Goal: Task Accomplishment & Management: Manage account settings

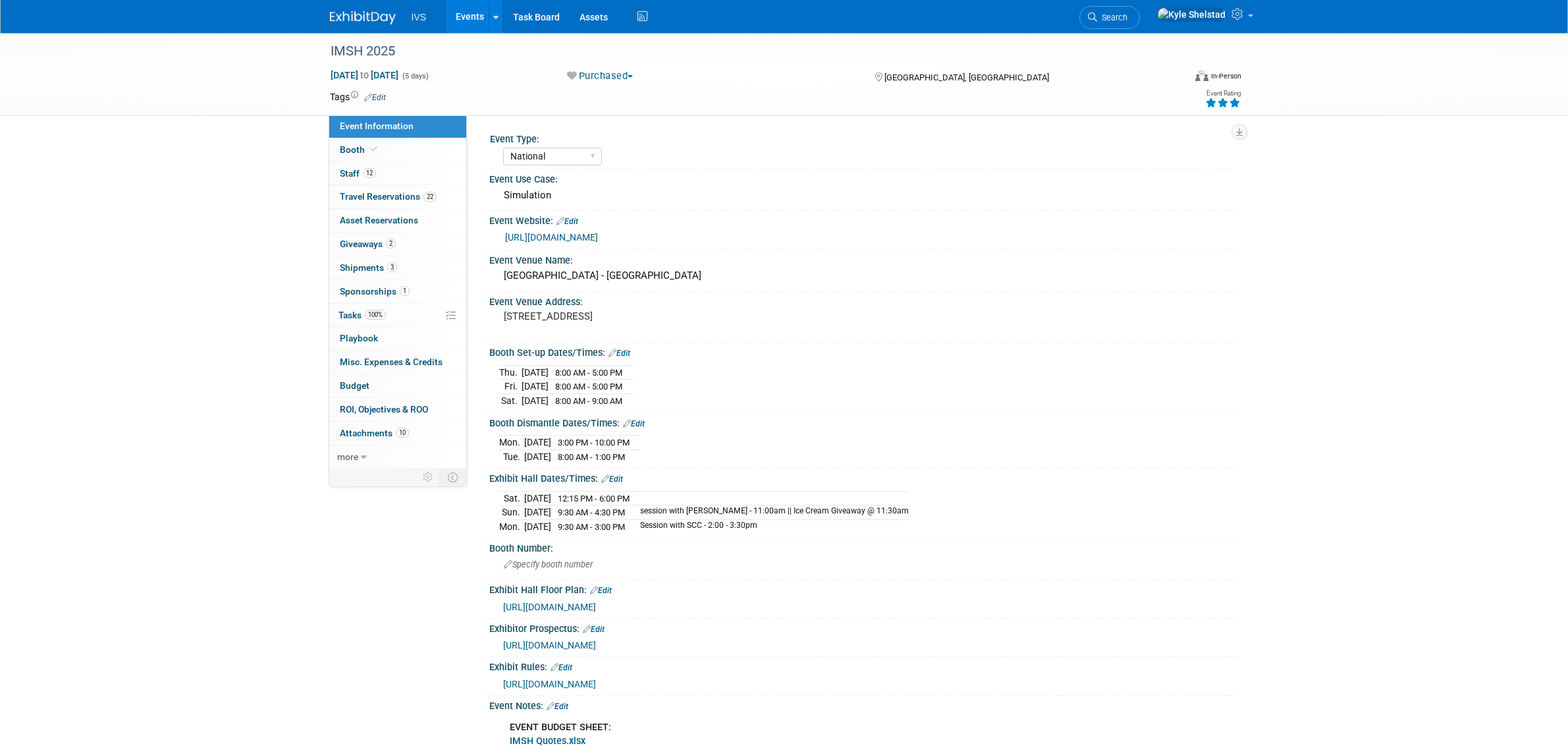
select select "National"
click at [414, 168] on link "12 Staff 12" at bounding box center [398, 173] width 137 height 23
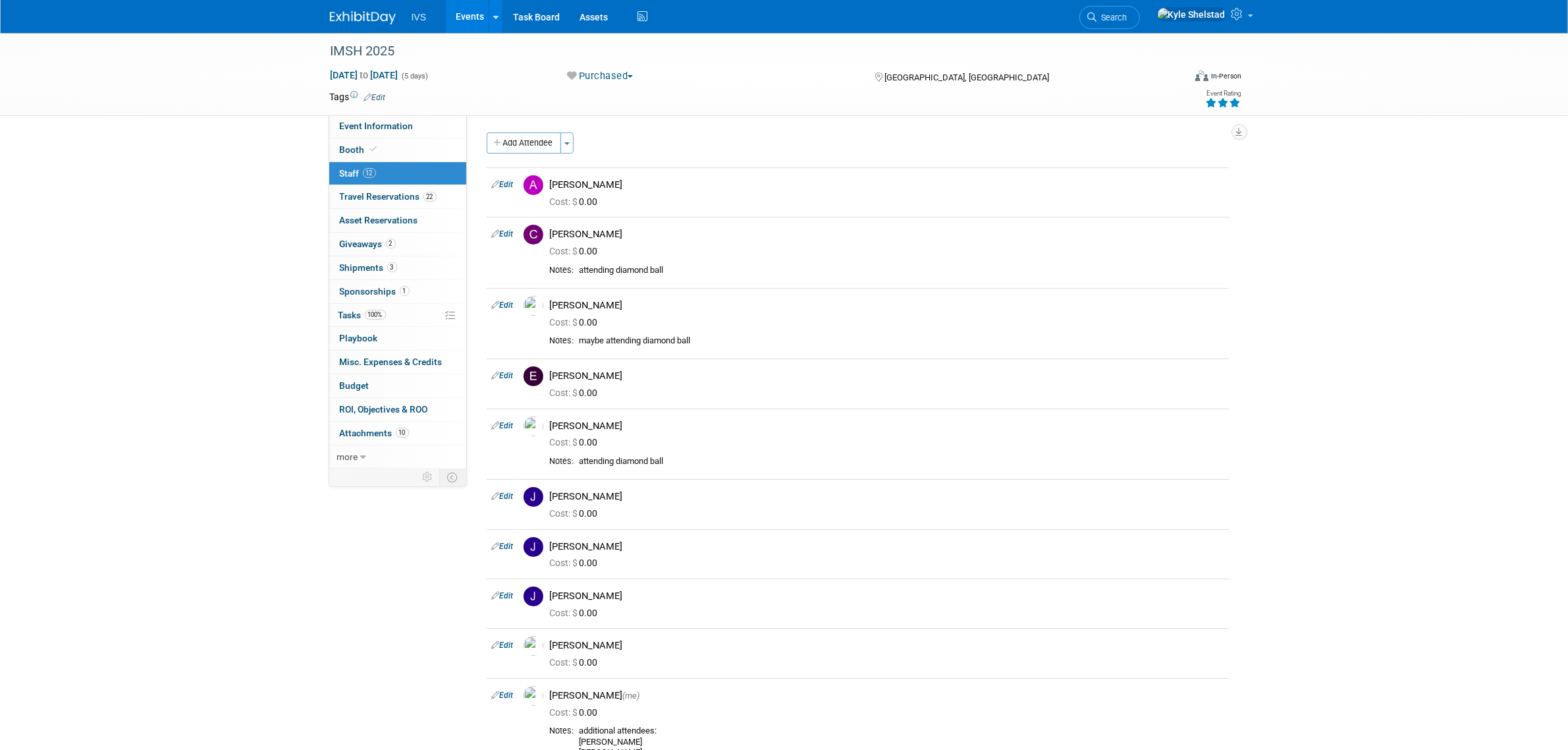
click at [462, 17] on link "Events" at bounding box center [470, 16] width 48 height 33
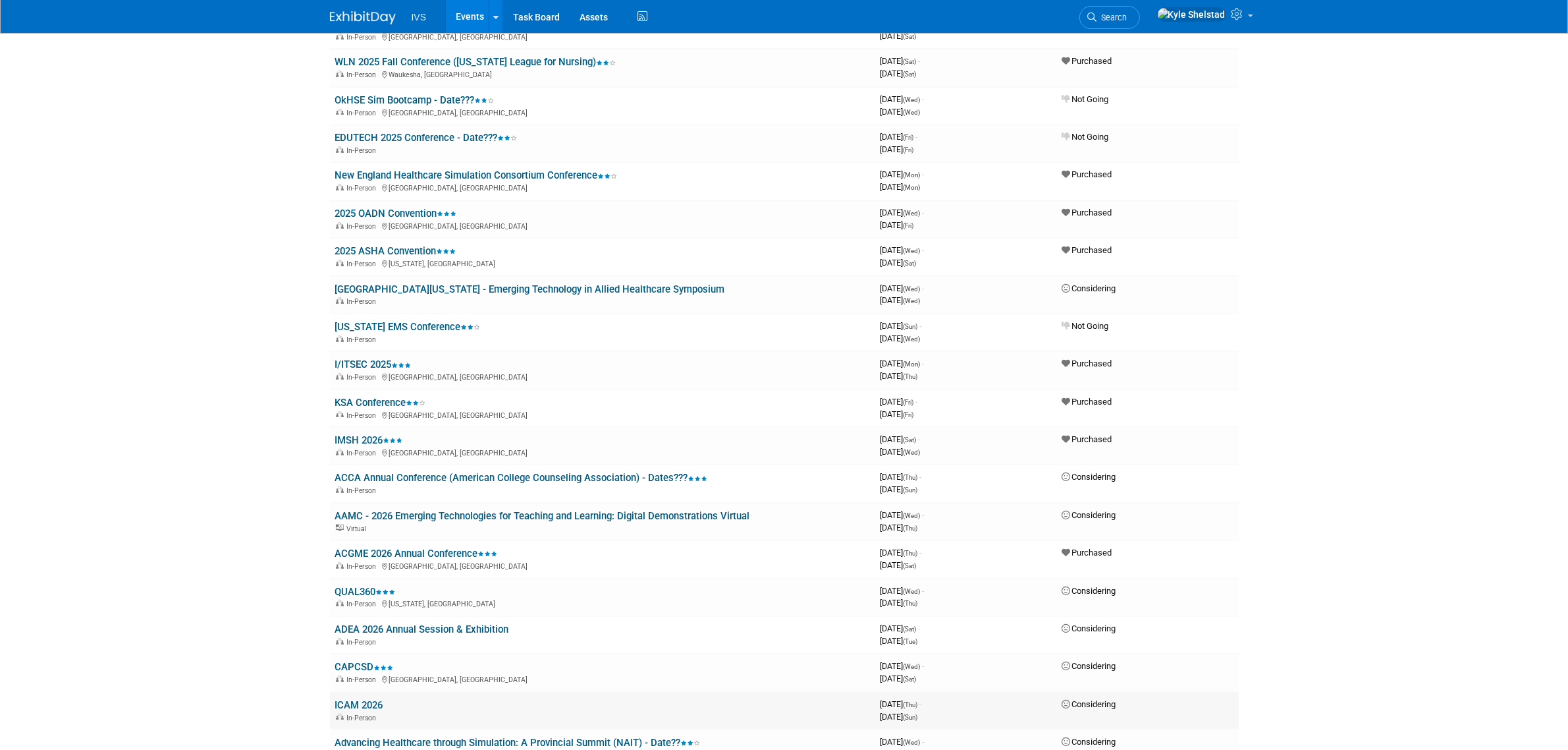
scroll to position [494, 0]
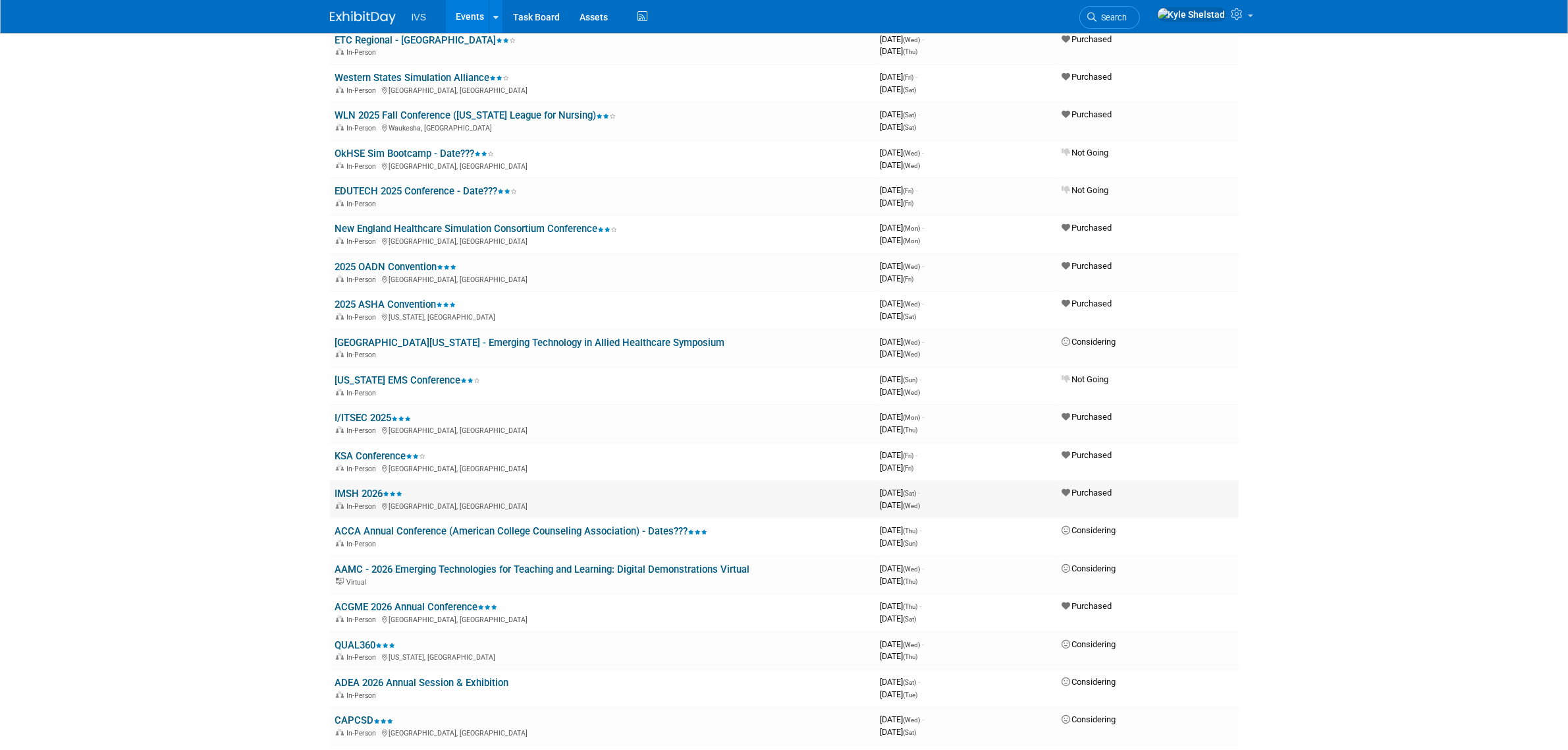
click at [371, 487] on link "IMSH 2026" at bounding box center [369, 493] width 67 height 12
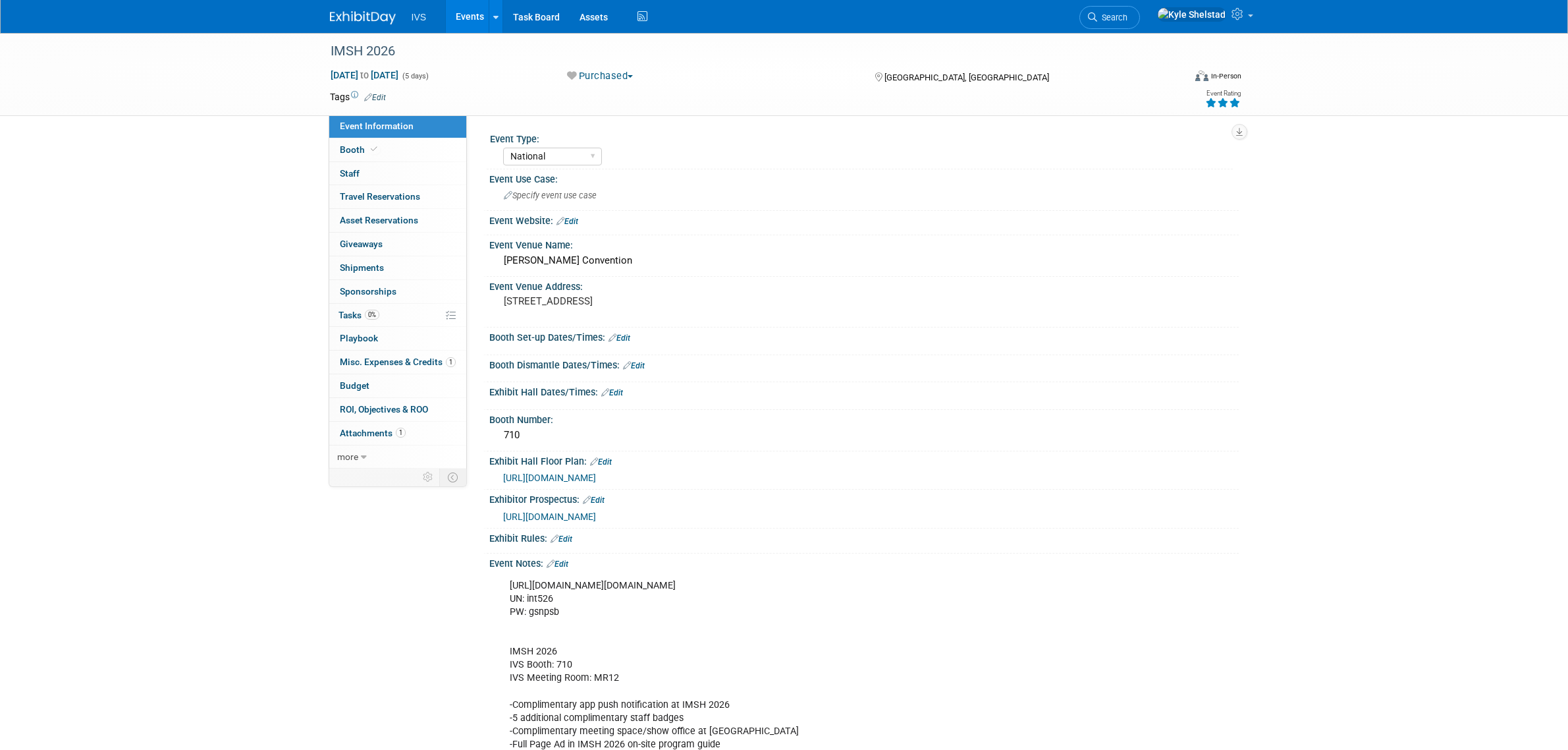
select select "National"
click at [374, 174] on link "0 Staff 0" at bounding box center [398, 173] width 137 height 23
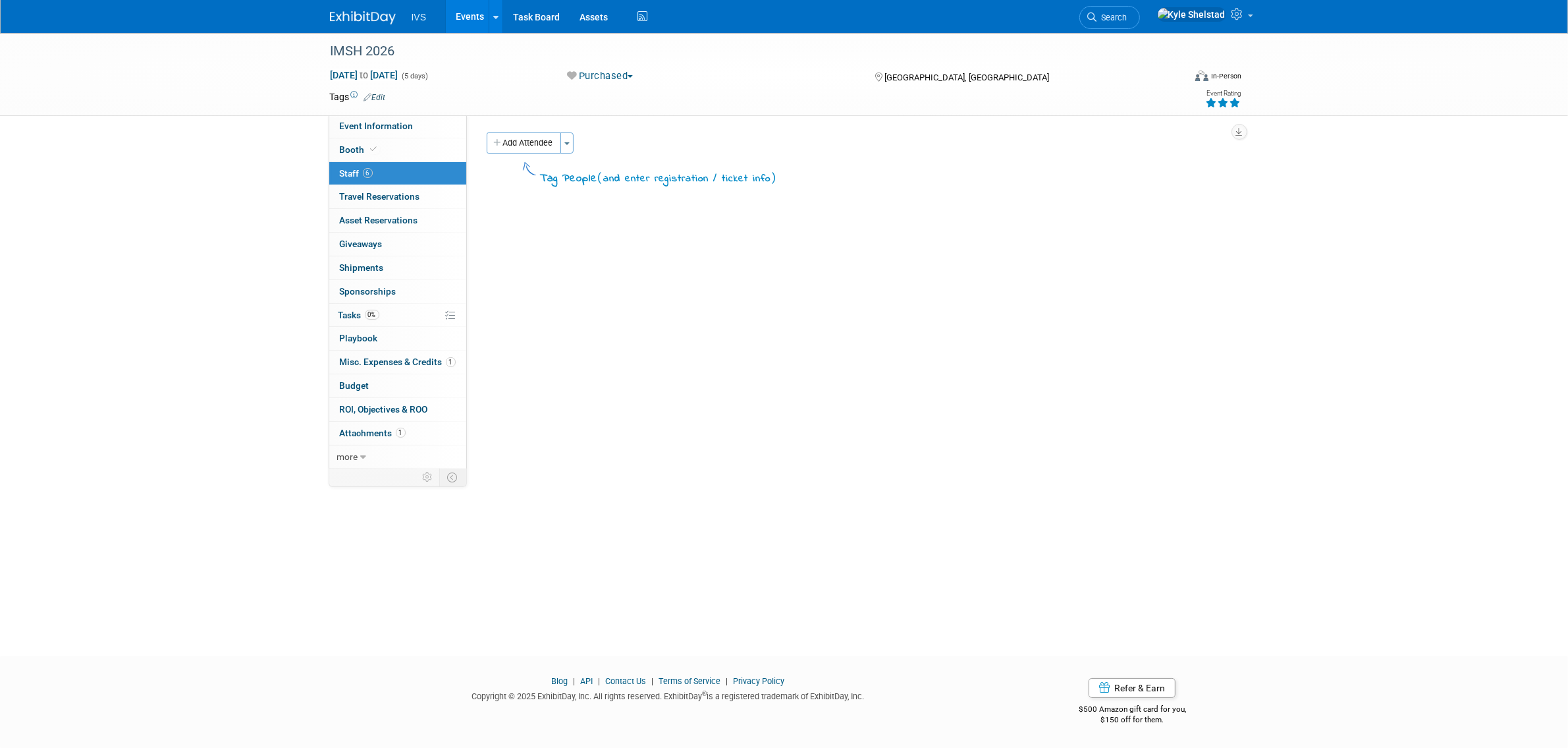
click at [468, 26] on link "Events" at bounding box center [470, 16] width 48 height 33
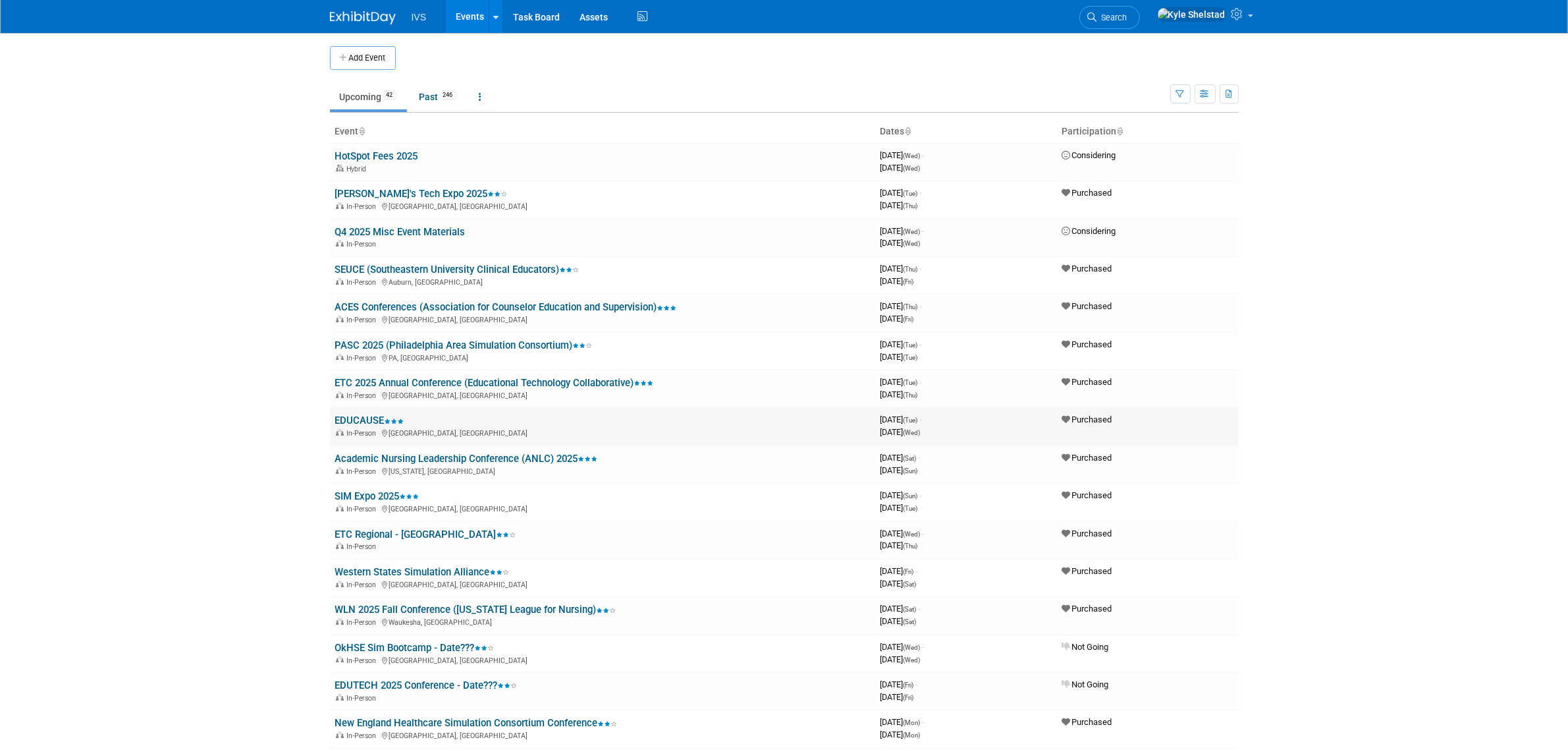
click at [373, 414] on link "EDUCAUSE" at bounding box center [370, 420] width 69 height 12
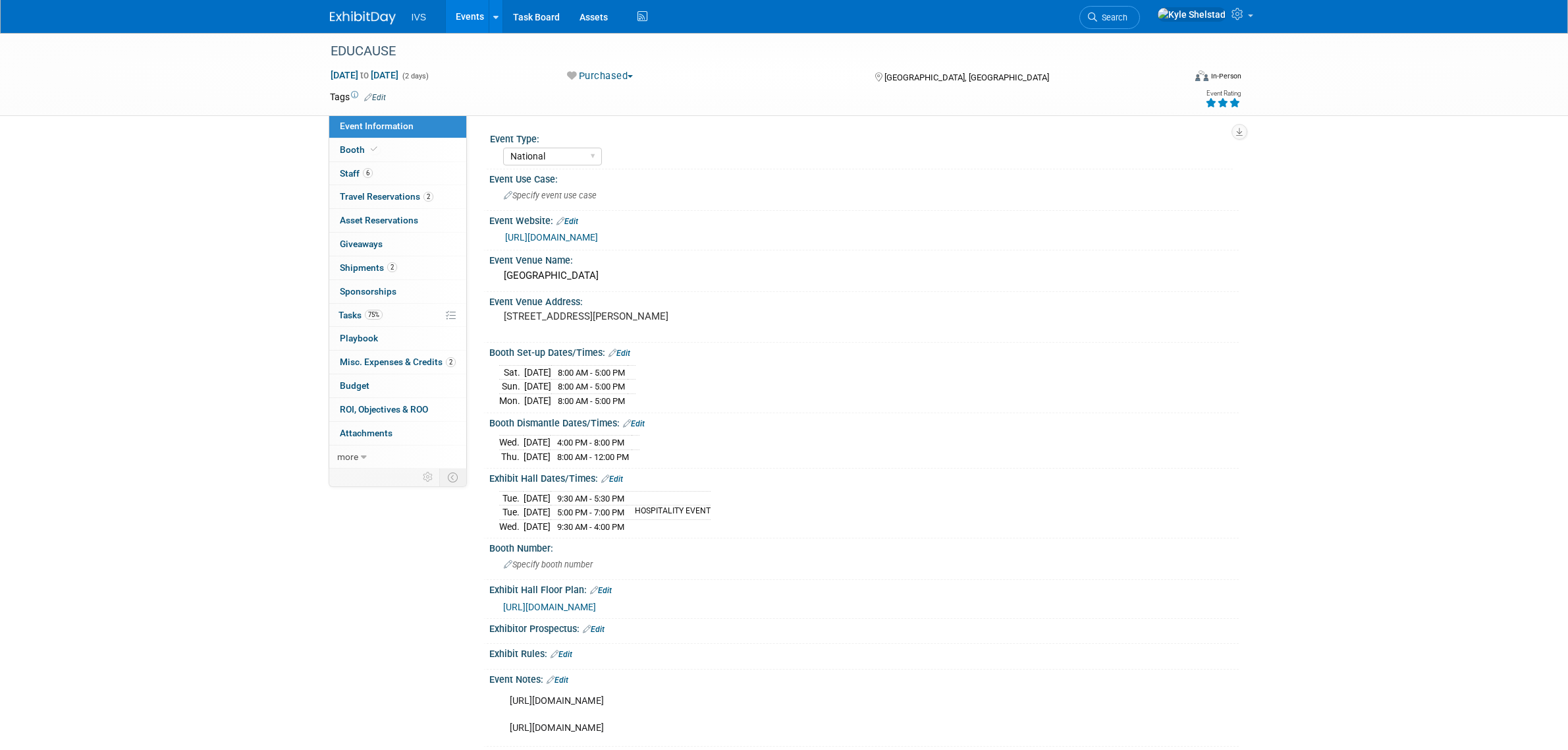
select select "National"
click at [373, 170] on link "6 Staff 6" at bounding box center [398, 173] width 137 height 23
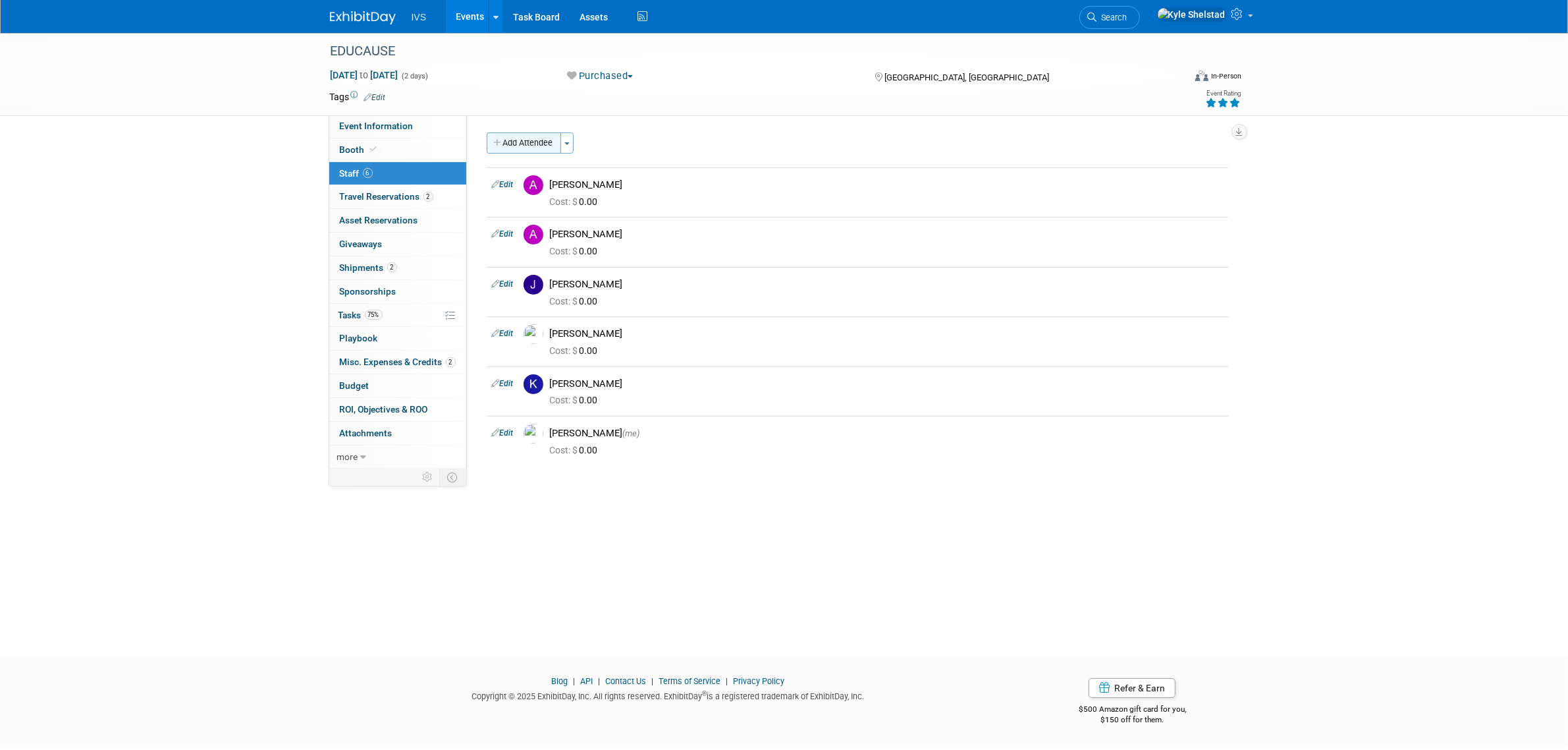
click at [512, 134] on button "Add Attendee" at bounding box center [524, 143] width 74 height 21
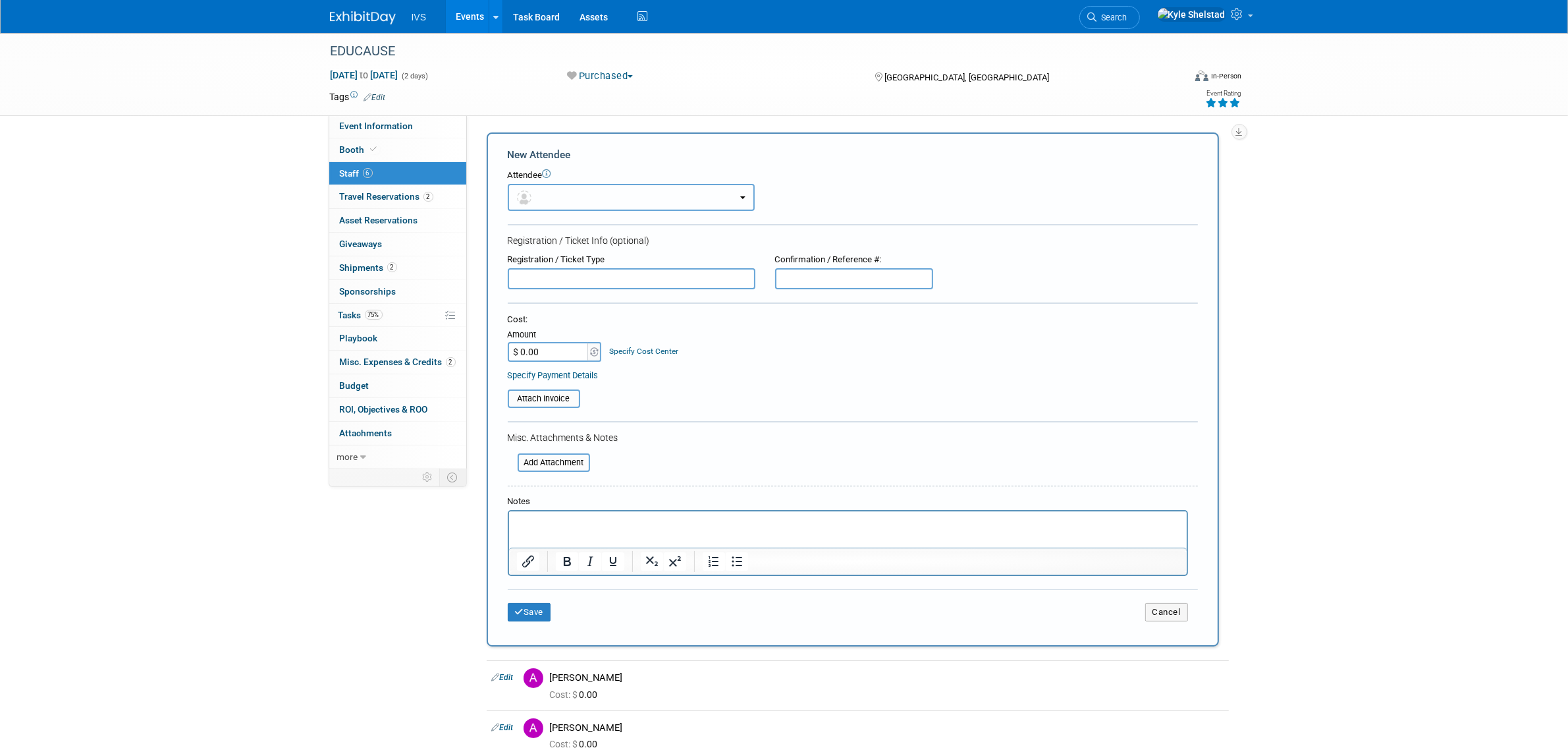
click at [541, 187] on button "button" at bounding box center [631, 197] width 247 height 27
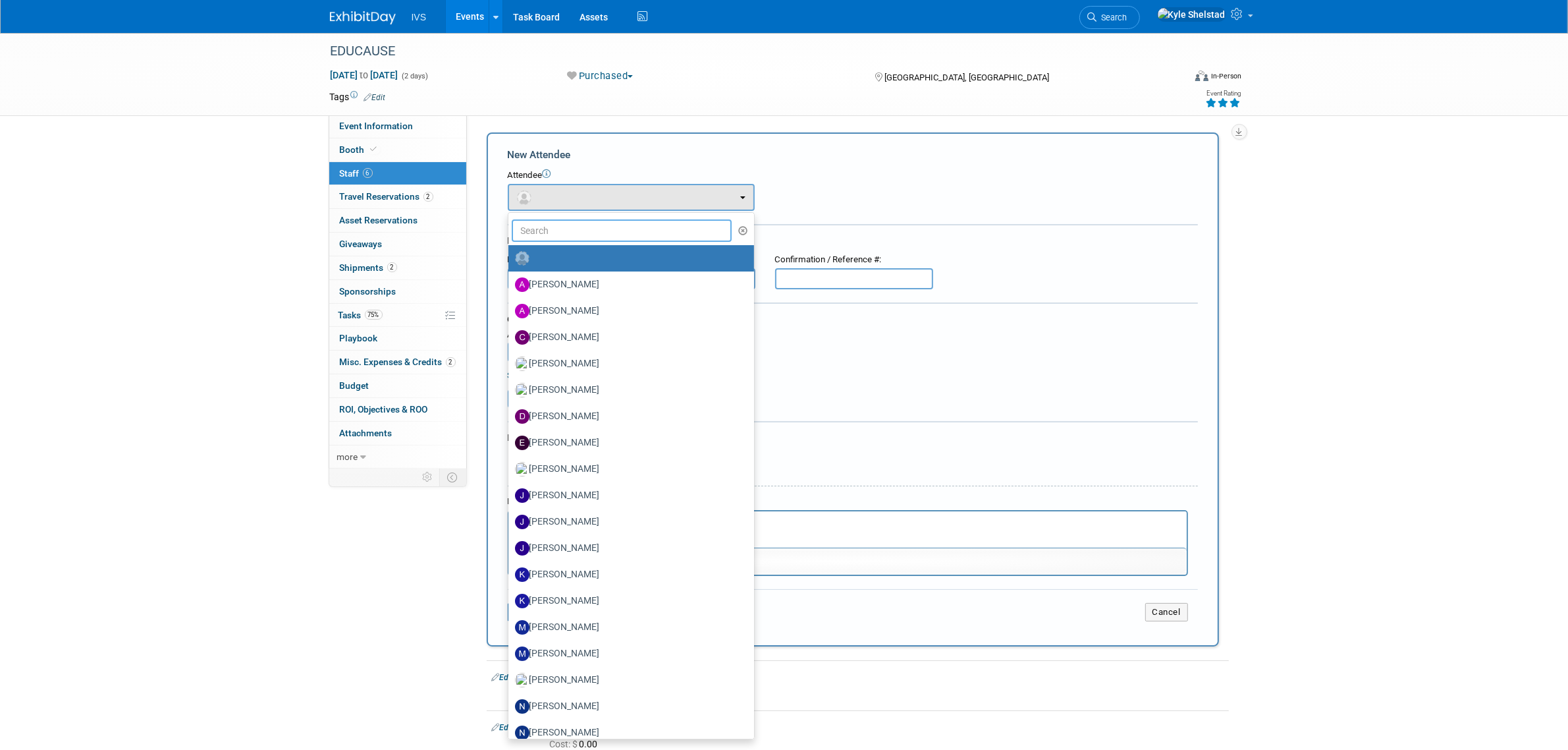
click at [558, 220] on input "text" at bounding box center [622, 230] width 220 height 22
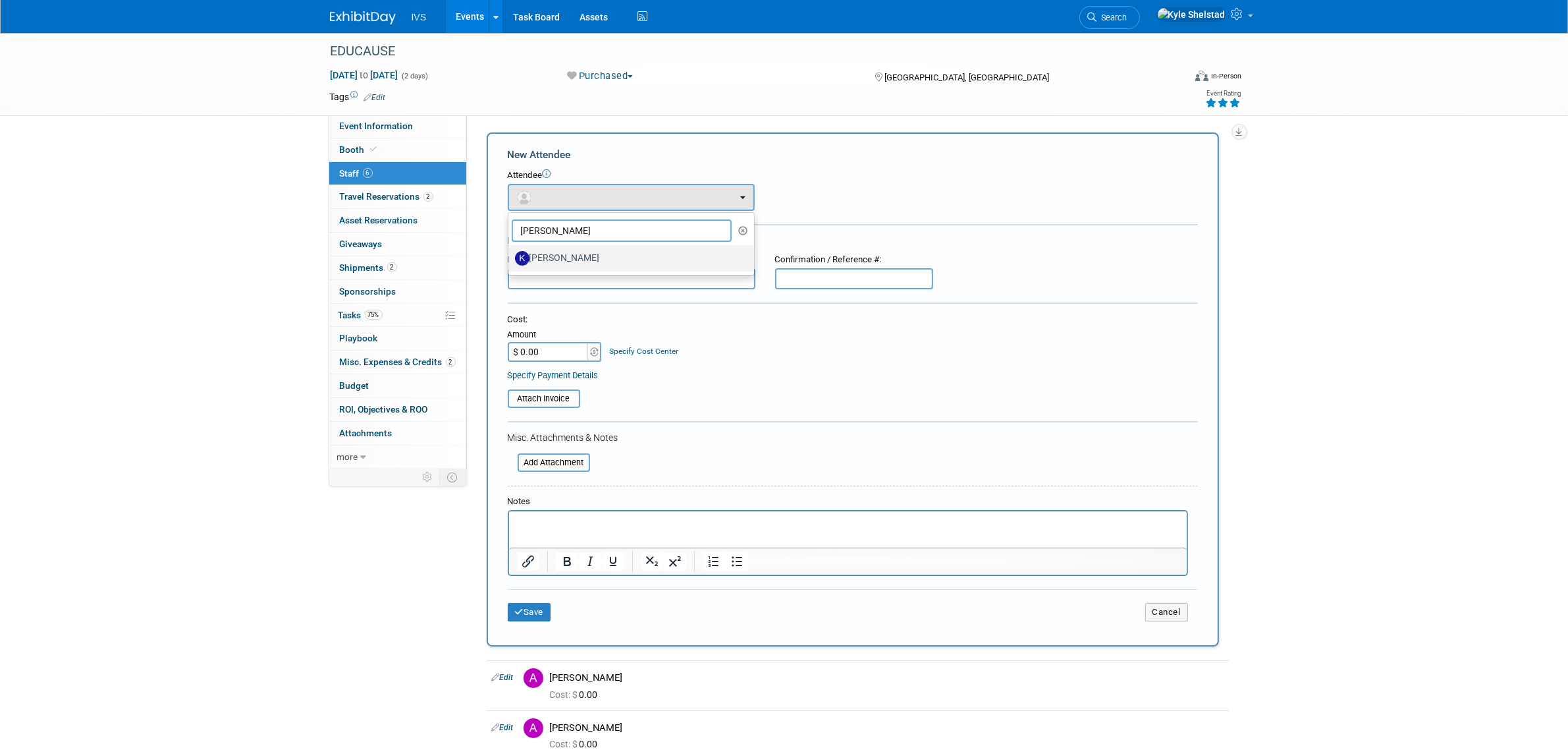
type input "[PERSON_NAME]"
click at [627, 258] on label "[PERSON_NAME]" at bounding box center [628, 258] width 226 height 21
click at [510, 258] on input "[PERSON_NAME]" at bounding box center [505, 256] width 9 height 9
select select "4b6333fa-92bb-4106-9261-1d690007f36d"
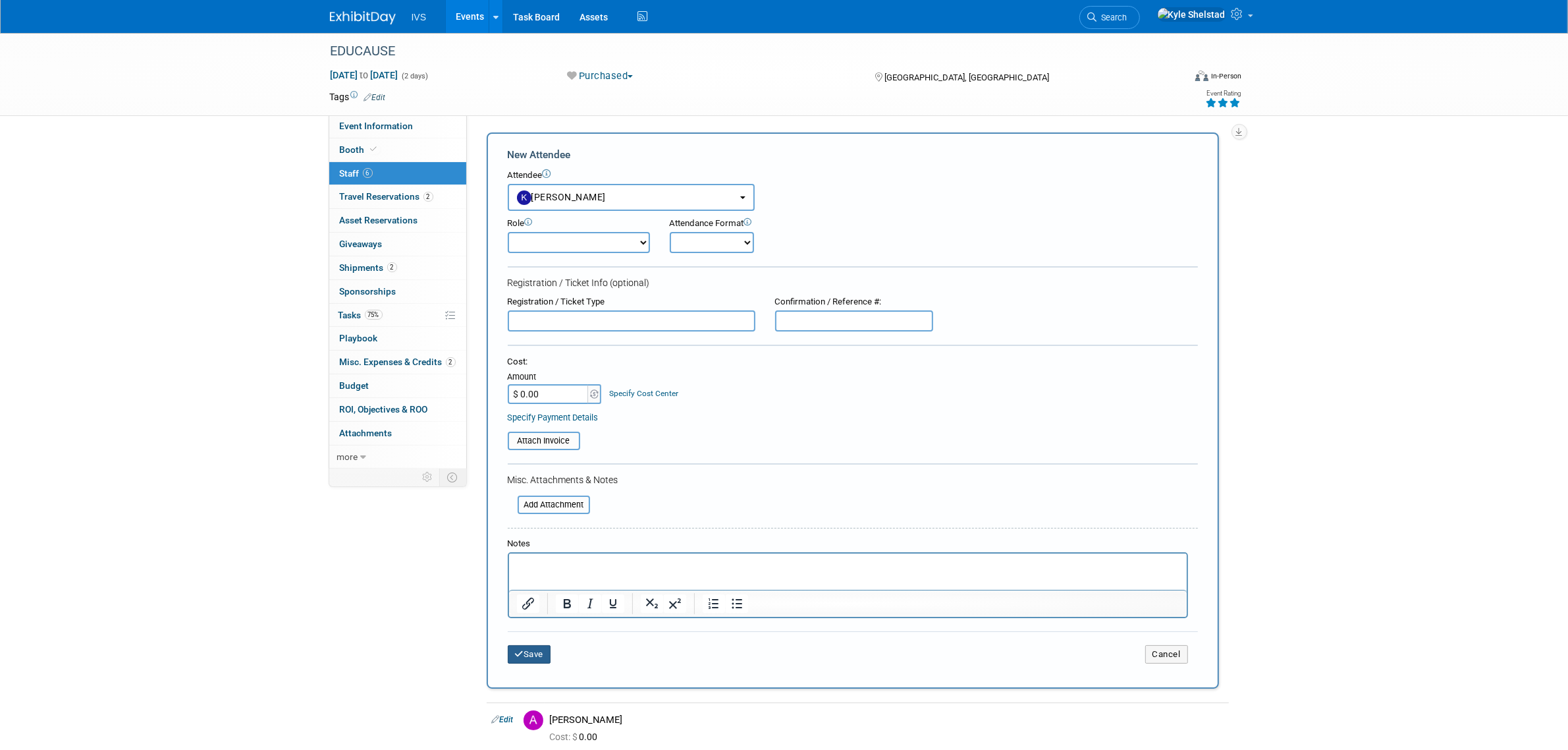
click at [535, 656] on button "Save" at bounding box center [529, 654] width 43 height 18
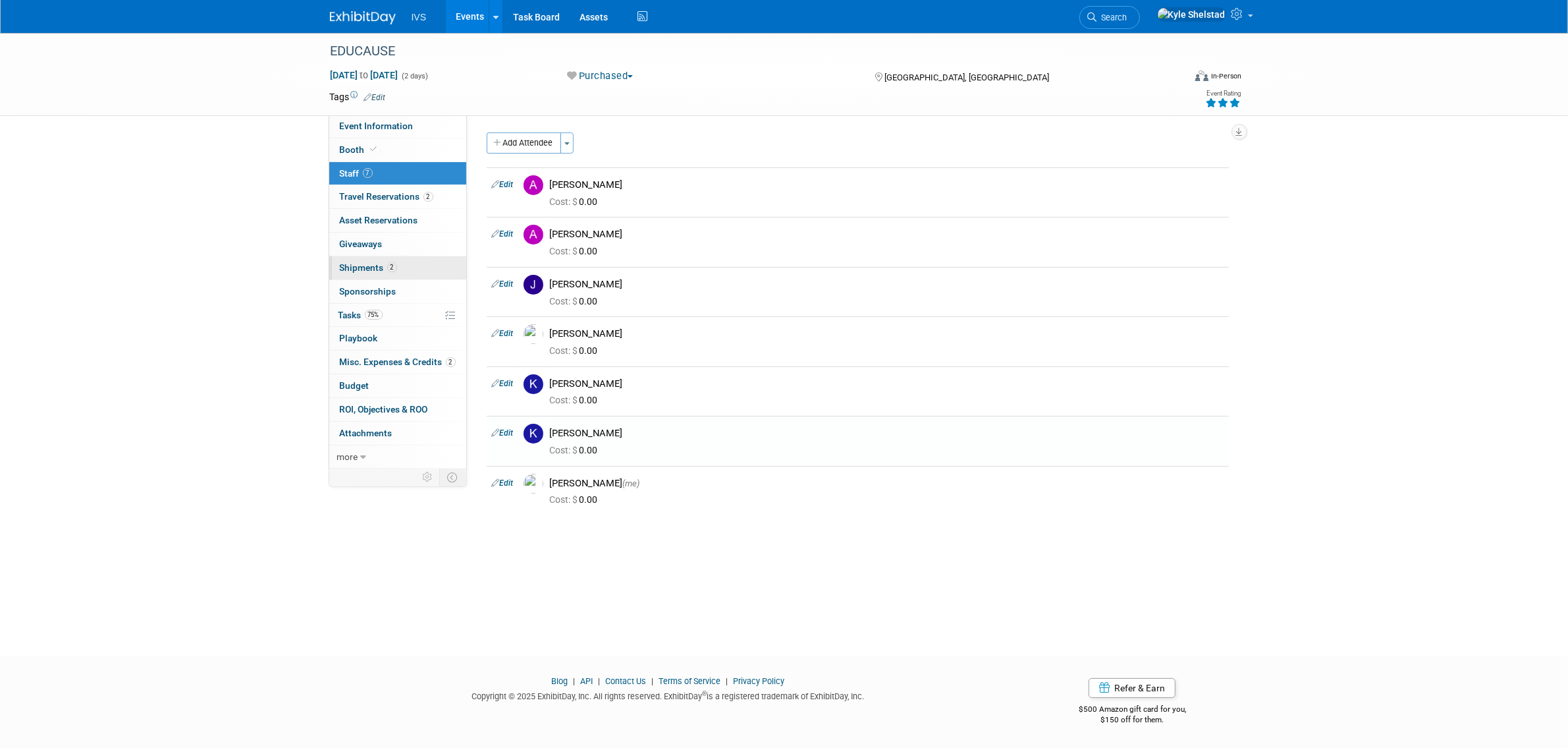
click at [421, 262] on link "2 Shipments 2" at bounding box center [398, 268] width 137 height 23
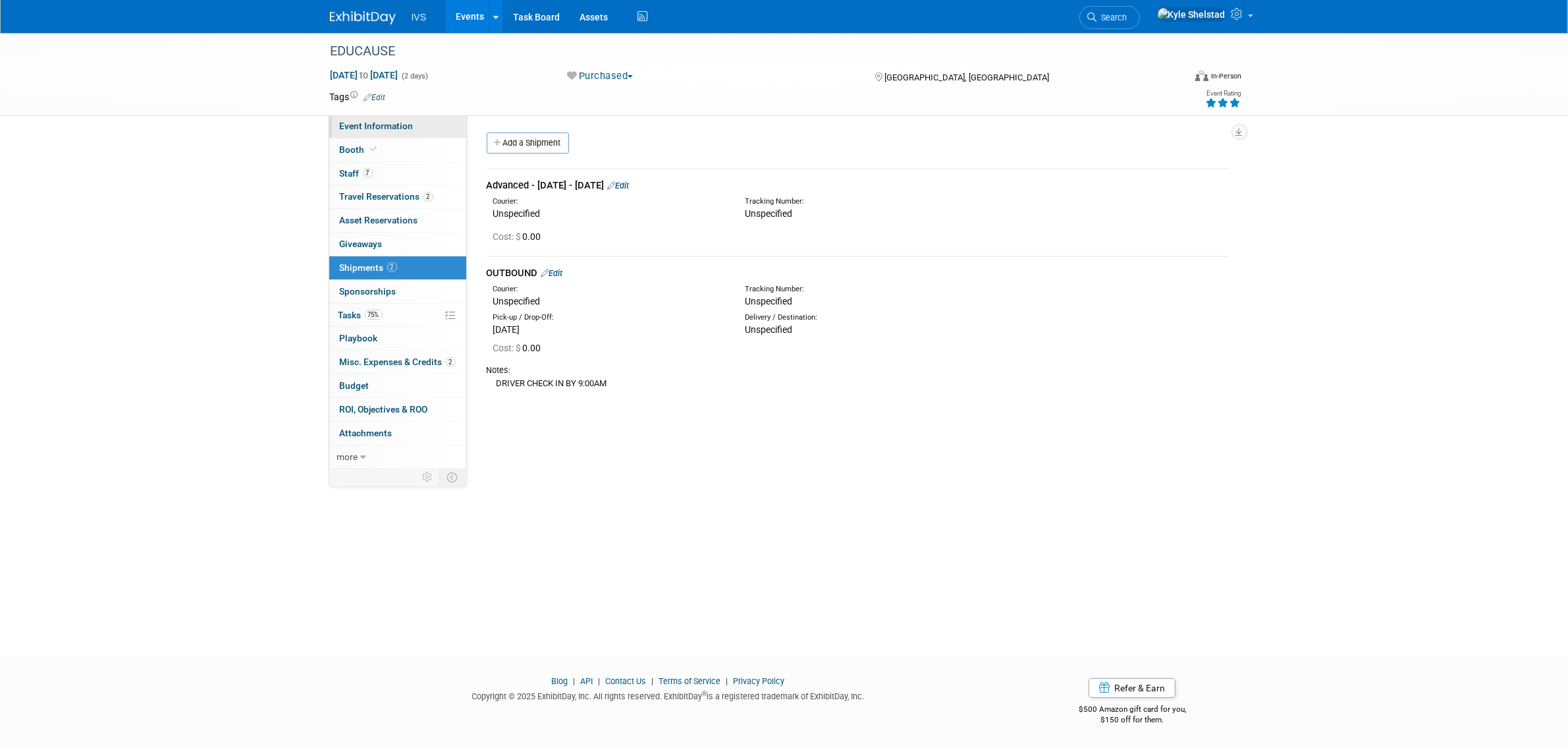
click at [421, 122] on link "Event Information" at bounding box center [398, 126] width 137 height 23
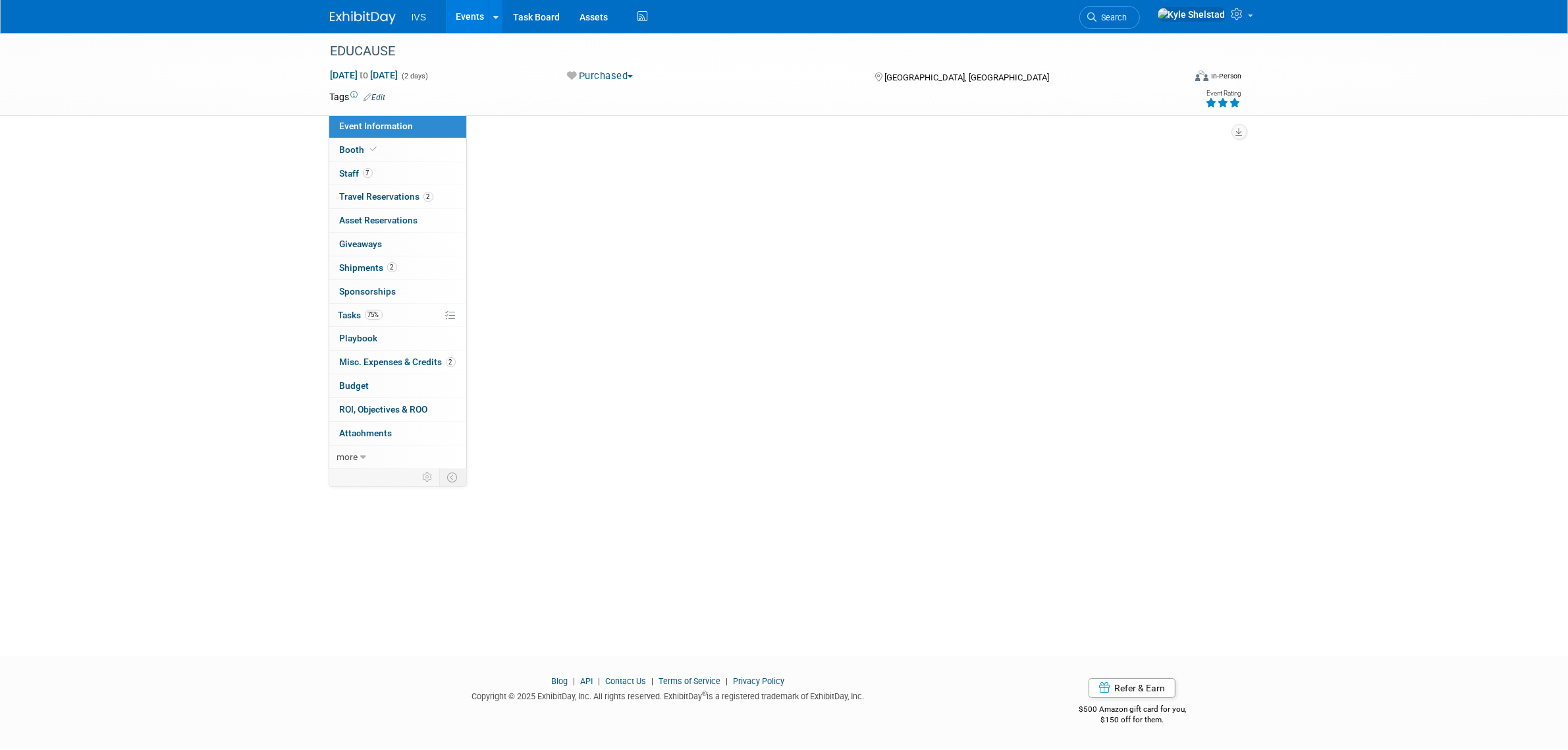
select select "National"
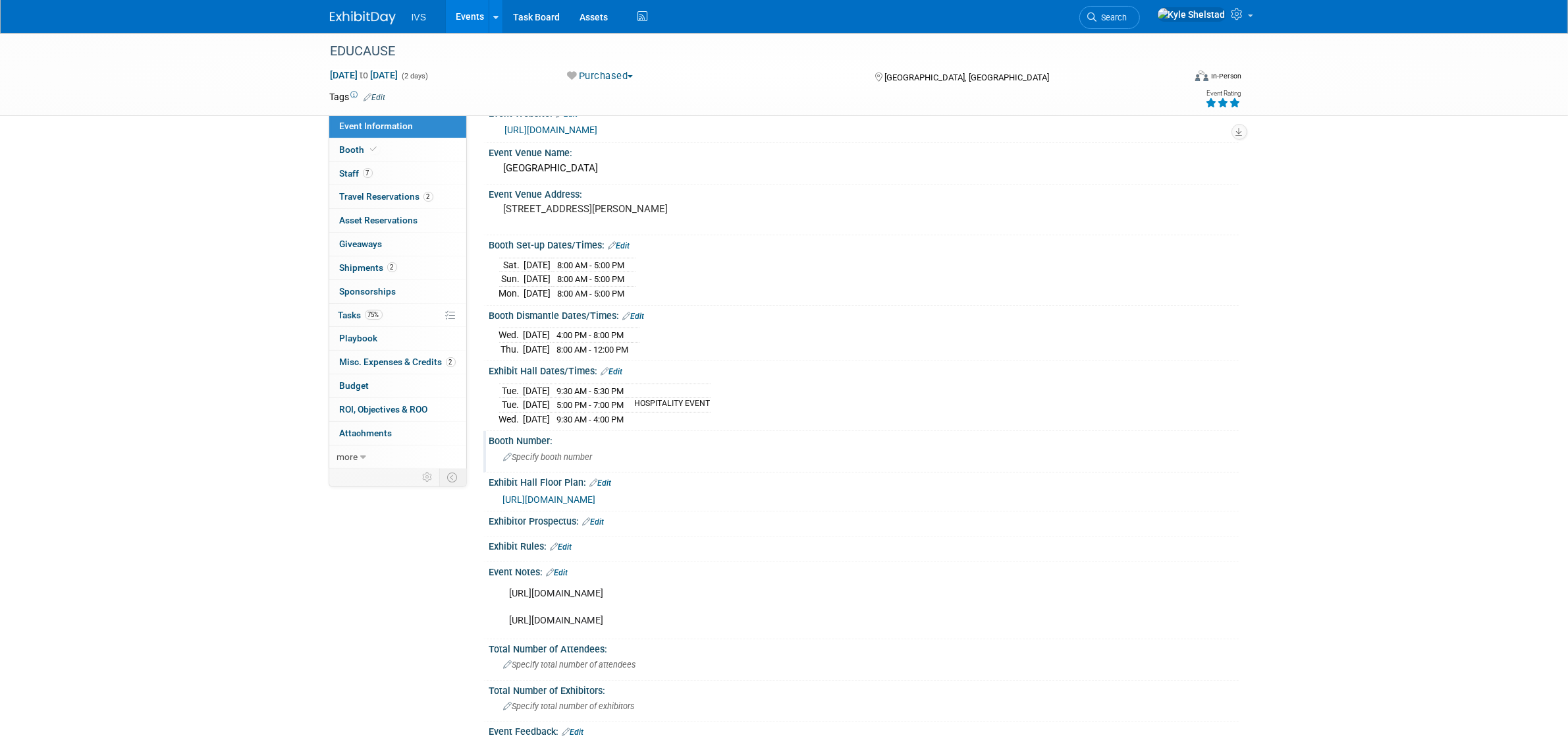
scroll to position [110, 0]
drag, startPoint x: 646, startPoint y: 606, endPoint x: 501, endPoint y: 598, distance: 145.2
click at [501, 598] on div "[URL][DOMAIN_NAME] [URL][DOMAIN_NAME]" at bounding box center [797, 605] width 593 height 53
drag, startPoint x: 727, startPoint y: 636, endPoint x: 500, endPoint y: 635, distance: 227.0
click at [501, 631] on div "[URL][DOMAIN_NAME] [URL][DOMAIN_NAME]" at bounding box center [797, 605] width 593 height 53
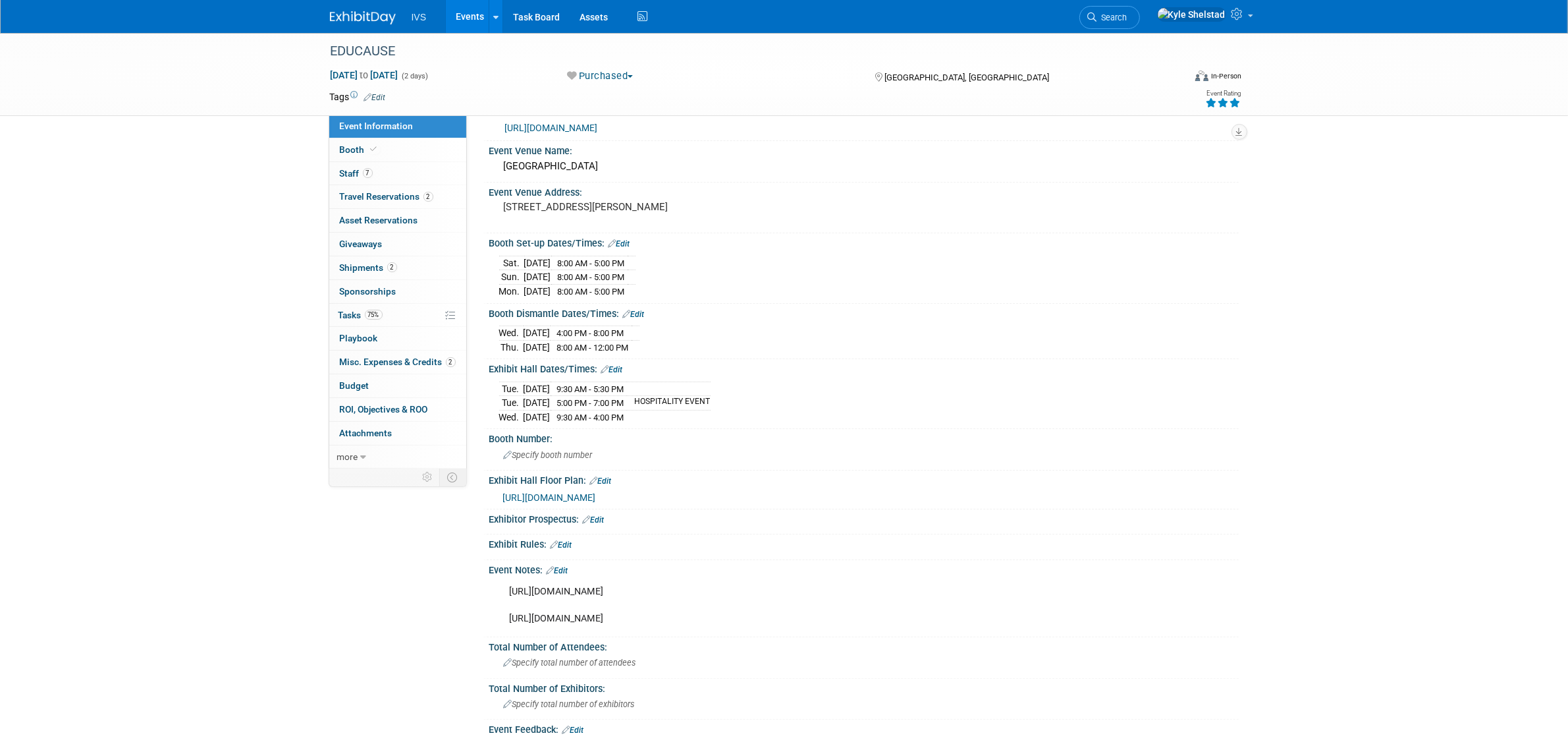
copy div "[URL][DOMAIN_NAME]"
click at [399, 273] on link "2 Shipments 2" at bounding box center [398, 268] width 137 height 23
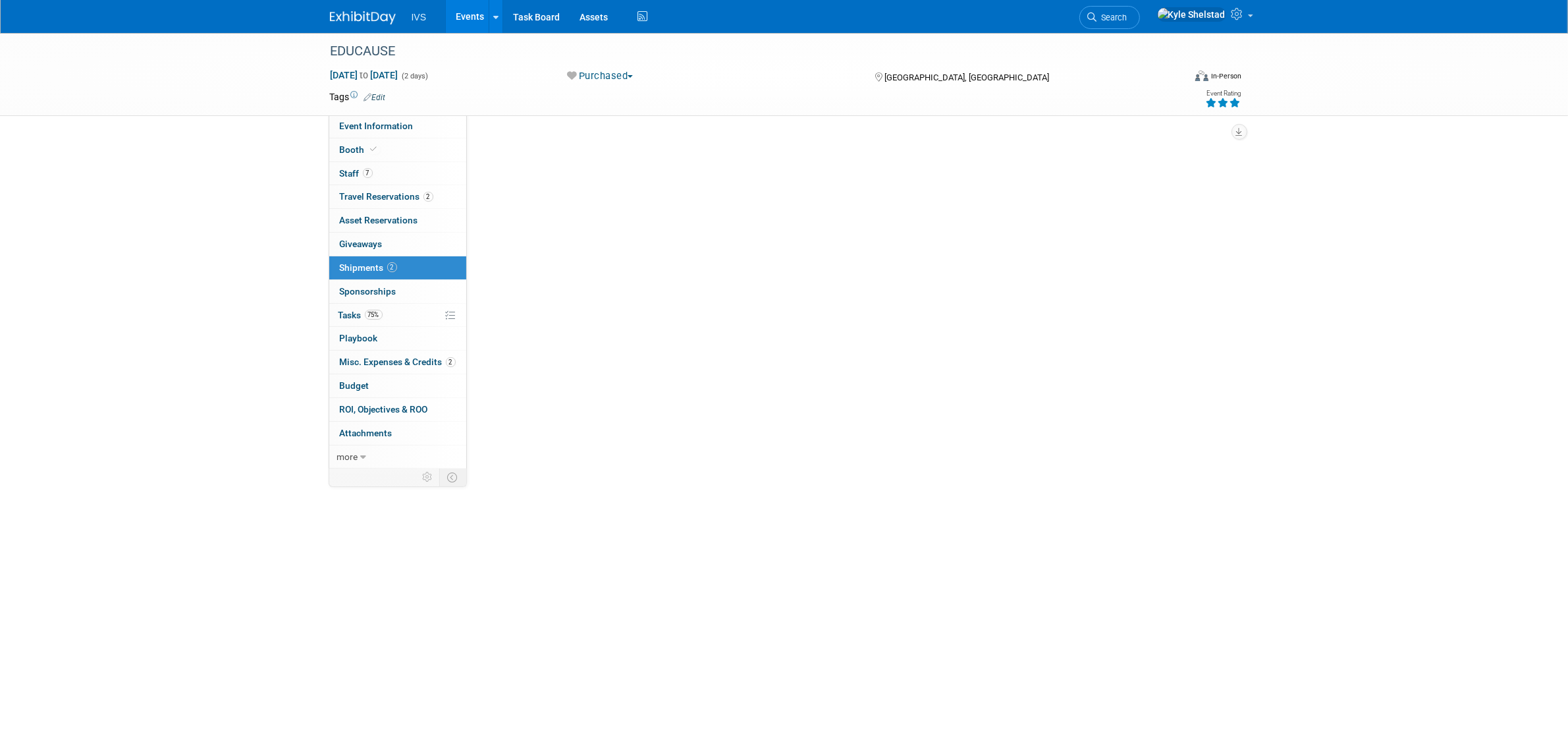
scroll to position [0, 0]
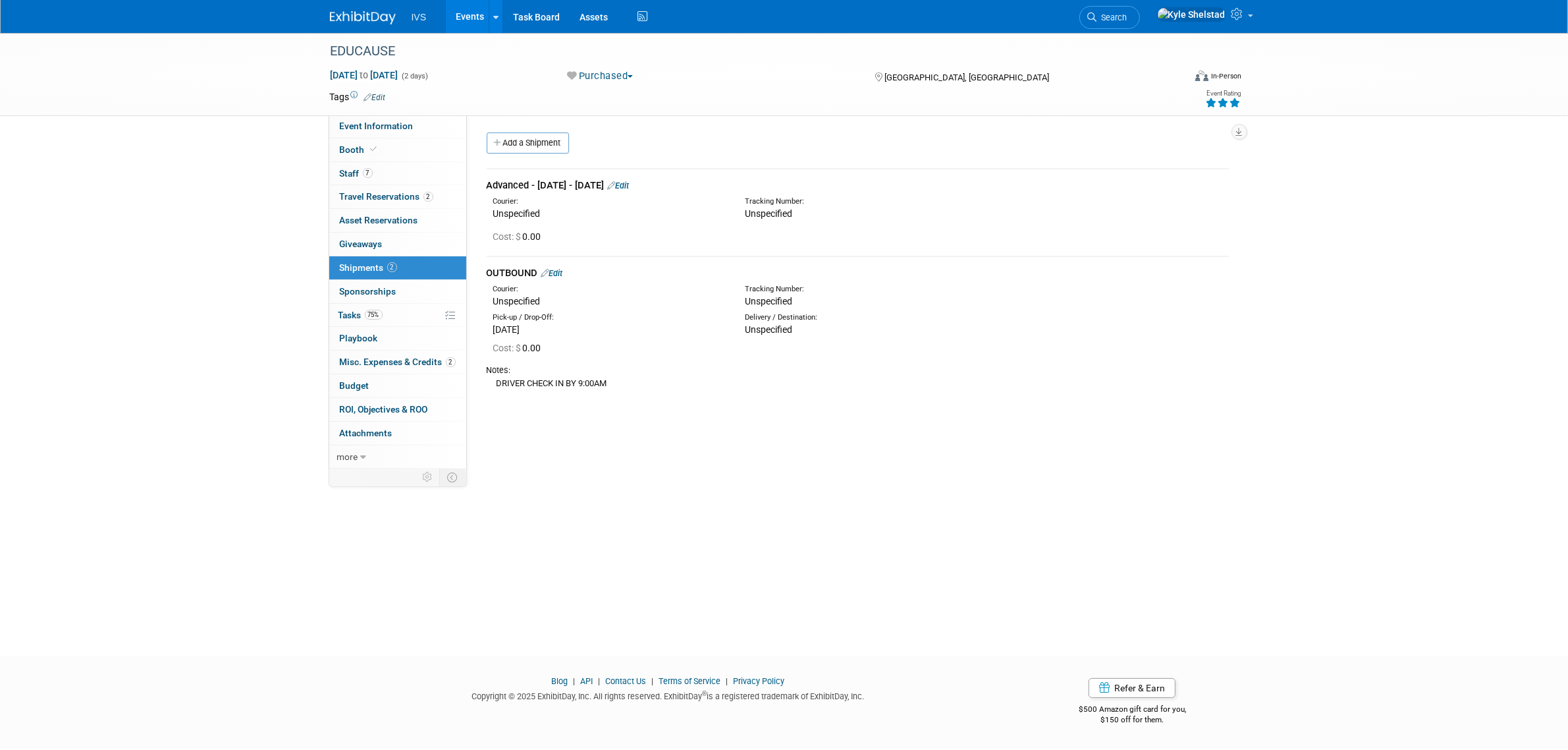
click at [630, 182] on link "Edit" at bounding box center [619, 185] width 22 height 10
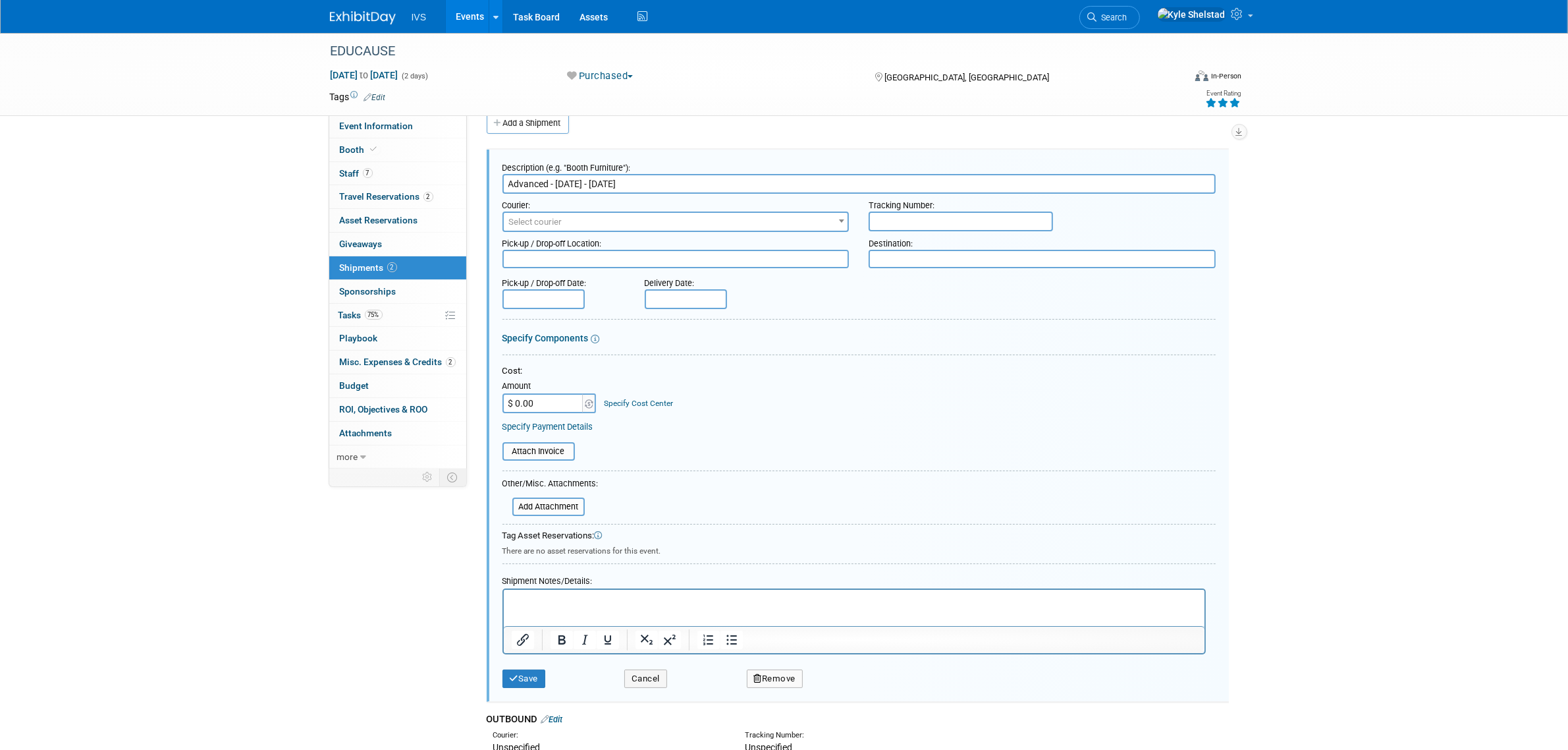
click at [601, 605] on p "Rich Text Area. Press ALT-0 for help." at bounding box center [854, 601] width 685 height 13
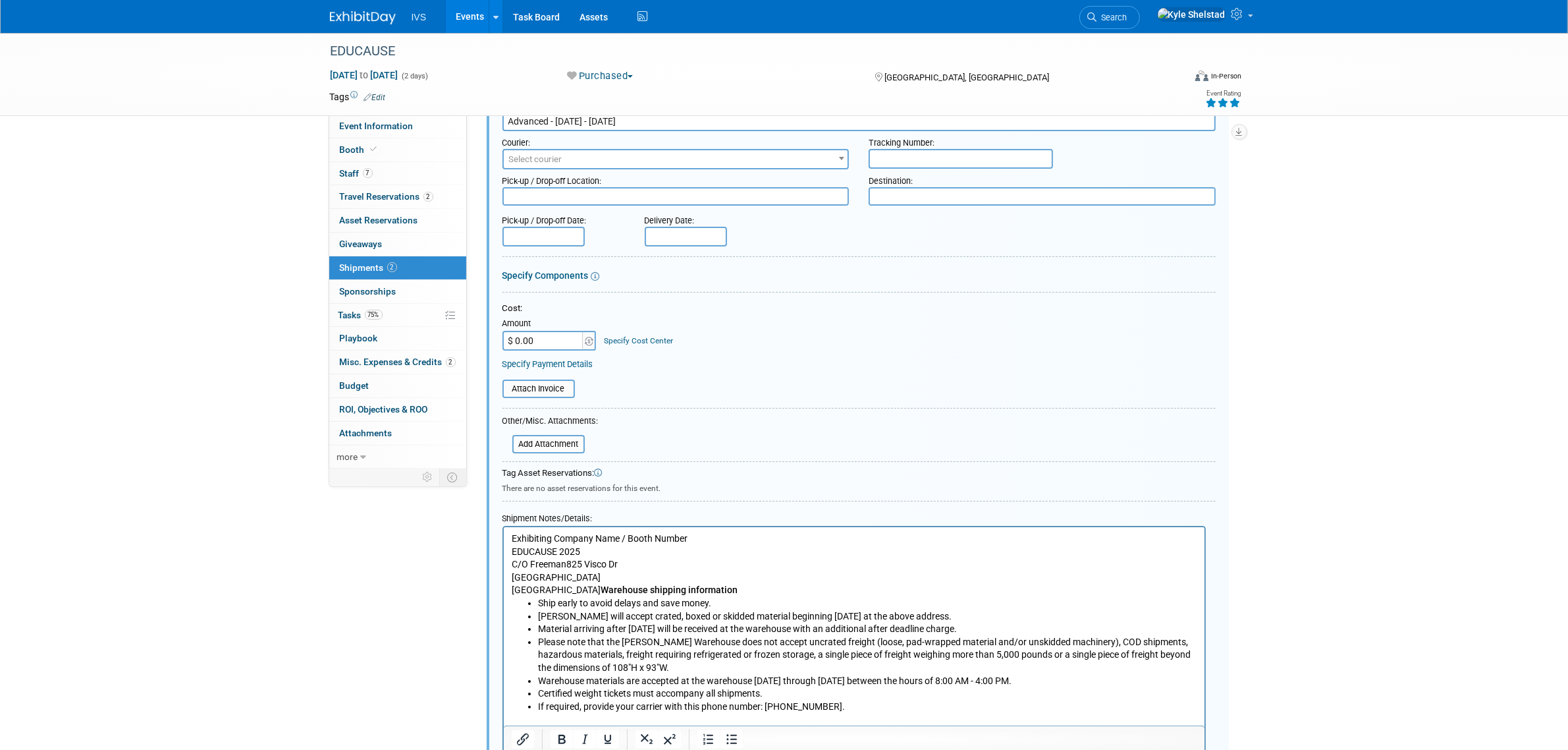
drag, startPoint x: 616, startPoint y: 576, endPoint x: 1002, endPoint y: 1062, distance: 620.6
click at [503, 539] on html "Exhibiting Company Name / Booth Number EDUCAUSE [STREET_ADDRESS] Warehouse ship…" at bounding box center [854, 626] width 701 height 199
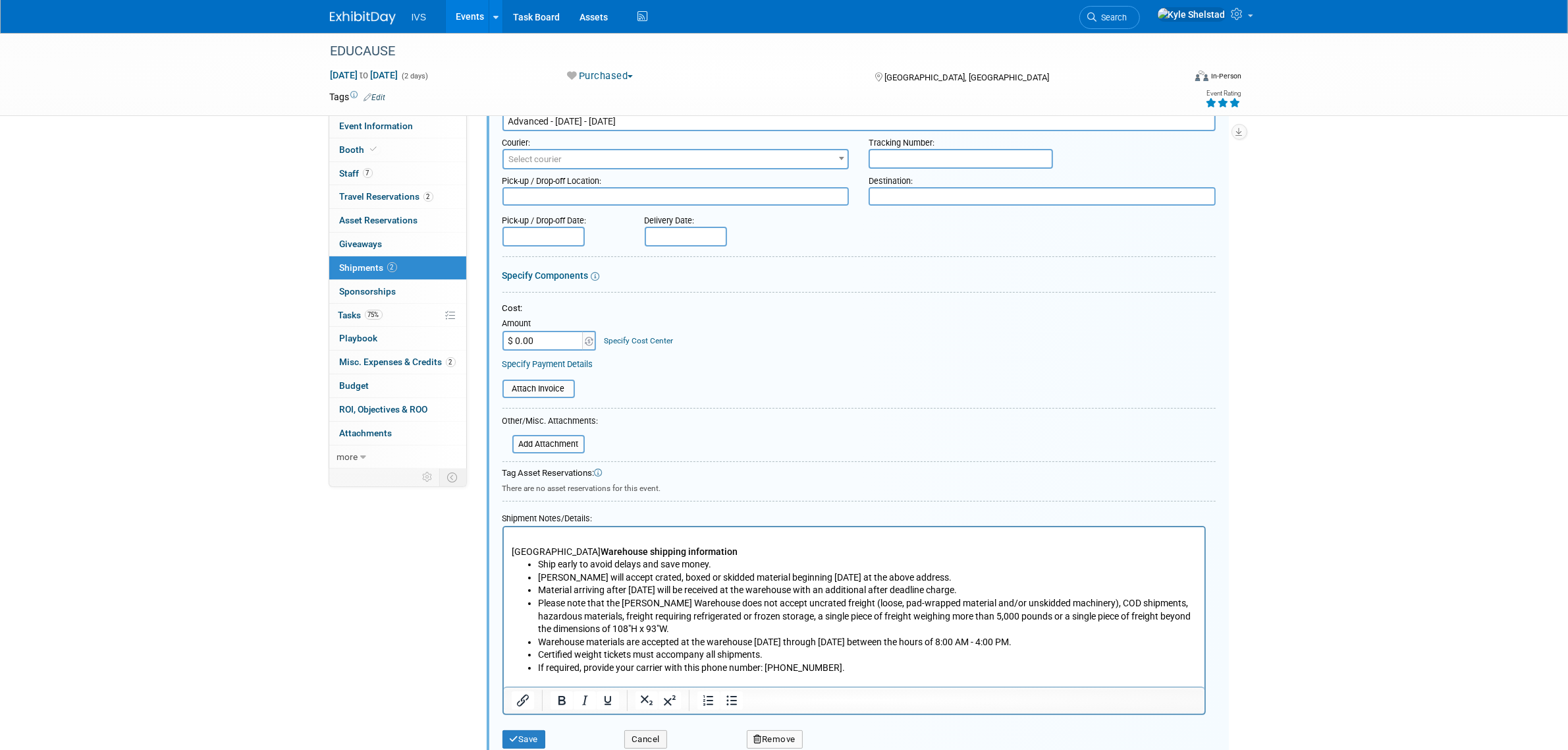
click at [900, 193] on textarea at bounding box center [1041, 196] width 347 height 19
paste textarea "Exhibiting Company Name / Booth Number EDUCAUSE [STREET_ADDRESS]"
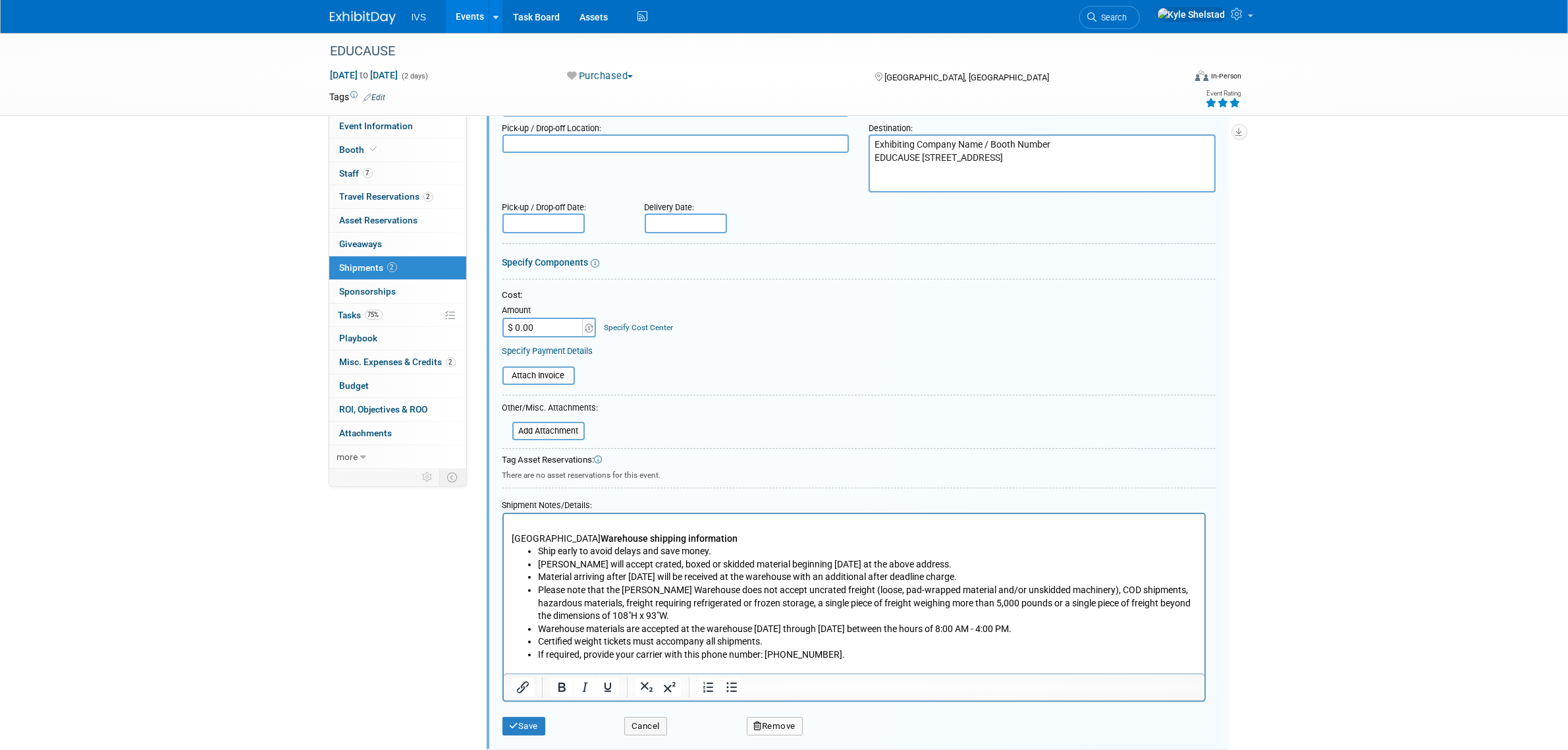
scroll to position [220, 0]
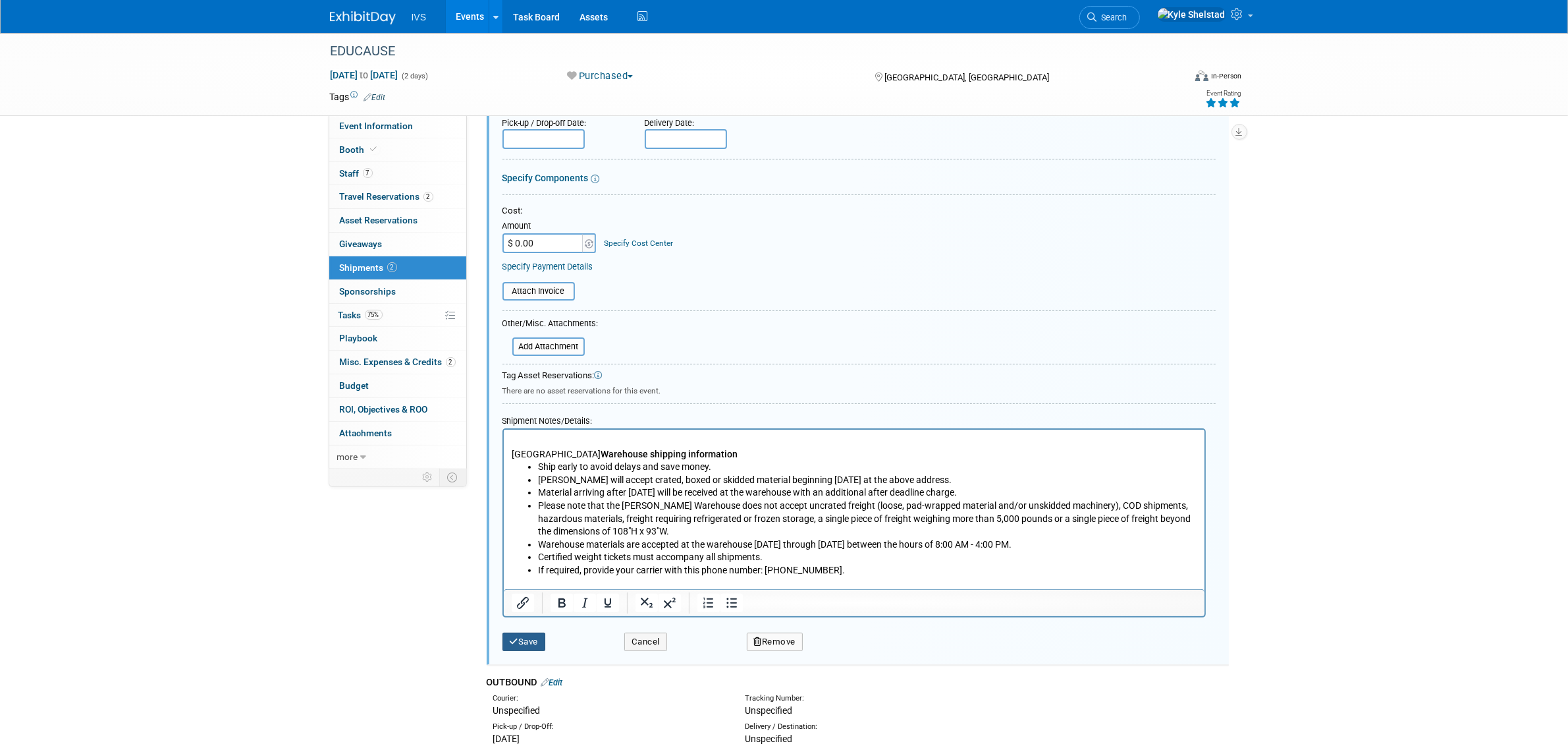
type textarea "Exhibiting Company Name / Booth Number EDUCAUSE [STREET_ADDRESS]"
click at [537, 646] on button "Save" at bounding box center [524, 641] width 43 height 18
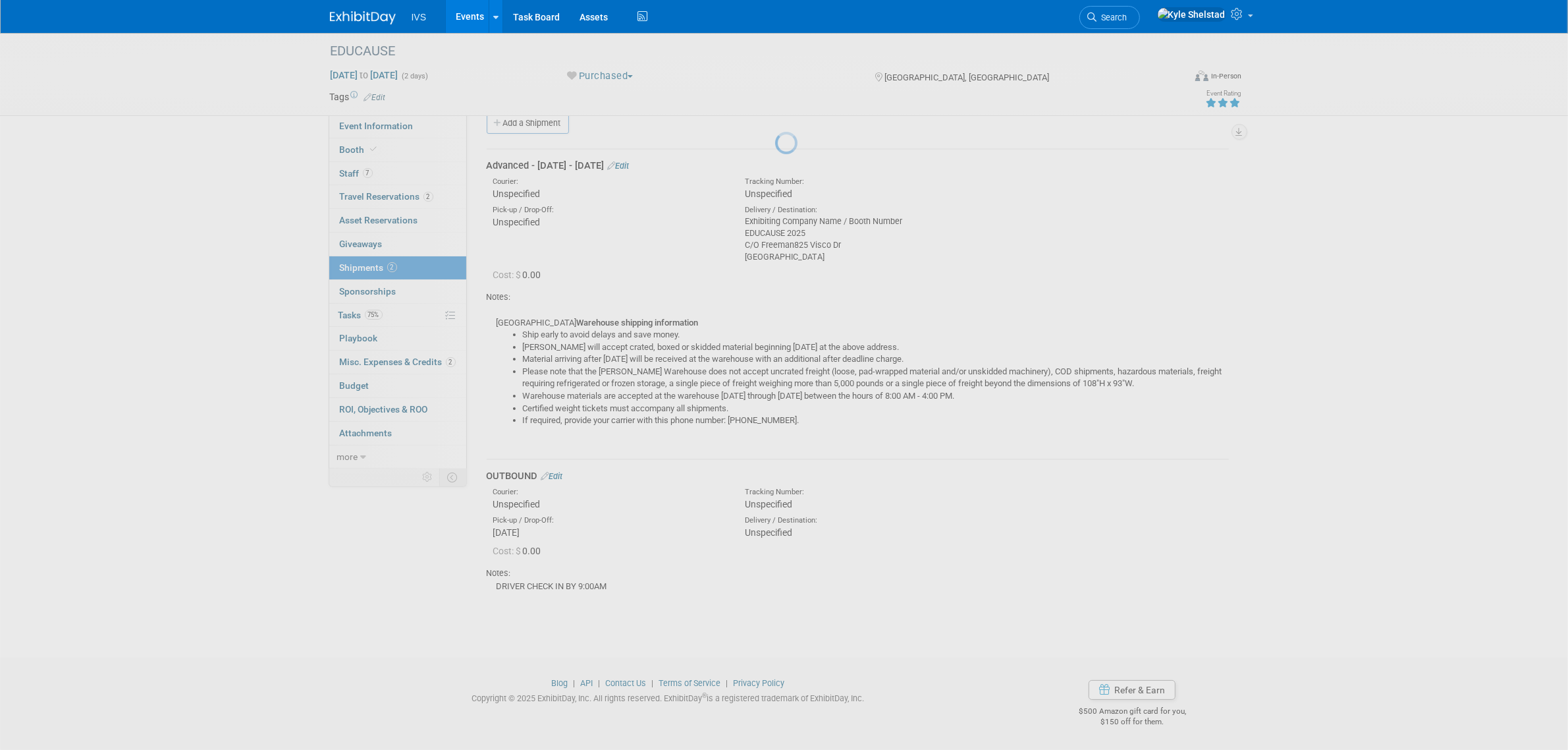
scroll to position [17, 0]
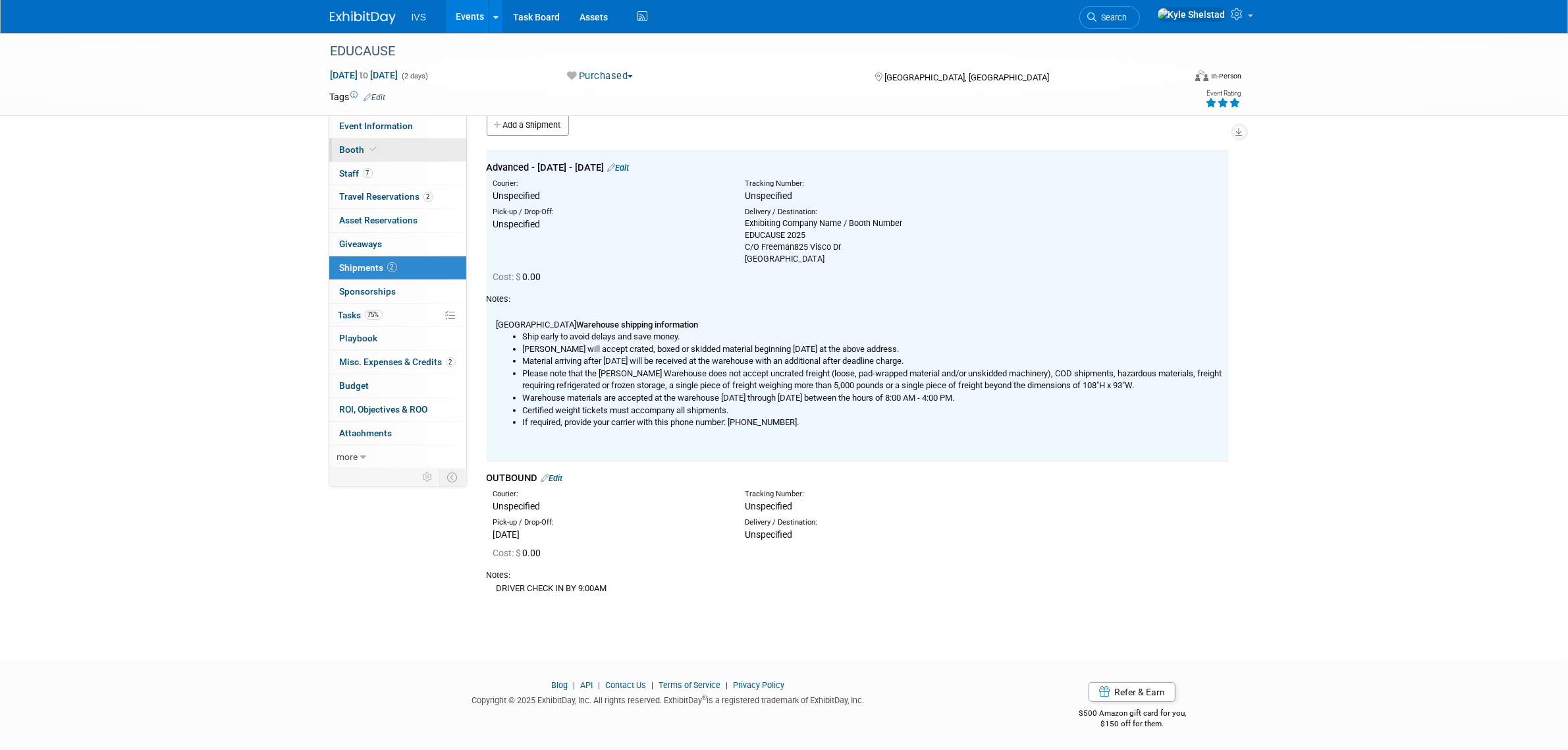
click at [392, 156] on link "Booth" at bounding box center [398, 150] width 137 height 23
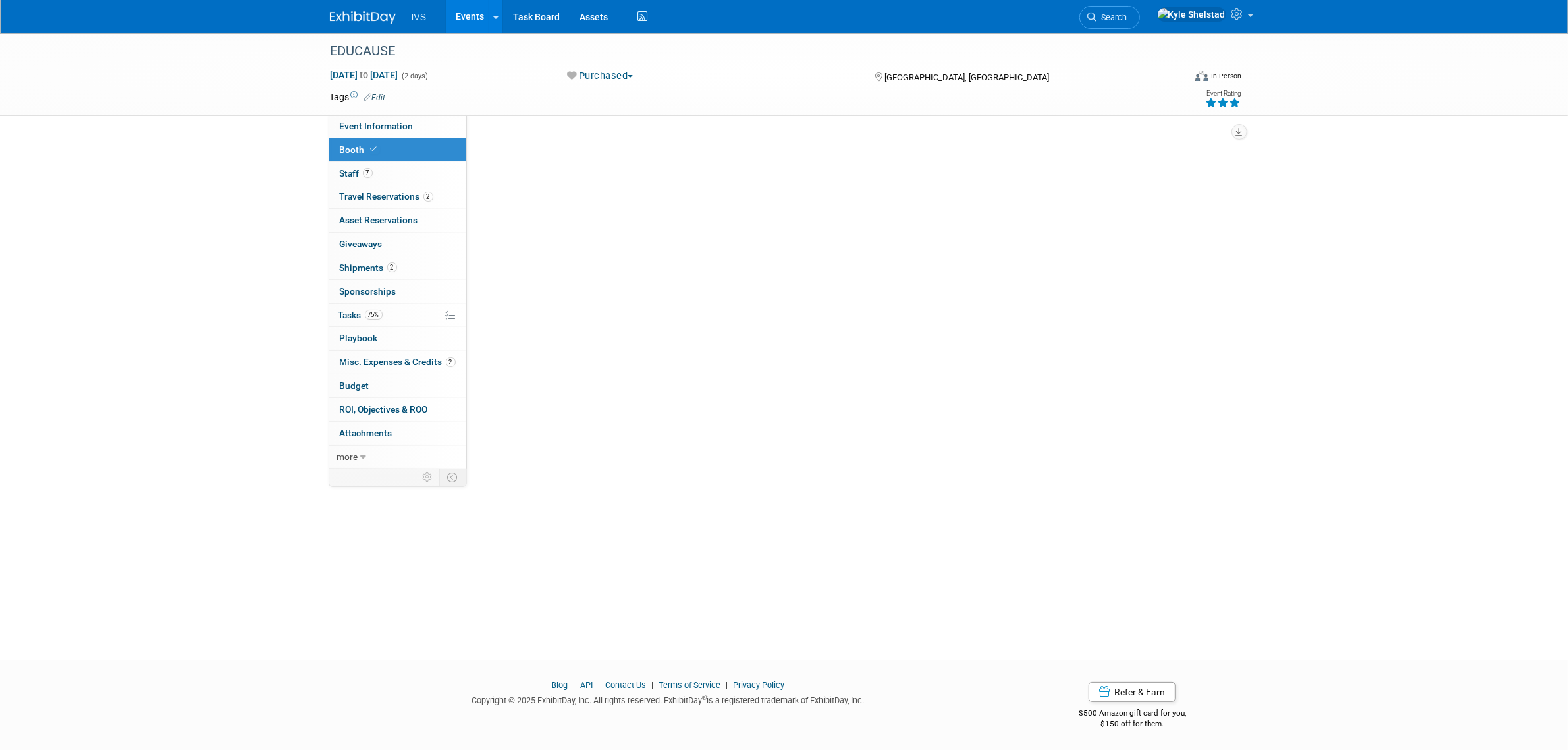
scroll to position [0, 0]
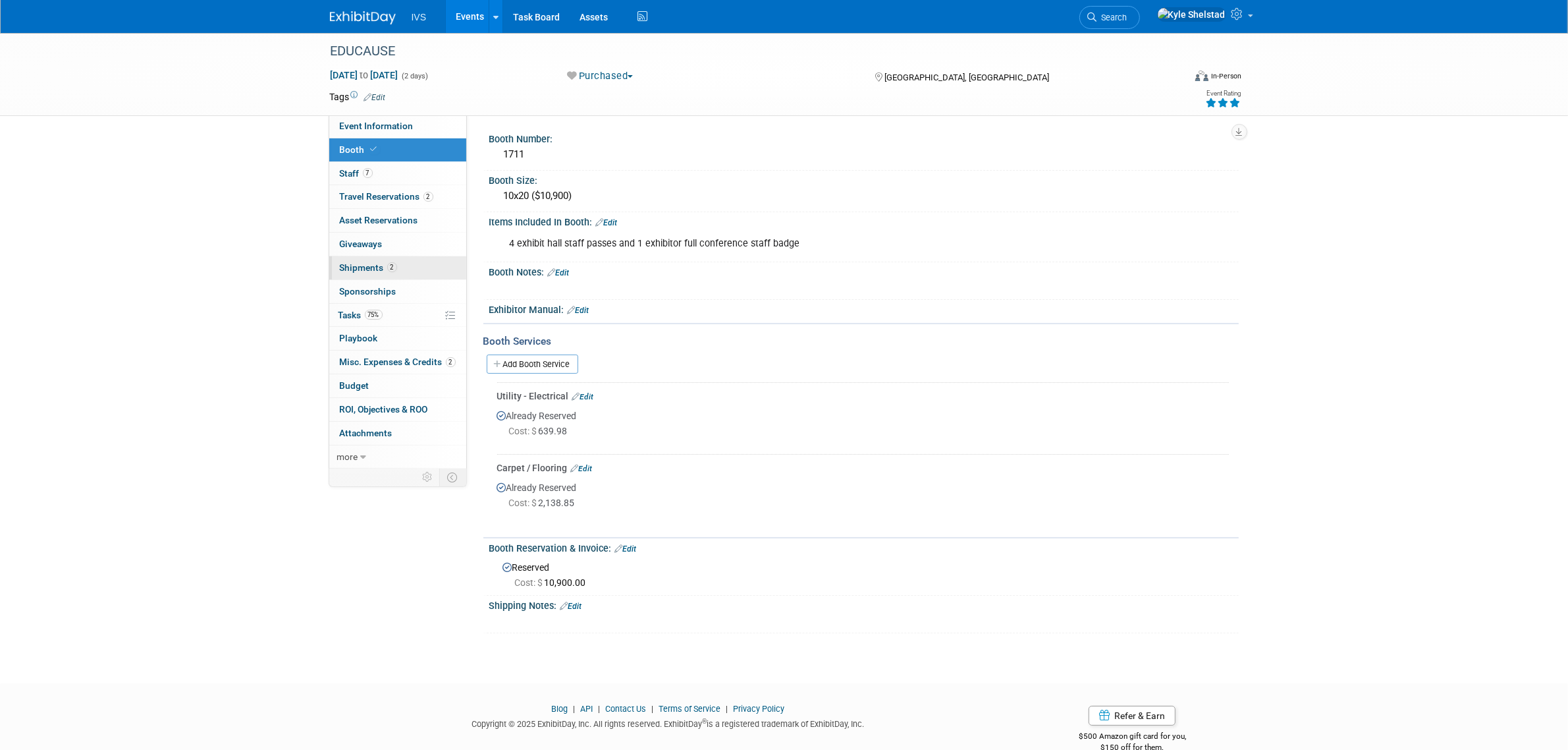
click at [398, 259] on link "2 Shipments 2" at bounding box center [398, 268] width 137 height 23
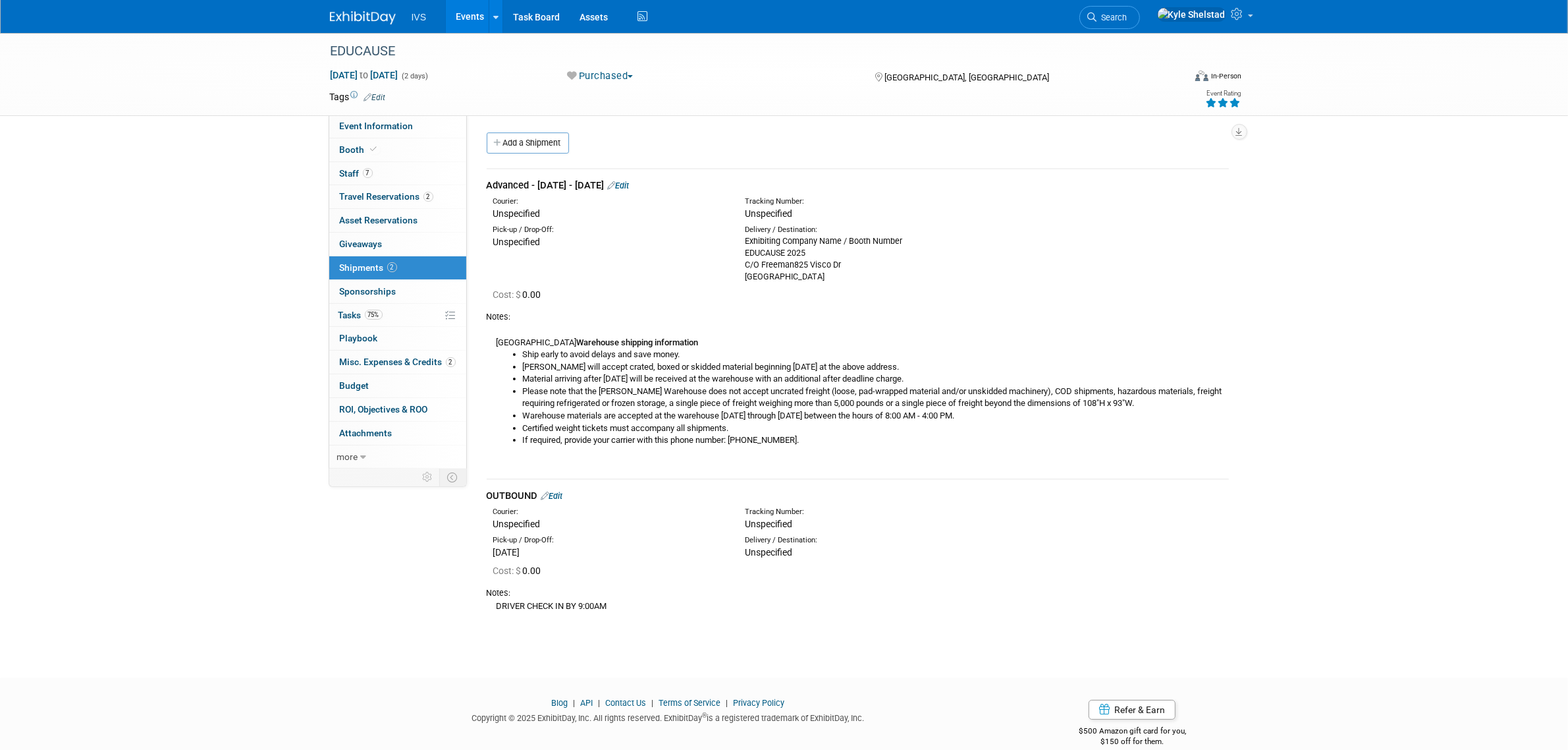
click at [648, 179] on div "Advanced - [DATE] - [DATE] Edit" at bounding box center [858, 185] width 742 height 13
click at [630, 183] on link "Edit" at bounding box center [619, 185] width 22 height 10
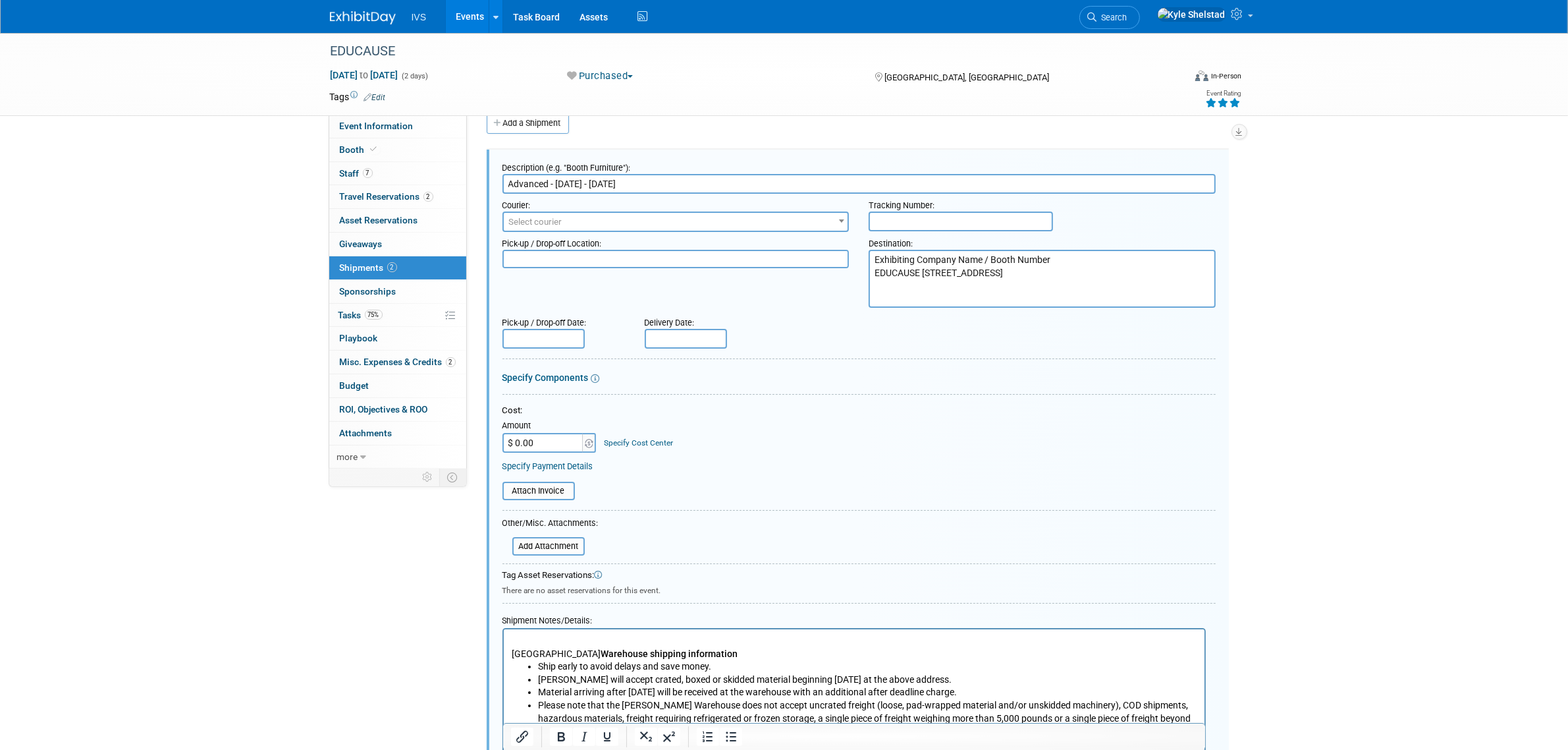
drag, startPoint x: 1066, startPoint y: 255, endPoint x: 797, endPoint y: 246, distance: 269.2
click at [797, 246] on div "Pick-up / Drop-off Location: Destination: Exhibiting Company Name / Booth Numbe…" at bounding box center [860, 270] width 733 height 76
click at [1001, 397] on div at bounding box center [859, 397] width 713 height 6
click at [929, 280] on textarea "Exhibiting Company Name / Booth Number EDUCAUSE [STREET_ADDRESS]" at bounding box center [1041, 278] width 347 height 59
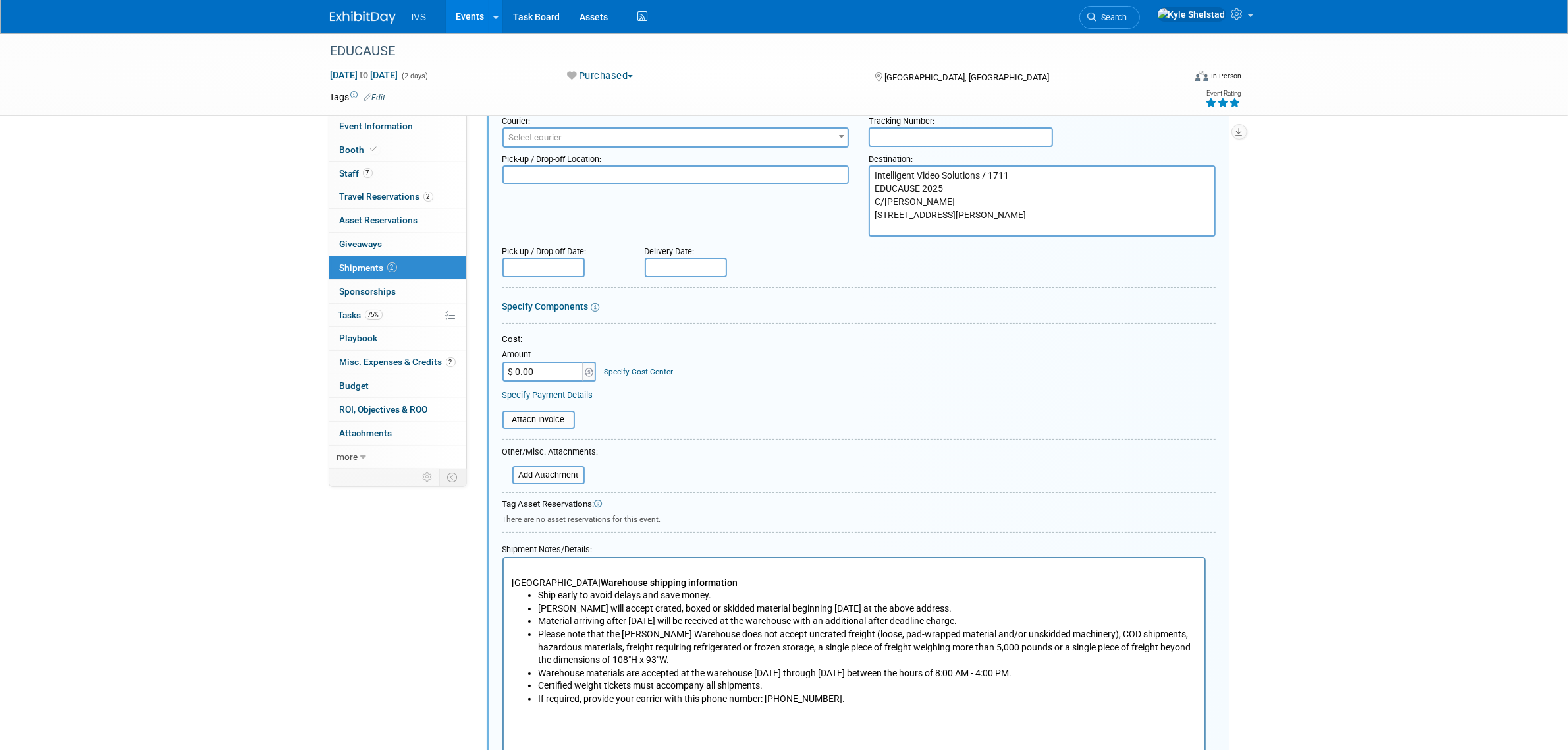
scroll to position [294, 0]
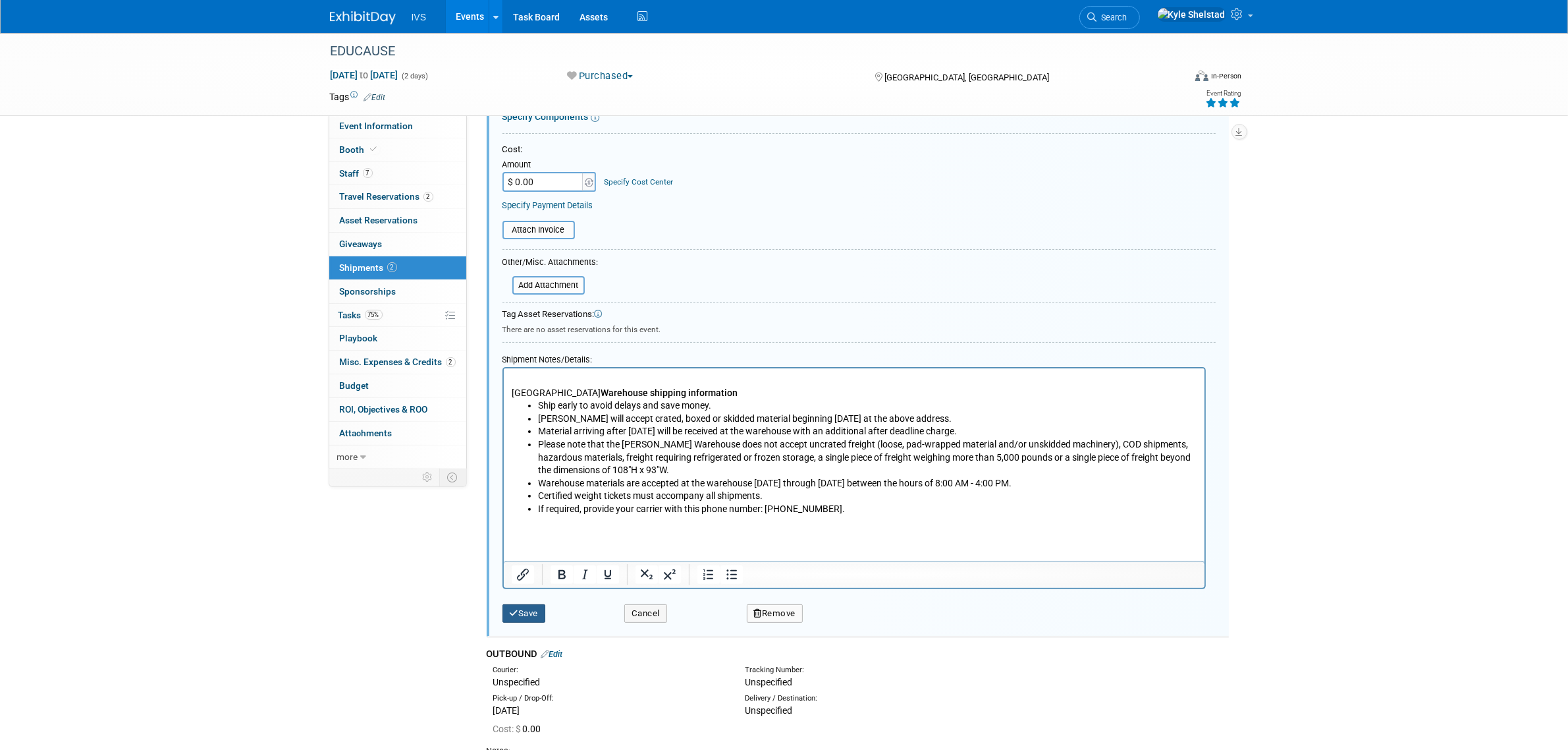
type textarea "Intelligent Video Solutions / 1711 EDUCAUSE 2025 C/[PERSON_NAME] [STREET_ADDRES…"
click at [526, 610] on button "Save" at bounding box center [524, 612] width 43 height 18
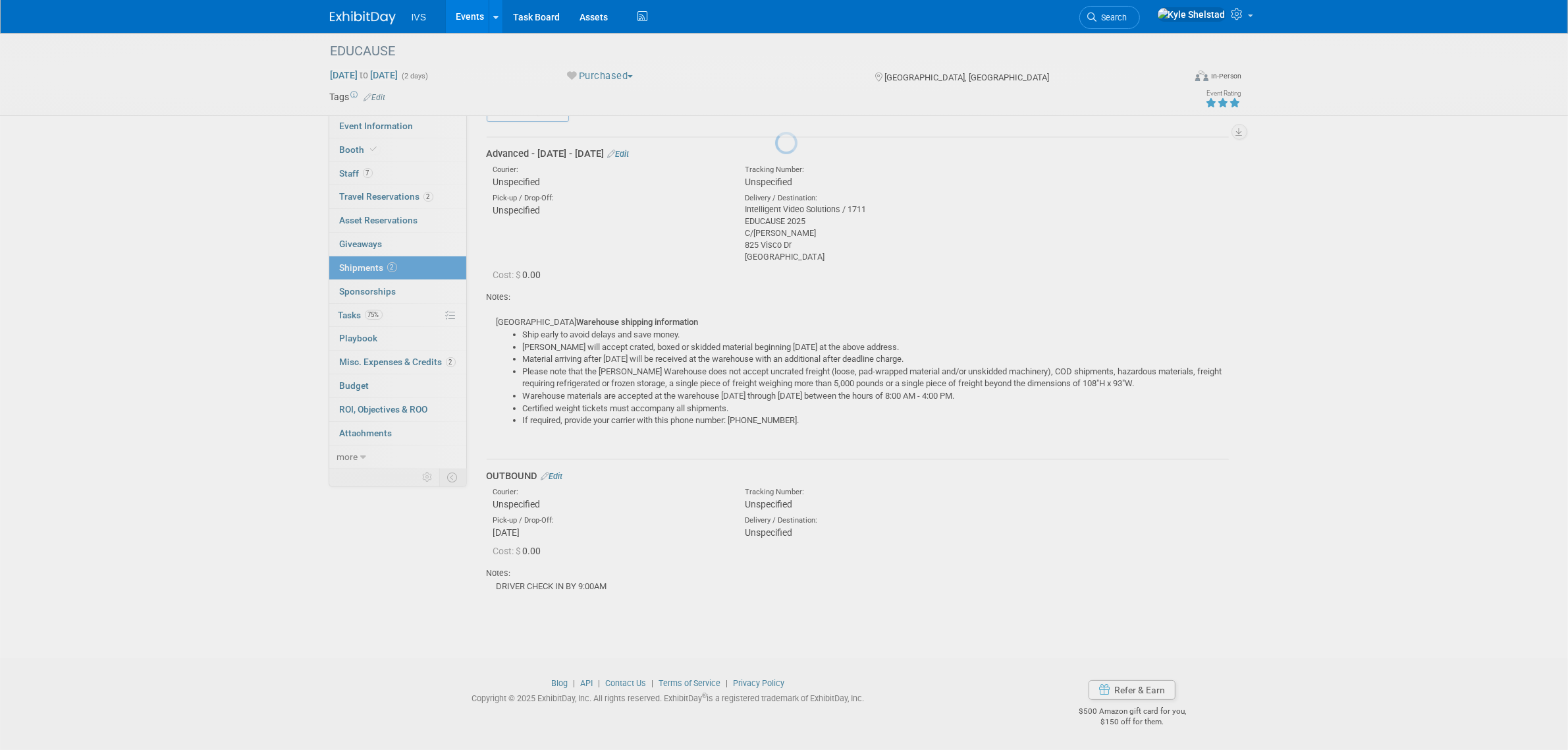
scroll to position [20, 0]
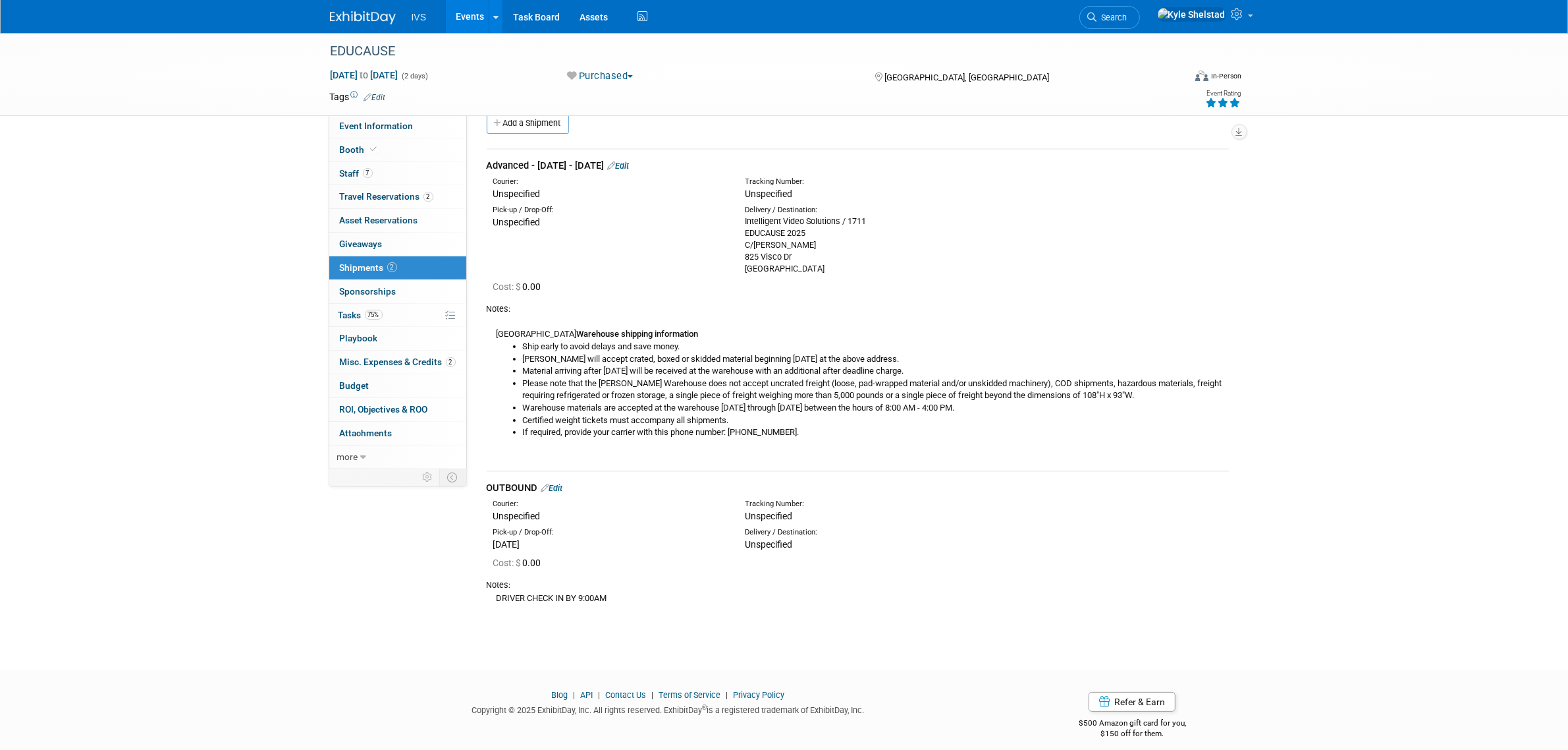
click at [560, 483] on link "Edit" at bounding box center [552, 488] width 22 height 10
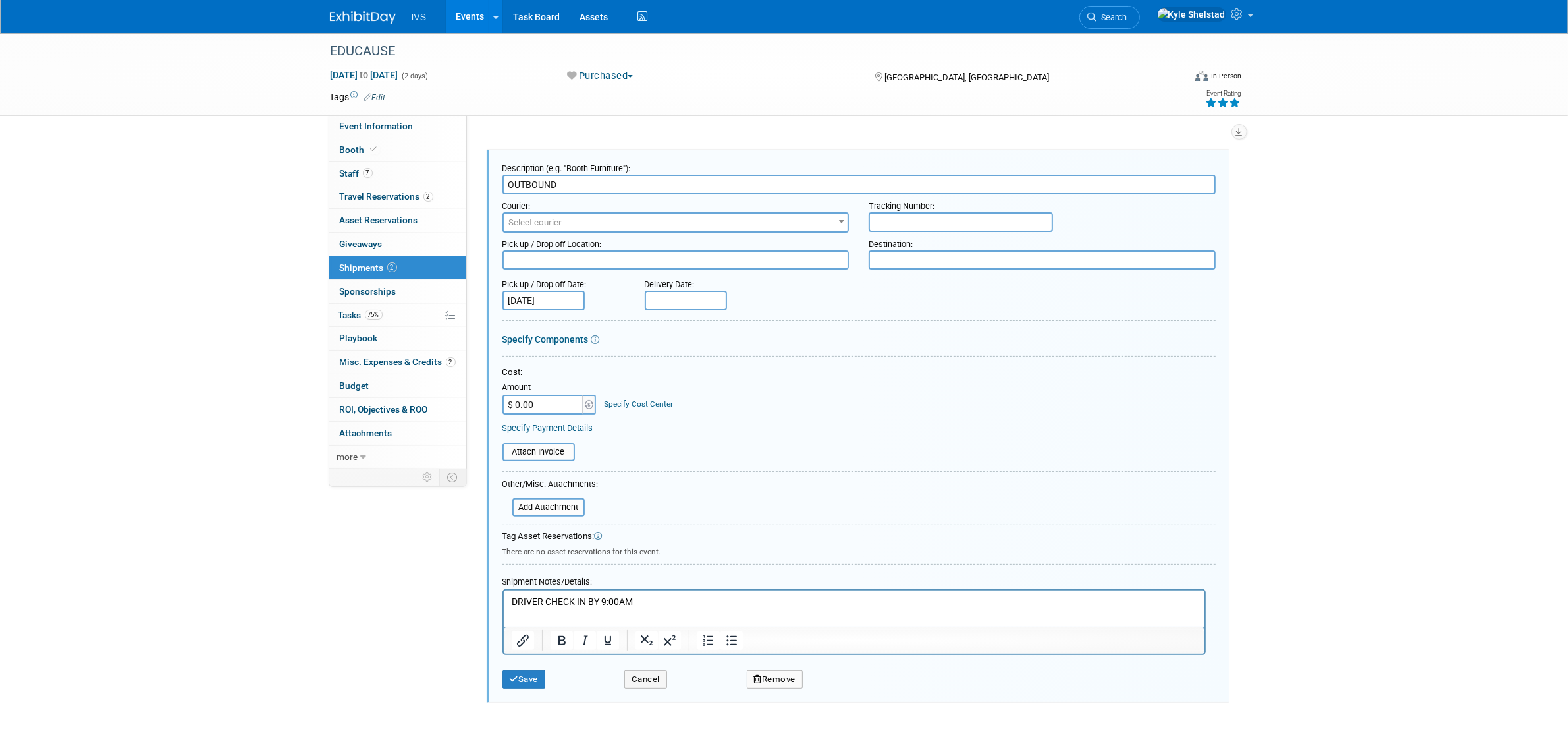
scroll to position [0, 0]
click at [725, 257] on textarea at bounding box center [676, 260] width 347 height 19
paste textarea "[GEOGRAPHIC_DATA] [STREET_ADDRESS][DEMOGRAPHIC_DATA] C/[PERSON_NAME] [GEOGRAPHI…"
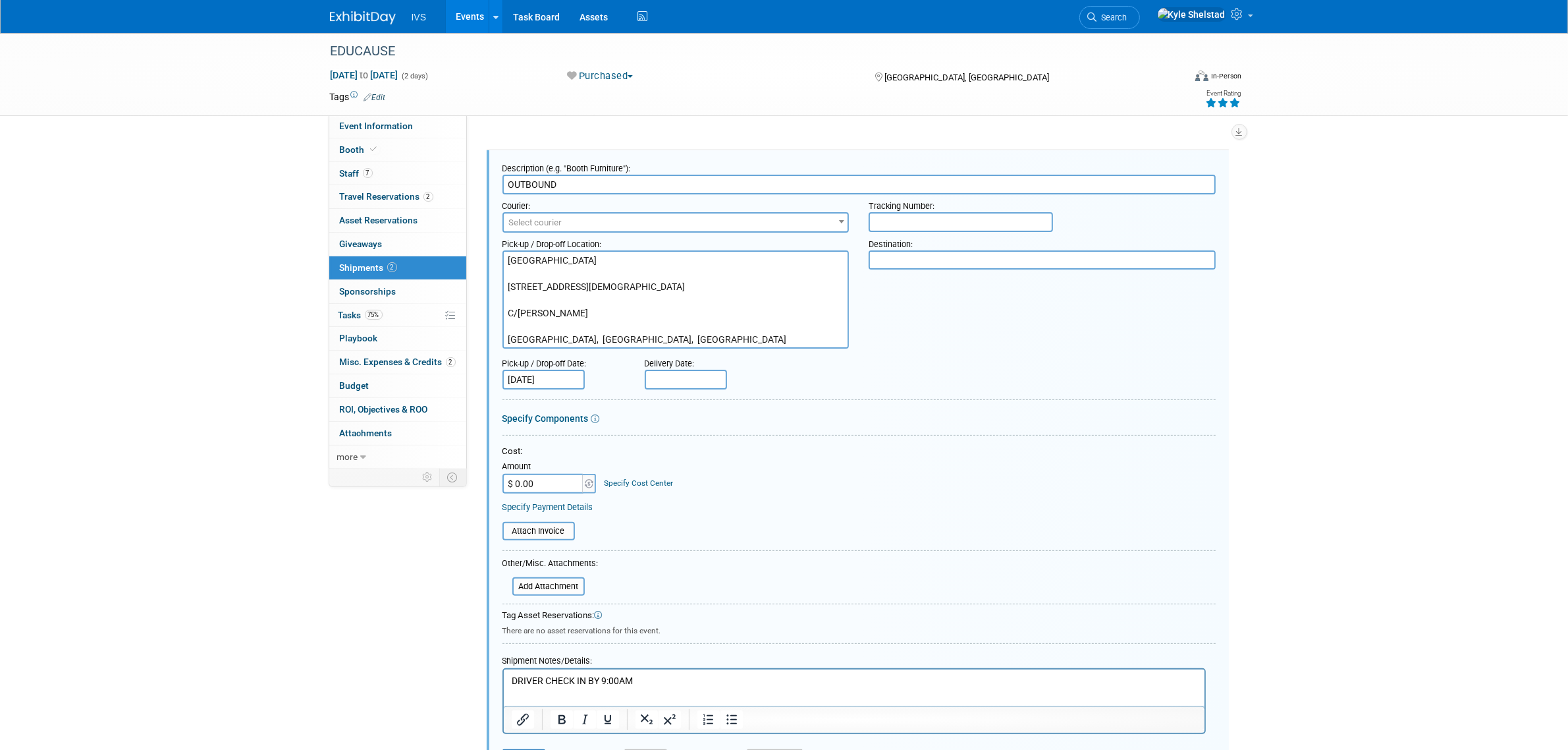
click at [620, 271] on textarea "[GEOGRAPHIC_DATA] [STREET_ADDRESS][DEMOGRAPHIC_DATA] C/[PERSON_NAME] [GEOGRAPHI…" at bounding box center [676, 299] width 347 height 98
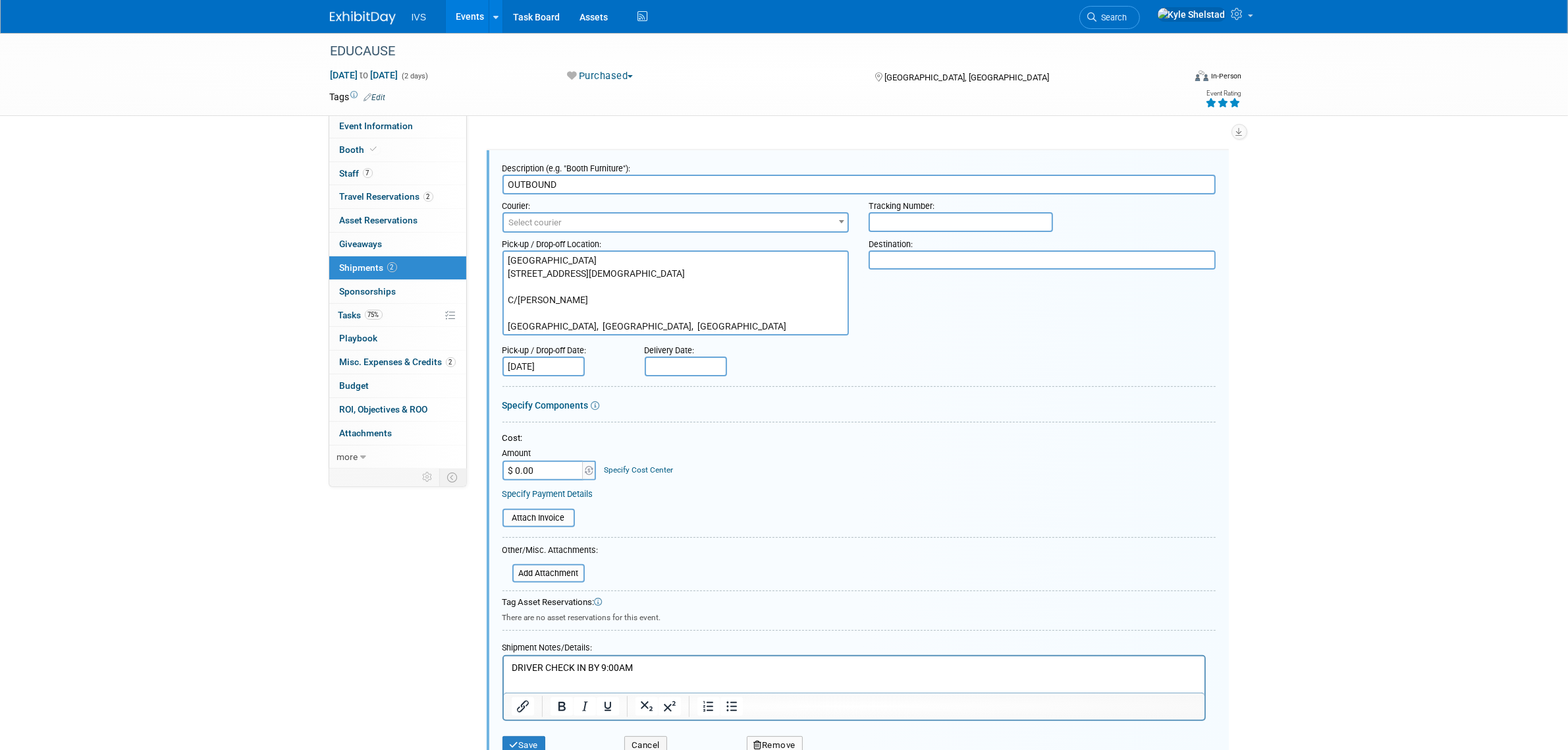
click at [583, 289] on textarea "[GEOGRAPHIC_DATA] [STREET_ADDRESS][DEMOGRAPHIC_DATA] C/[PERSON_NAME] [GEOGRAPHI…" at bounding box center [676, 293] width 347 height 85
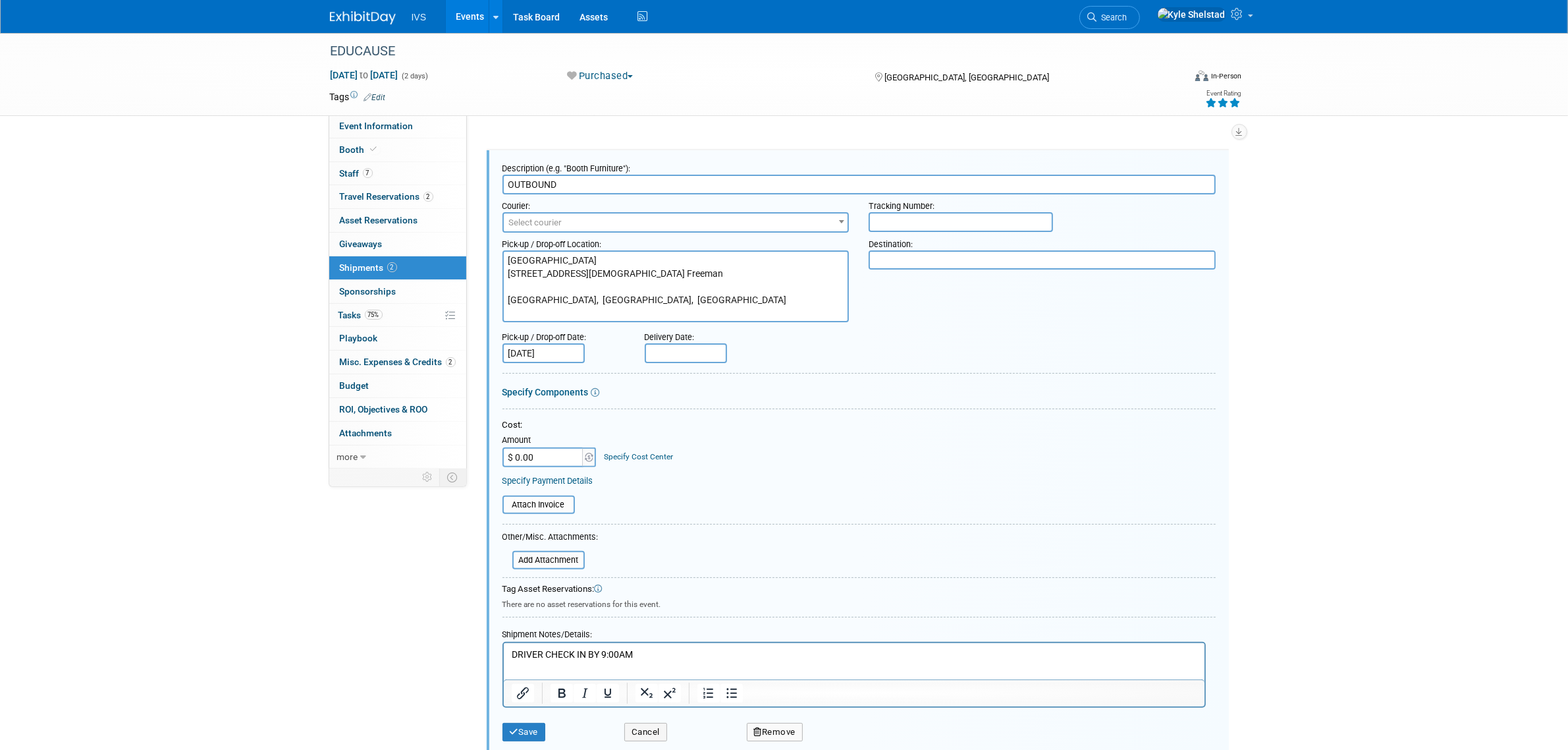
click at [574, 298] on textarea "[GEOGRAPHIC_DATA] [STREET_ADDRESS][DEMOGRAPHIC_DATA] Freeman [GEOGRAPHIC_DATA],…" at bounding box center [676, 286] width 347 height 72
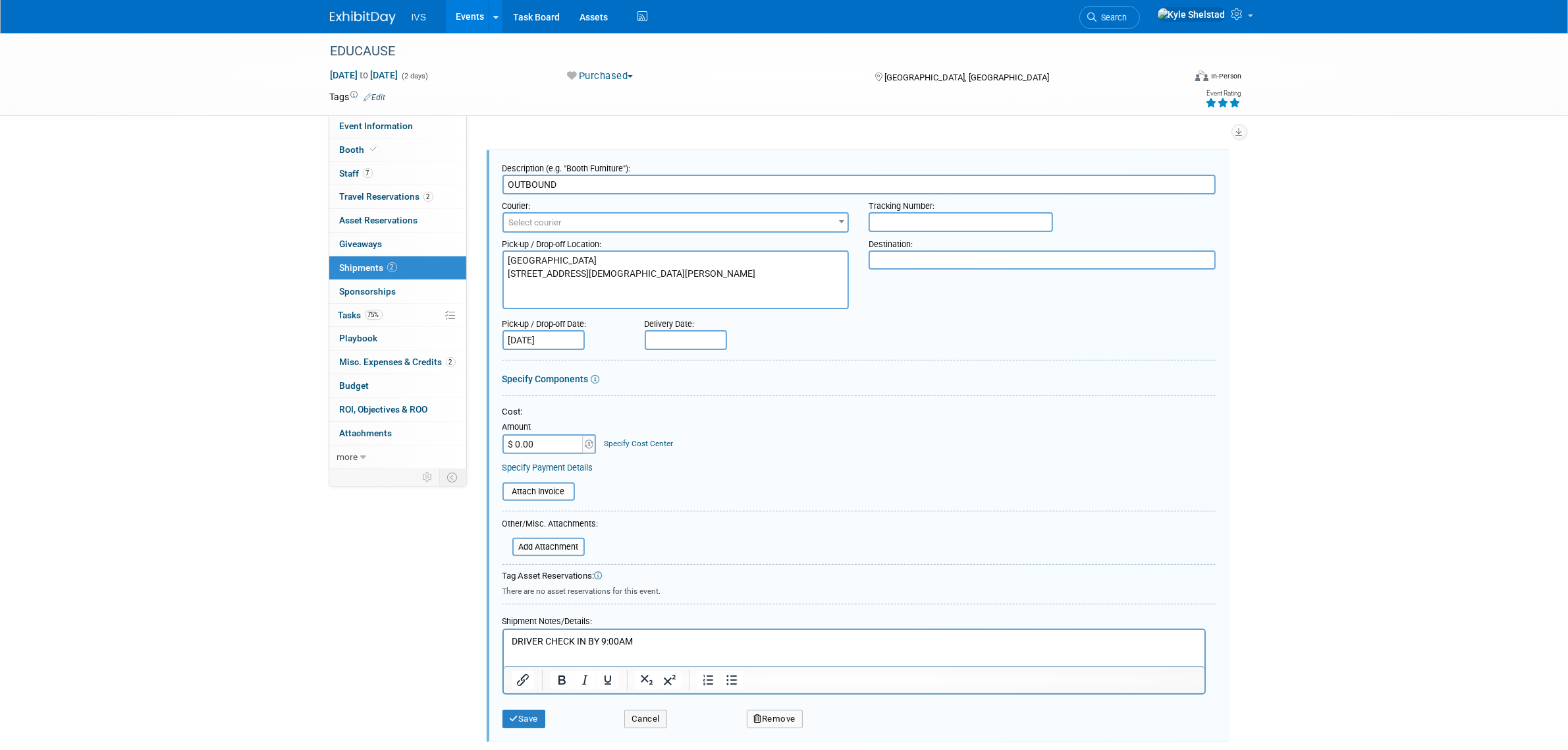
type textarea "[GEOGRAPHIC_DATA] [STREET_ADDRESS][DEMOGRAPHIC_DATA][PERSON_NAME]"
click at [741, 632] on html "DRIVER CHECK IN BY 9:00AM" at bounding box center [854, 638] width 701 height 18
drag, startPoint x: 735, startPoint y: 636, endPoint x: 483, endPoint y: 645, distance: 252.2
click at [503, 645] on html "DRIVER CHECK IN BY 9:00AM" at bounding box center [854, 638] width 701 height 18
paste body "Rich Text Area. Press ALT-0 for help."
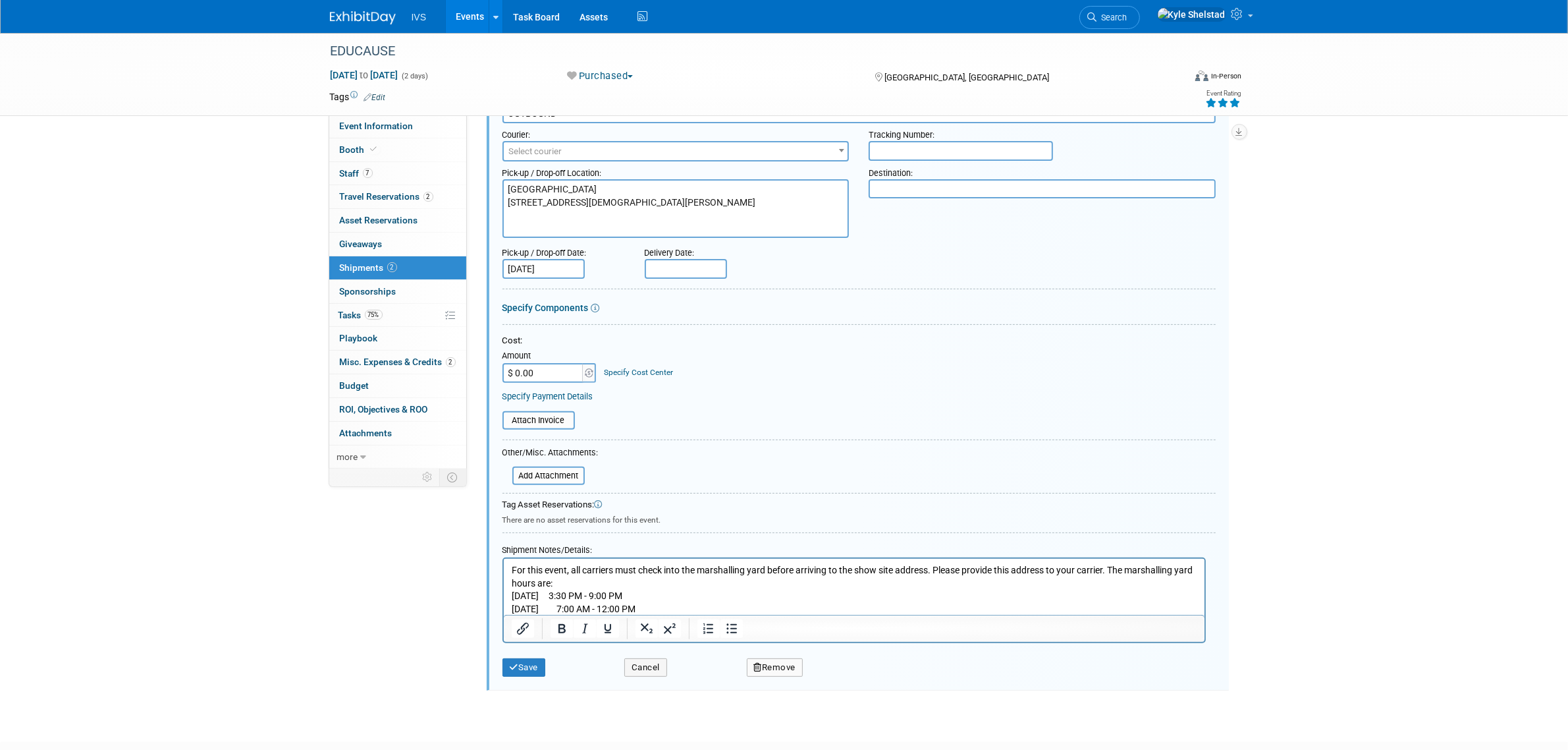
scroll to position [493, 0]
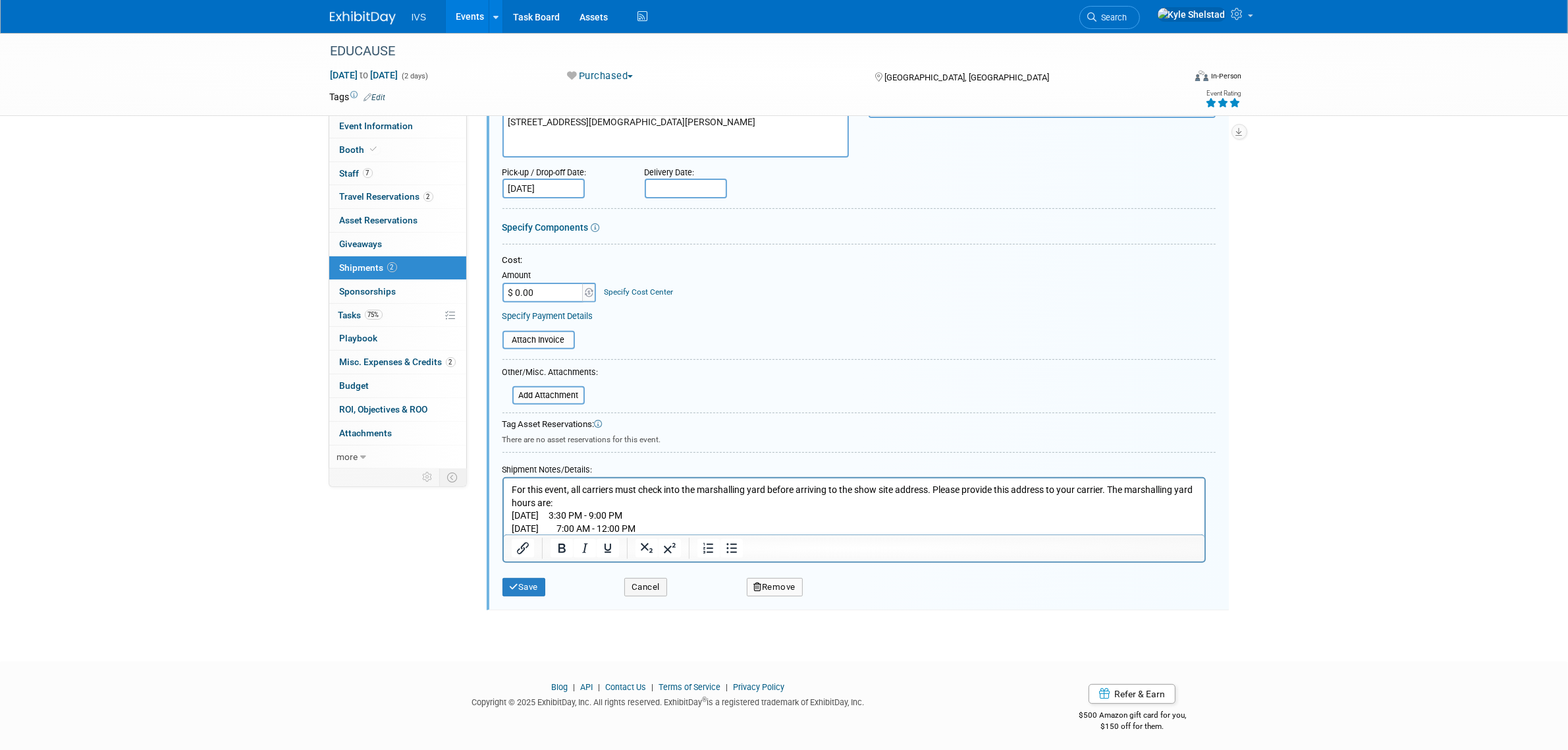
click at [771, 527] on p "[DATE] 3:30 PM - 9:00 PM [DATE] 7:00 AM - 12:00 PM" at bounding box center [854, 522] width 685 height 26
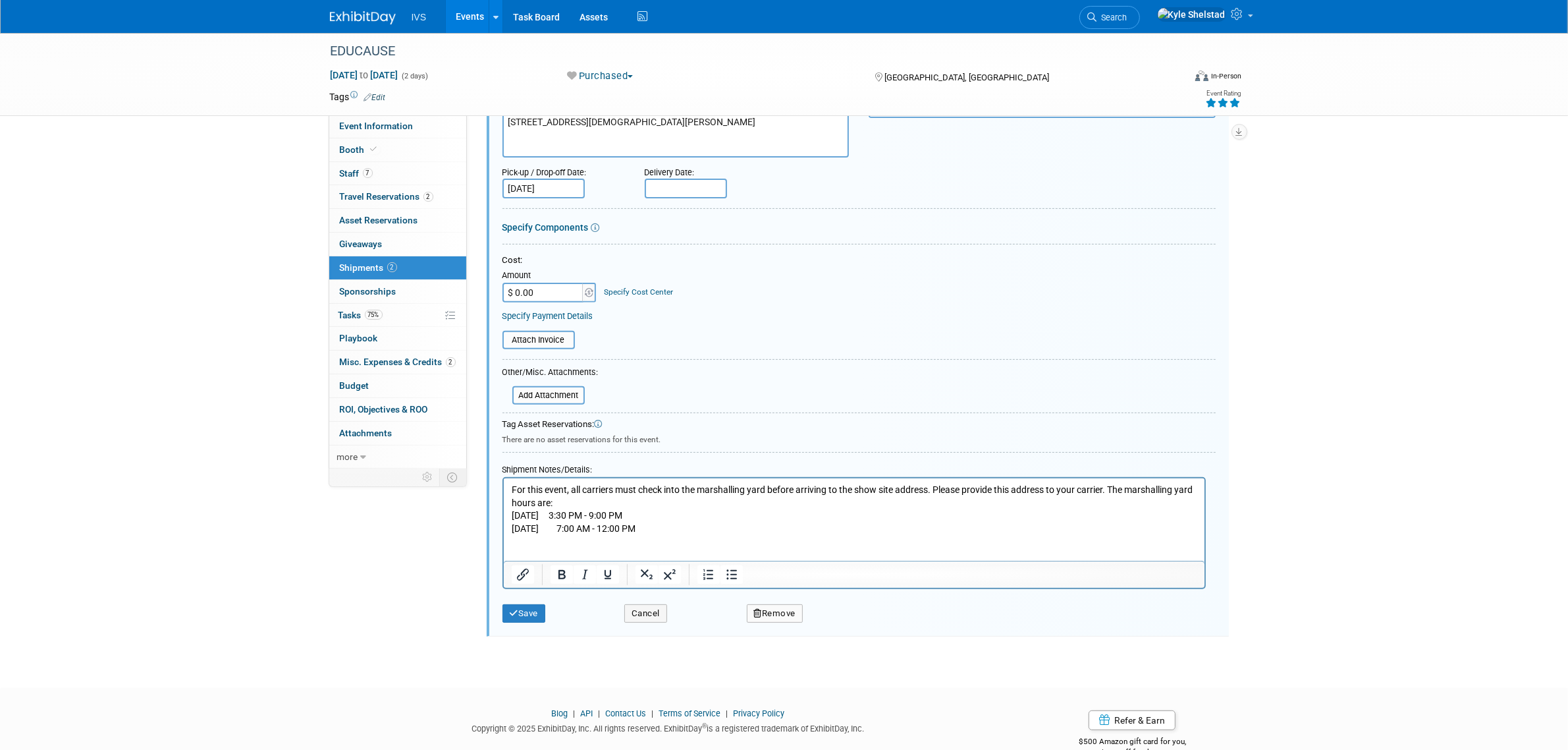
click at [803, 547] on p "Rich Text Area. Press ALT-0 for help." at bounding box center [854, 542] width 685 height 13
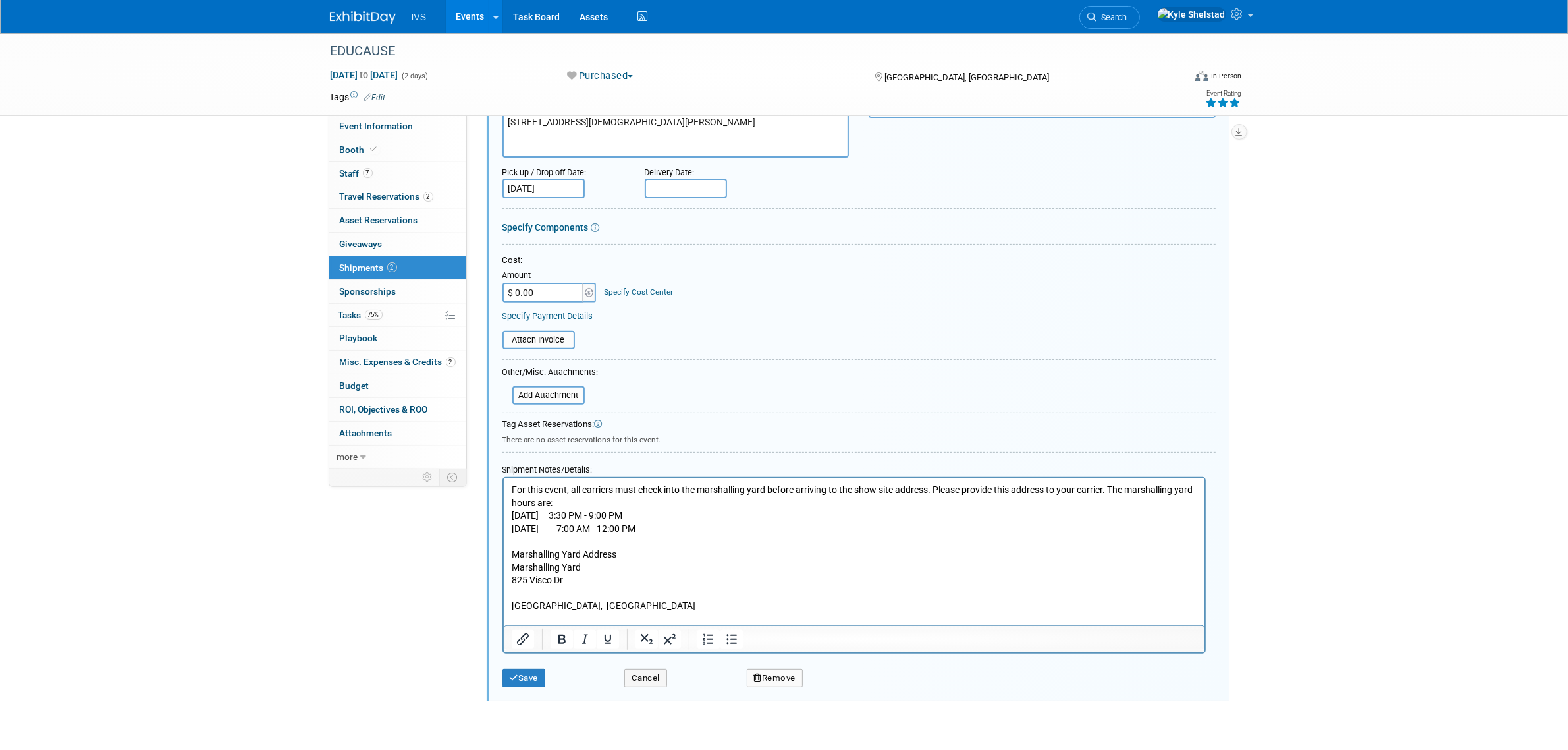
click at [512, 564] on p "Marshalling Yard" at bounding box center [854, 568] width 685 height 13
click at [568, 608] on p "Rich Text Area. Press ALT-0 for help." at bounding box center [854, 607] width 685 height 13
click at [741, 612] on p "Rich Text Area. Press ALT-0 for help." at bounding box center [854, 619] width 685 height 13
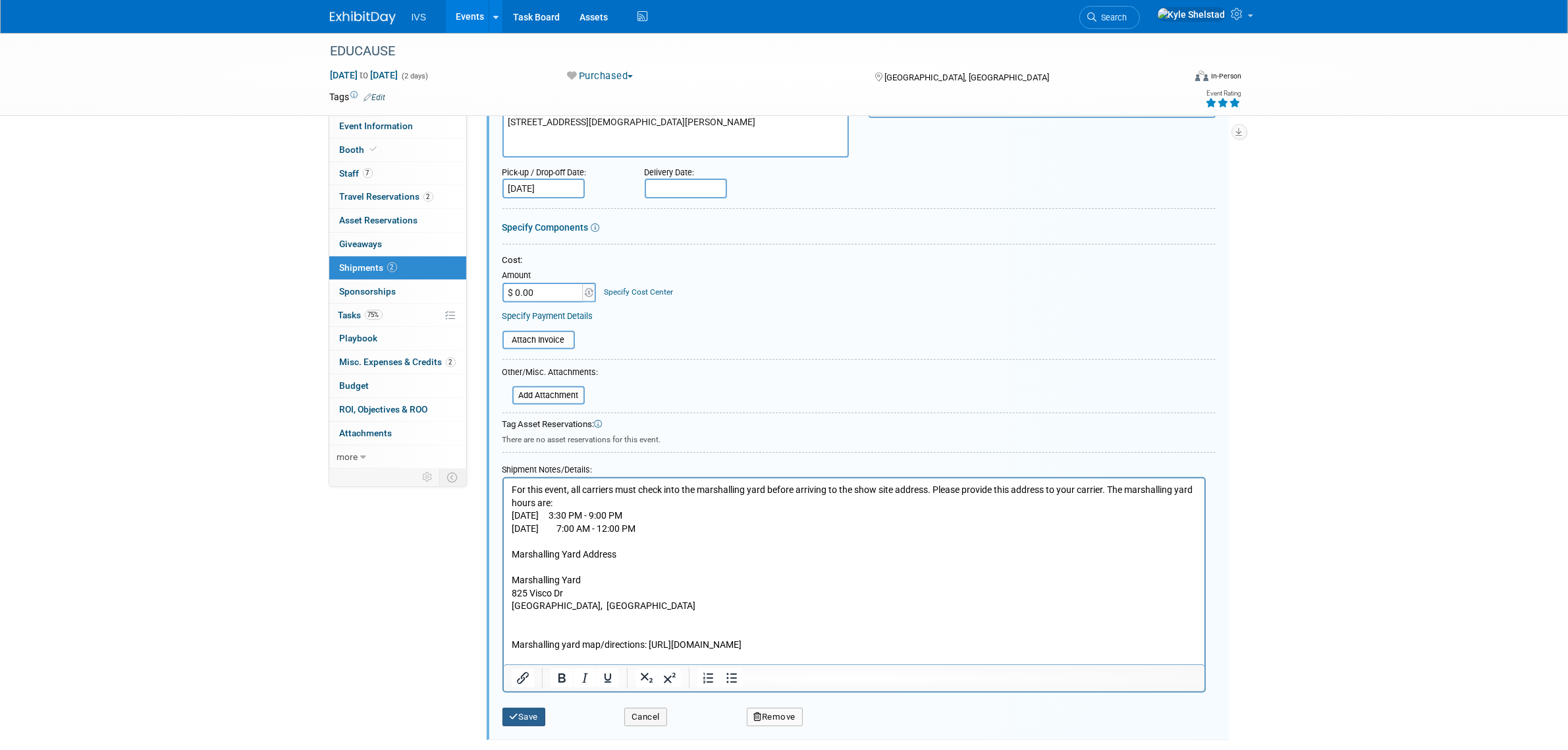
click at [516, 712] on icon "submit" at bounding box center [515, 716] width 10 height 9
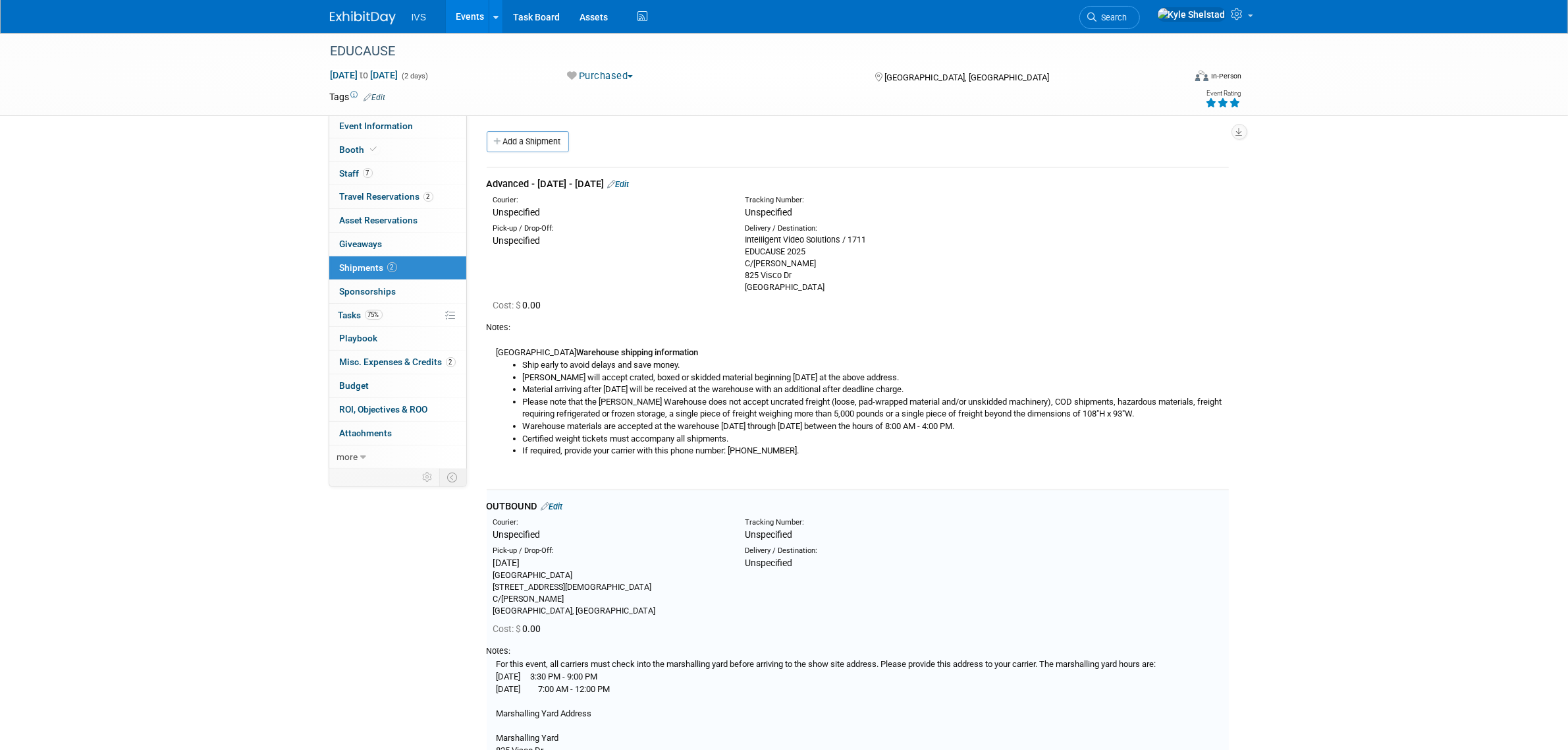
scroll to position [0, 0]
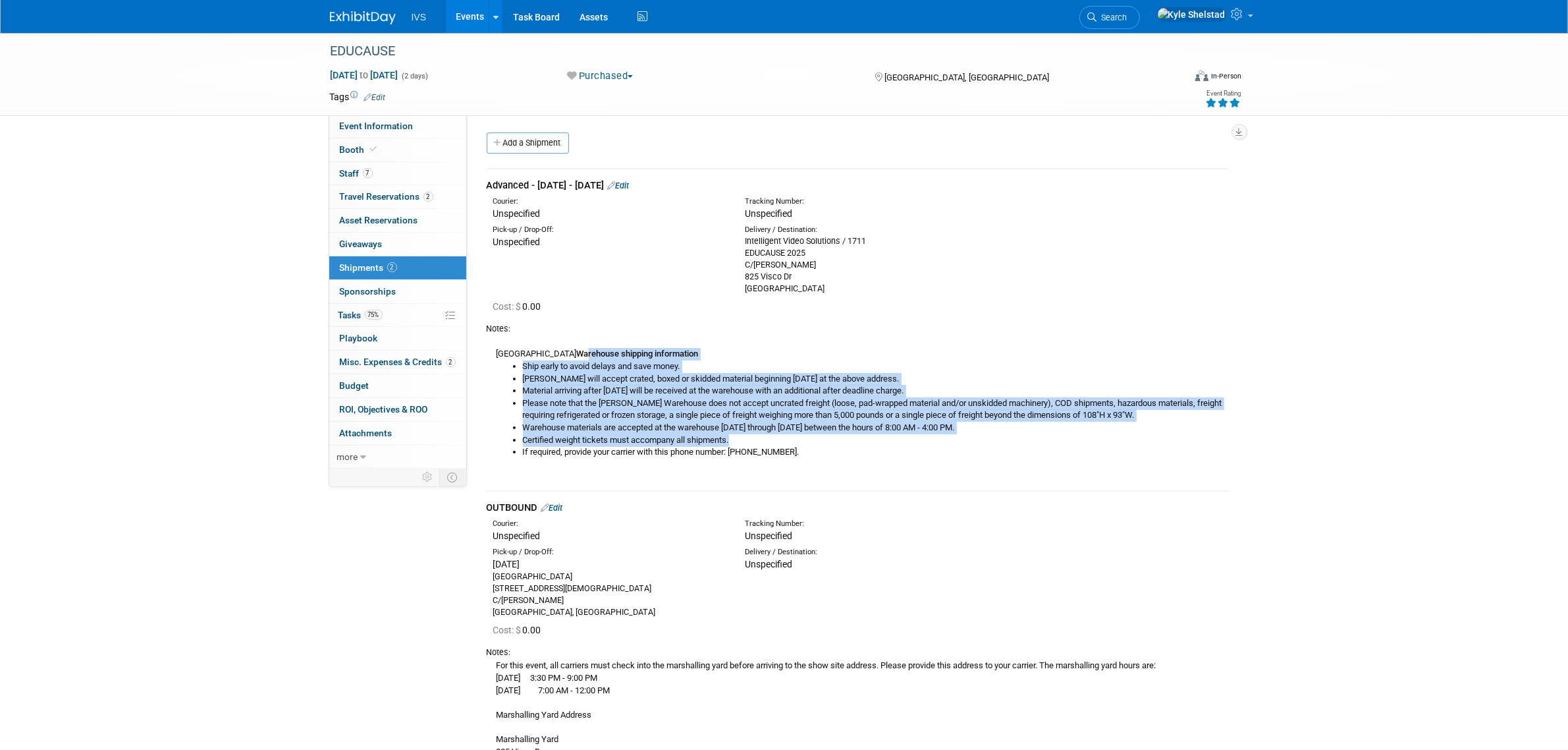
drag, startPoint x: 527, startPoint y: 351, endPoint x: 864, endPoint y: 460, distance: 354.2
click at [864, 460] on div "USA Warehouse shipping information Ship early to avoid delays and save money. […" at bounding box center [858, 406] width 742 height 142
click at [856, 434] on li "Certified weight tickets must accompany all shipments." at bounding box center [875, 440] width 706 height 13
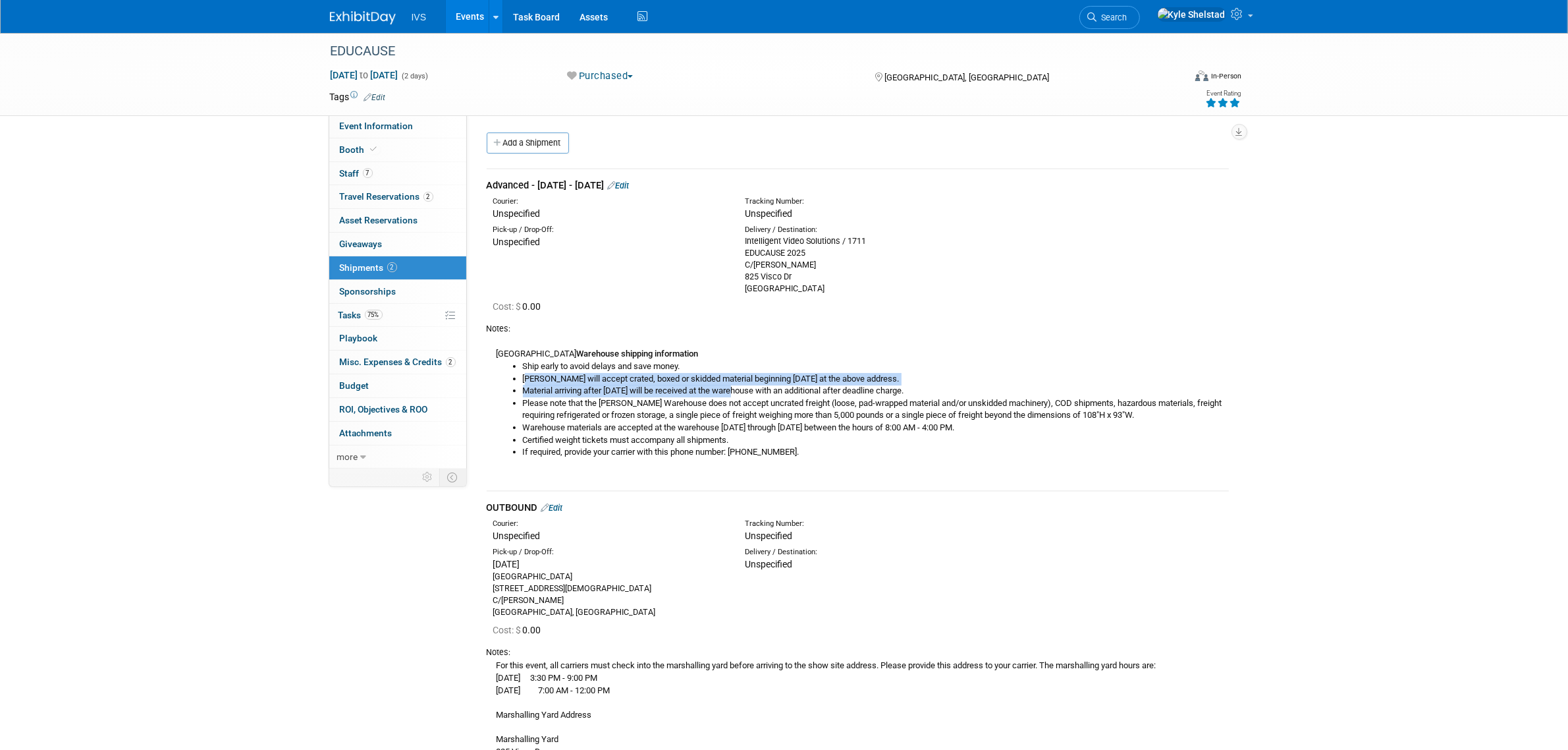
drag, startPoint x: 761, startPoint y: 389, endPoint x: 784, endPoint y: 391, distance: 23.1
click at [782, 391] on ul "Ship early to avoid delays and save money. [PERSON_NAME] will accept crated, bo…" at bounding box center [862, 409] width 733 height 98
click at [785, 391] on li "Material arriving after [DATE] will be received at the warehouse with an additi…" at bounding box center [875, 391] width 706 height 13
drag, startPoint x: 774, startPoint y: 397, endPoint x: 878, endPoint y: 410, distance: 104.8
click at [877, 410] on ul "Ship early to avoid delays and save money. [PERSON_NAME] will accept crated, bo…" at bounding box center [862, 409] width 733 height 98
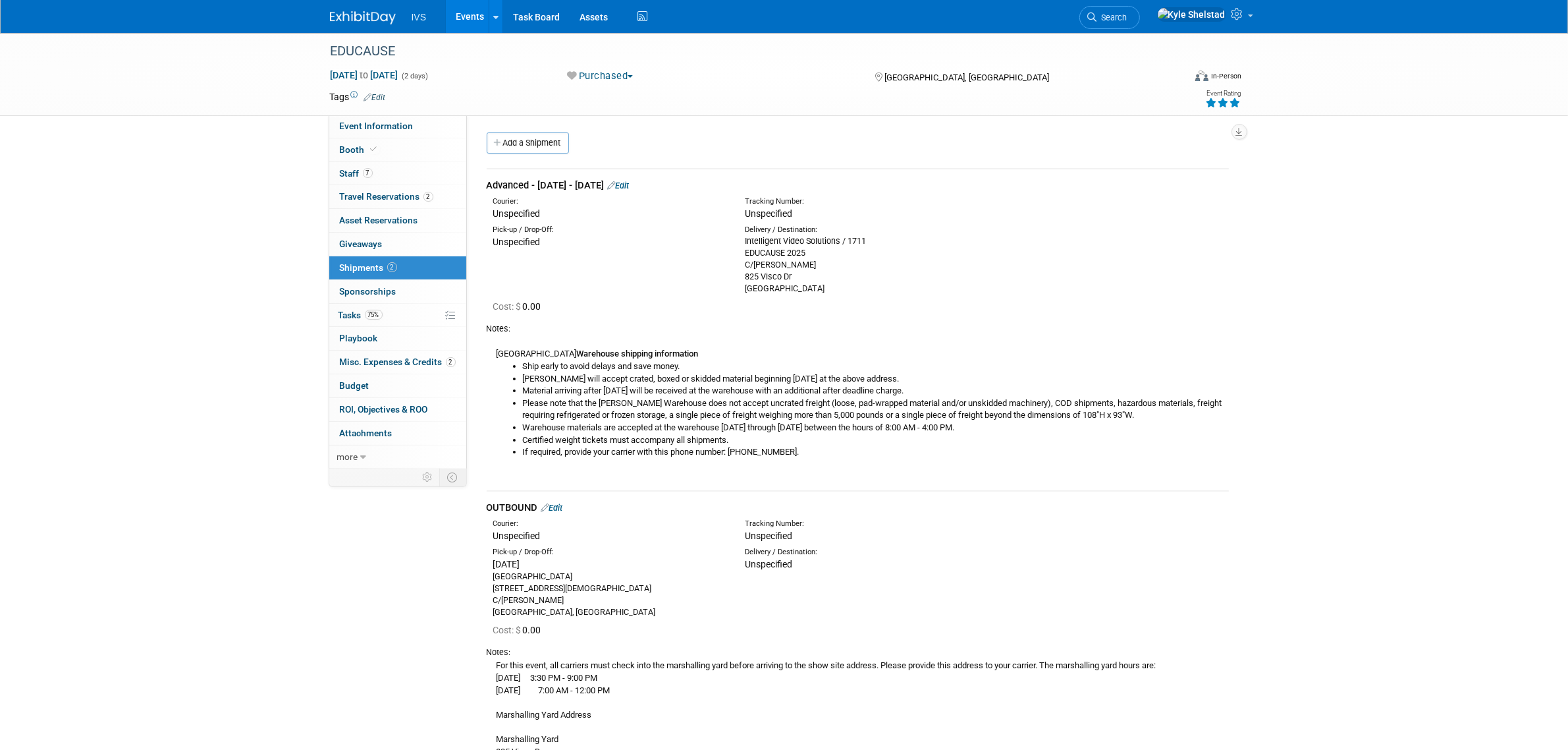
click at [878, 410] on li "Please note that the [PERSON_NAME] Warehouse does not accept uncrated freight (…" at bounding box center [875, 409] width 706 height 24
drag, startPoint x: 558, startPoint y: 392, endPoint x: 910, endPoint y: 409, distance: 352.4
click at [910, 409] on ul "Ship early to avoid delays and save money. [PERSON_NAME] will accept crated, bo…" at bounding box center [862, 409] width 733 height 98
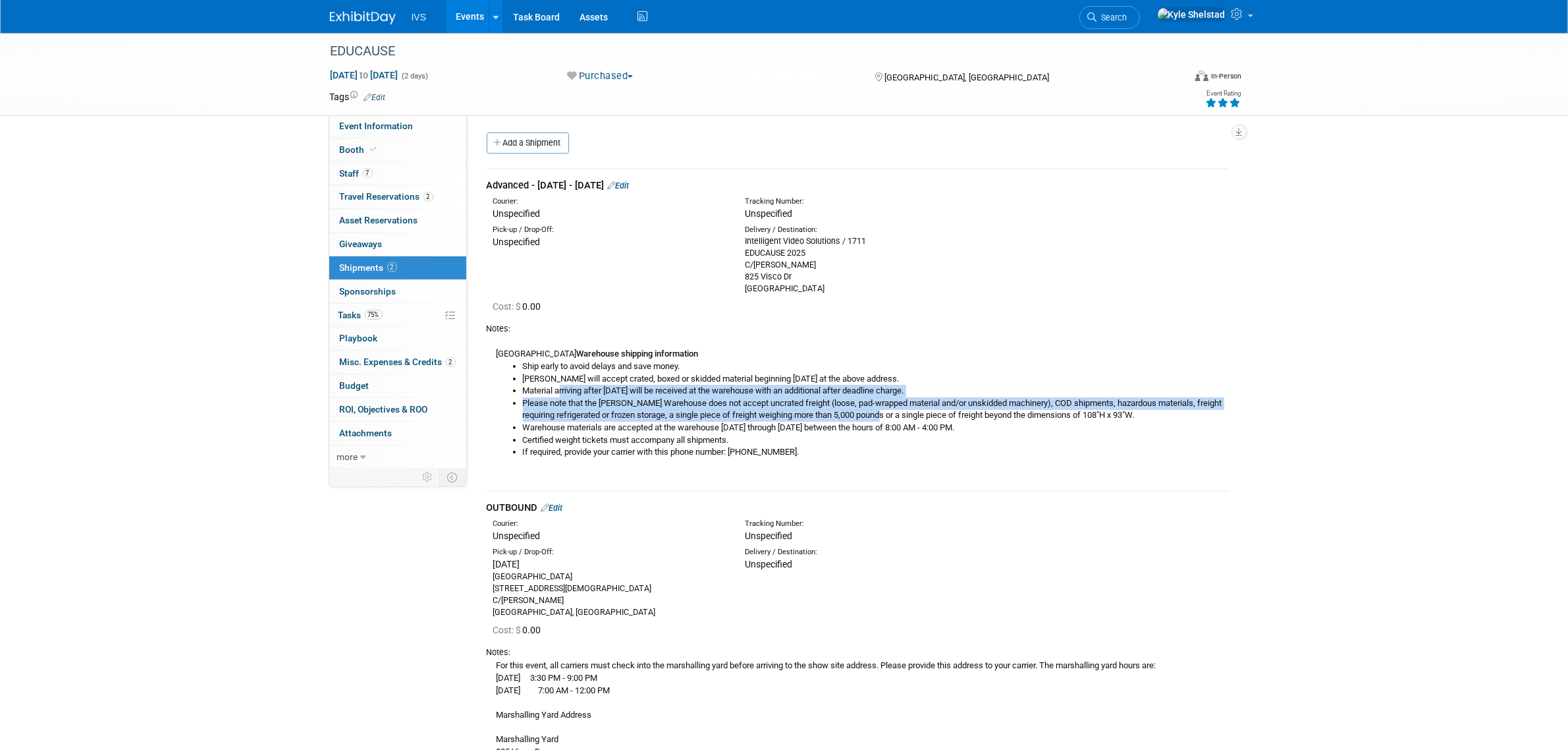
click at [910, 409] on li "Please note that the [PERSON_NAME] Warehouse does not accept uncrated freight (…" at bounding box center [875, 409] width 706 height 24
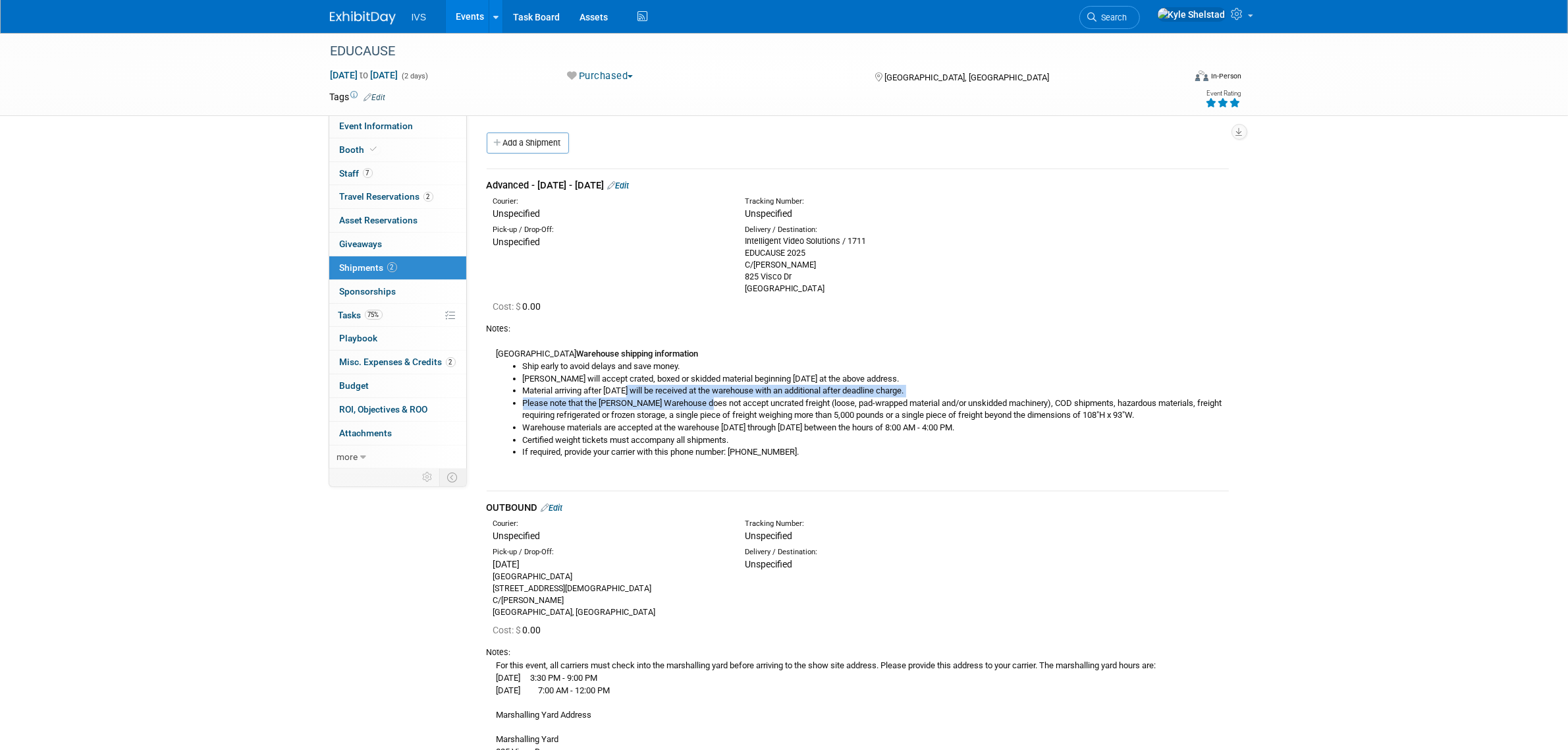
drag, startPoint x: 796, startPoint y: 412, endPoint x: 861, endPoint y: 419, distance: 65.4
click at [818, 414] on ul "Ship early to avoid delays and save money. [PERSON_NAME] will accept crated, bo…" at bounding box center [862, 409] width 733 height 98
click at [878, 420] on li "Please note that the [PERSON_NAME] Warehouse does not accept uncrated freight (…" at bounding box center [875, 409] width 706 height 24
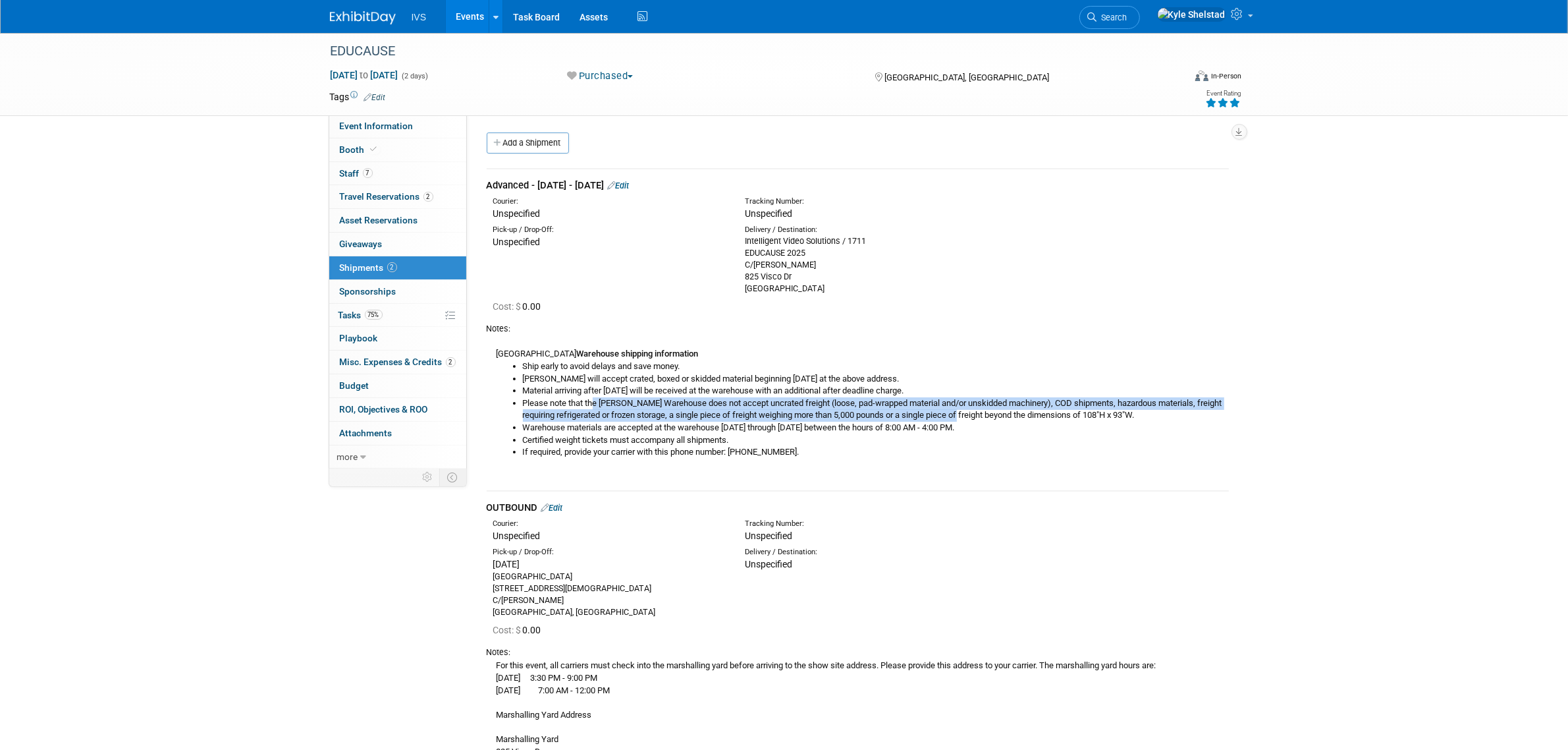
drag, startPoint x: 595, startPoint y: 400, endPoint x: 1025, endPoint y: 412, distance: 430.2
click at [1009, 412] on li "Please note that the [PERSON_NAME] Warehouse does not accept uncrated freight (…" at bounding box center [875, 409] width 706 height 24
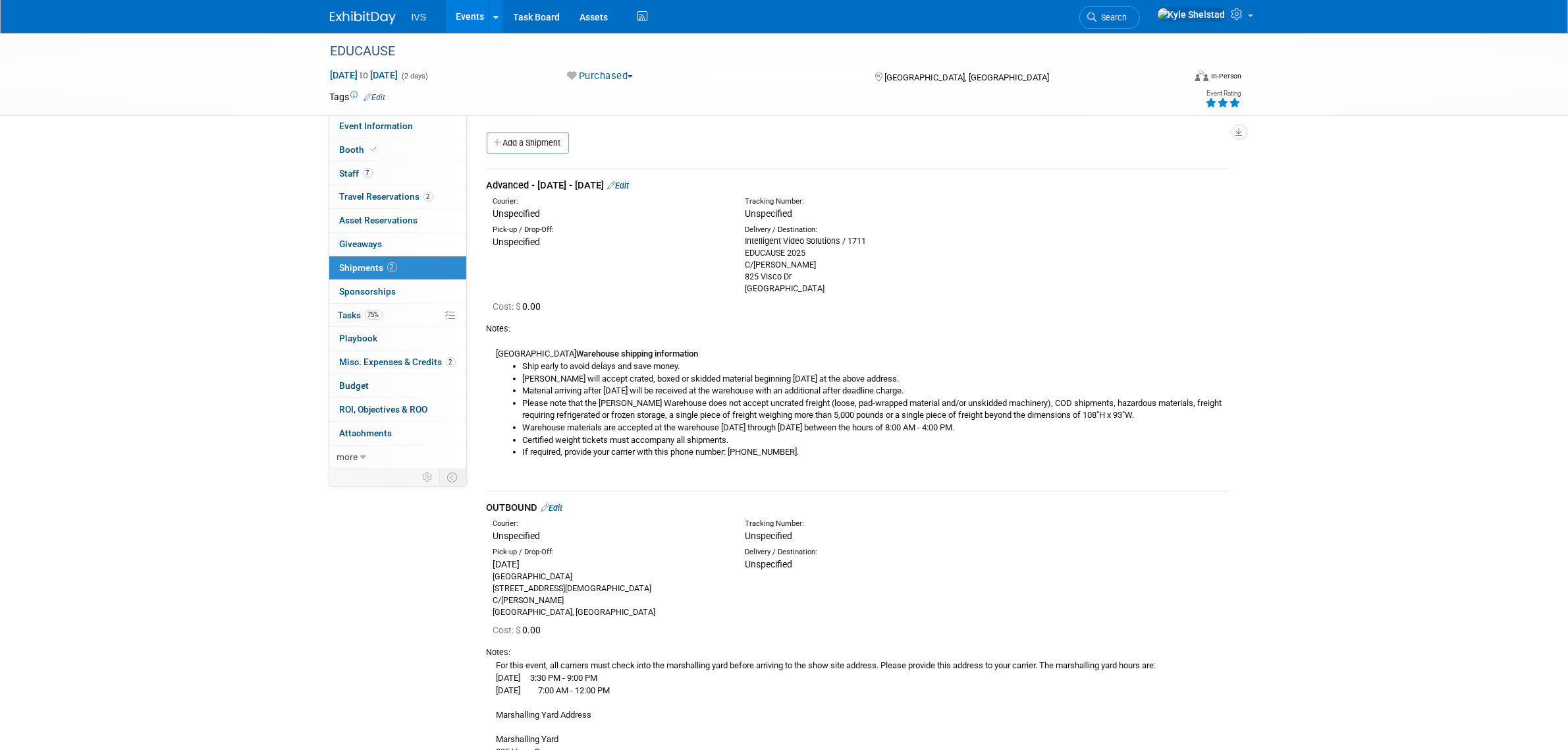
click at [1055, 413] on li "Please note that the [PERSON_NAME] Warehouse does not accept uncrated freight (…" at bounding box center [875, 409] width 706 height 24
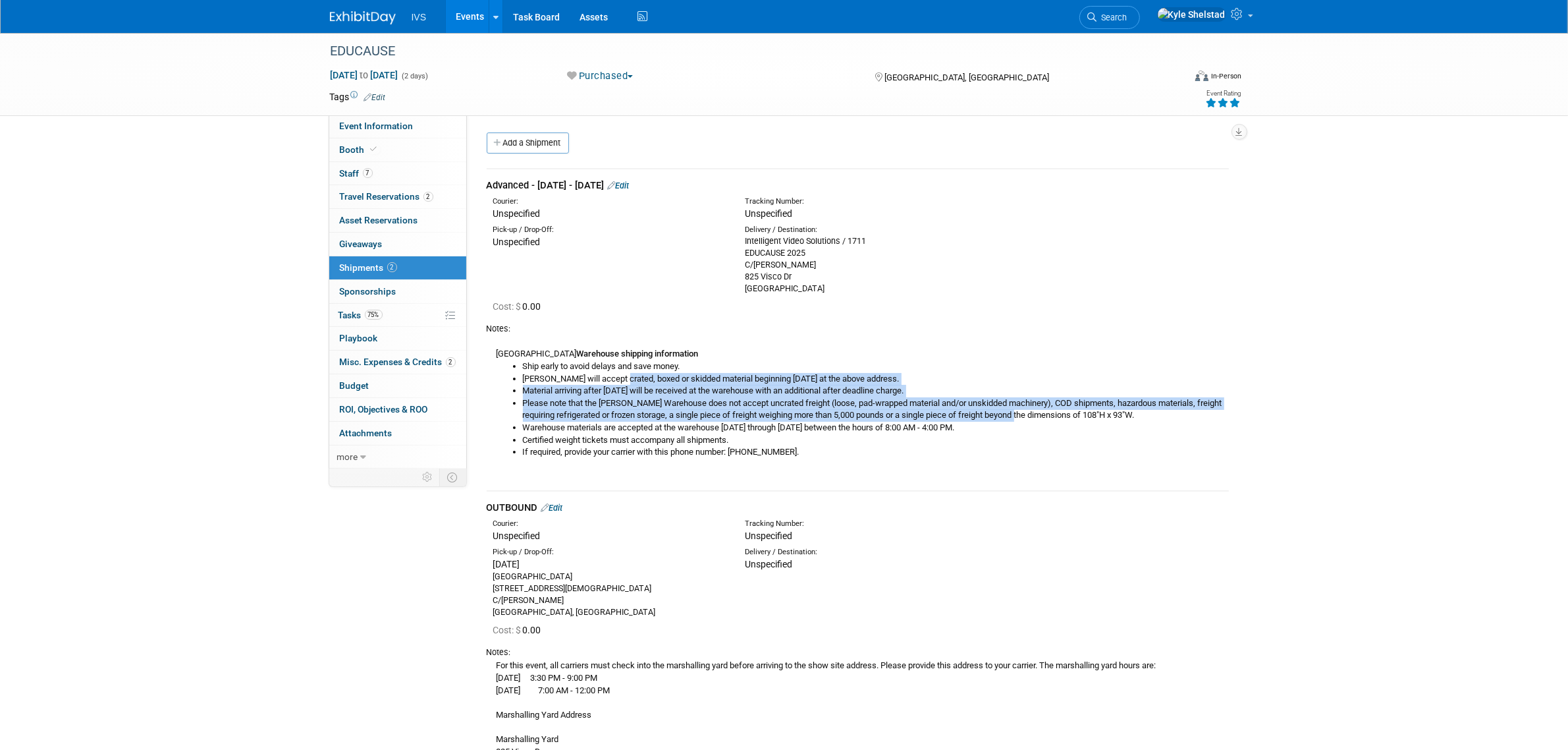
drag, startPoint x: 625, startPoint y: 376, endPoint x: 1091, endPoint y: 413, distance: 467.5
click at [1088, 413] on ul "Ship early to avoid delays and save money. [PERSON_NAME] will accept crated, bo…" at bounding box center [862, 409] width 733 height 98
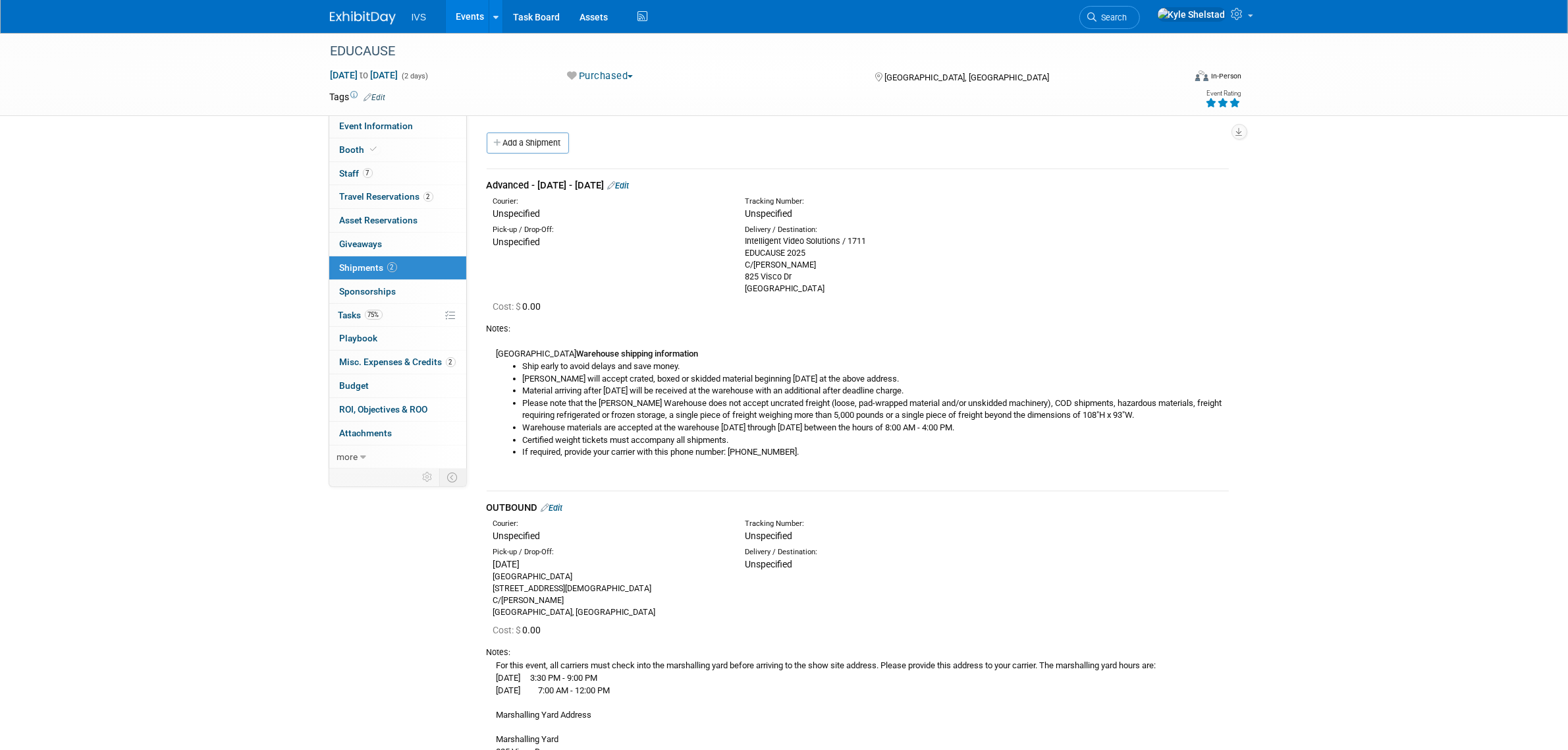
click at [1092, 413] on li "Please note that the [PERSON_NAME] Warehouse does not accept uncrated freight (…" at bounding box center [875, 409] width 706 height 24
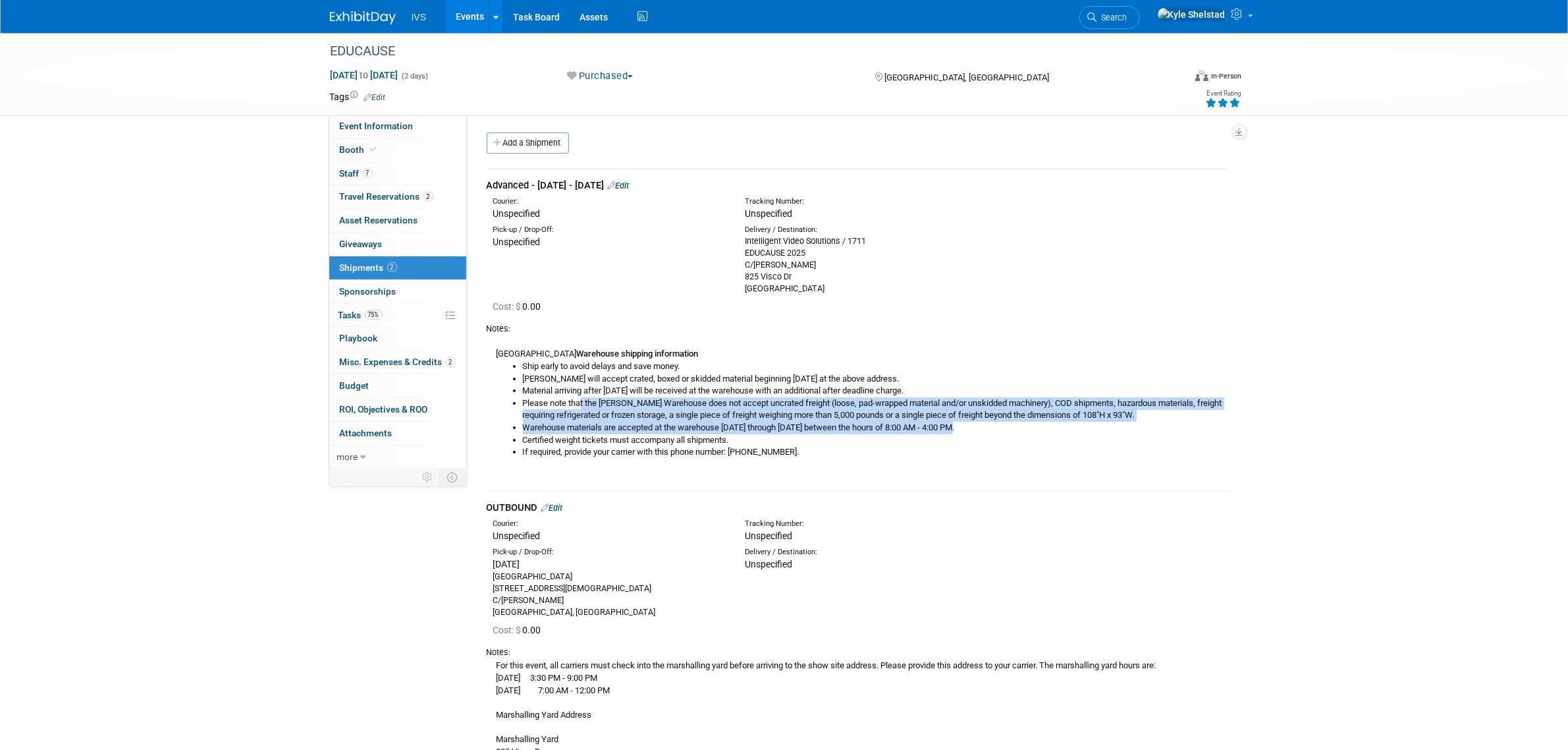
drag, startPoint x: 580, startPoint y: 398, endPoint x: 1176, endPoint y: 438, distance: 597.3
click at [1089, 430] on ul "Ship early to avoid delays and save money. [PERSON_NAME] will accept crated, bo…" at bounding box center [862, 409] width 733 height 98
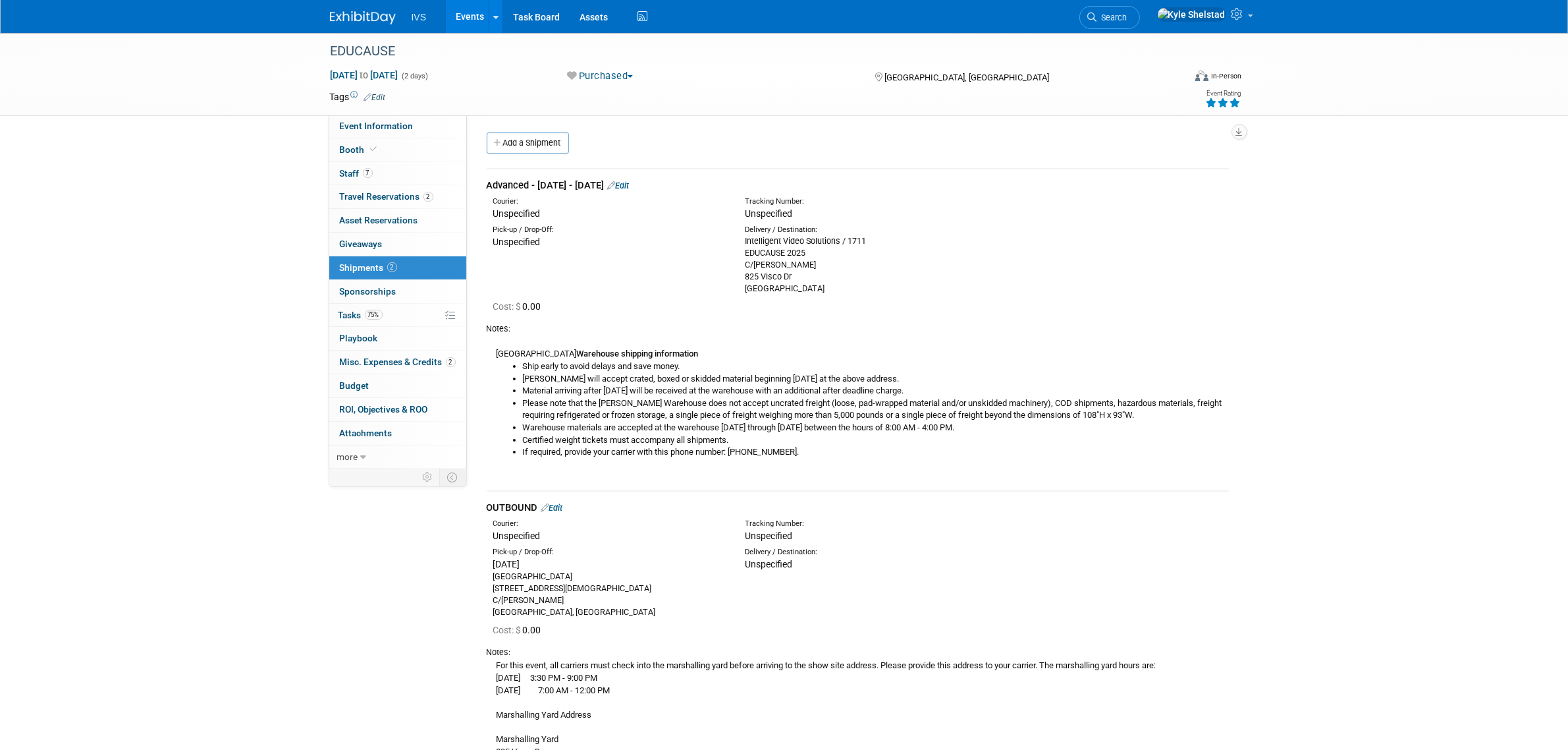
click at [1118, 436] on li "Certified weight tickets must accompany all shipments." at bounding box center [875, 440] width 706 height 13
drag, startPoint x: 897, startPoint y: 403, endPoint x: 1202, endPoint y: 419, distance: 305.4
click at [1173, 416] on li "Please note that the [PERSON_NAME] Warehouse does not accept uncrated freight (…" at bounding box center [875, 409] width 706 height 24
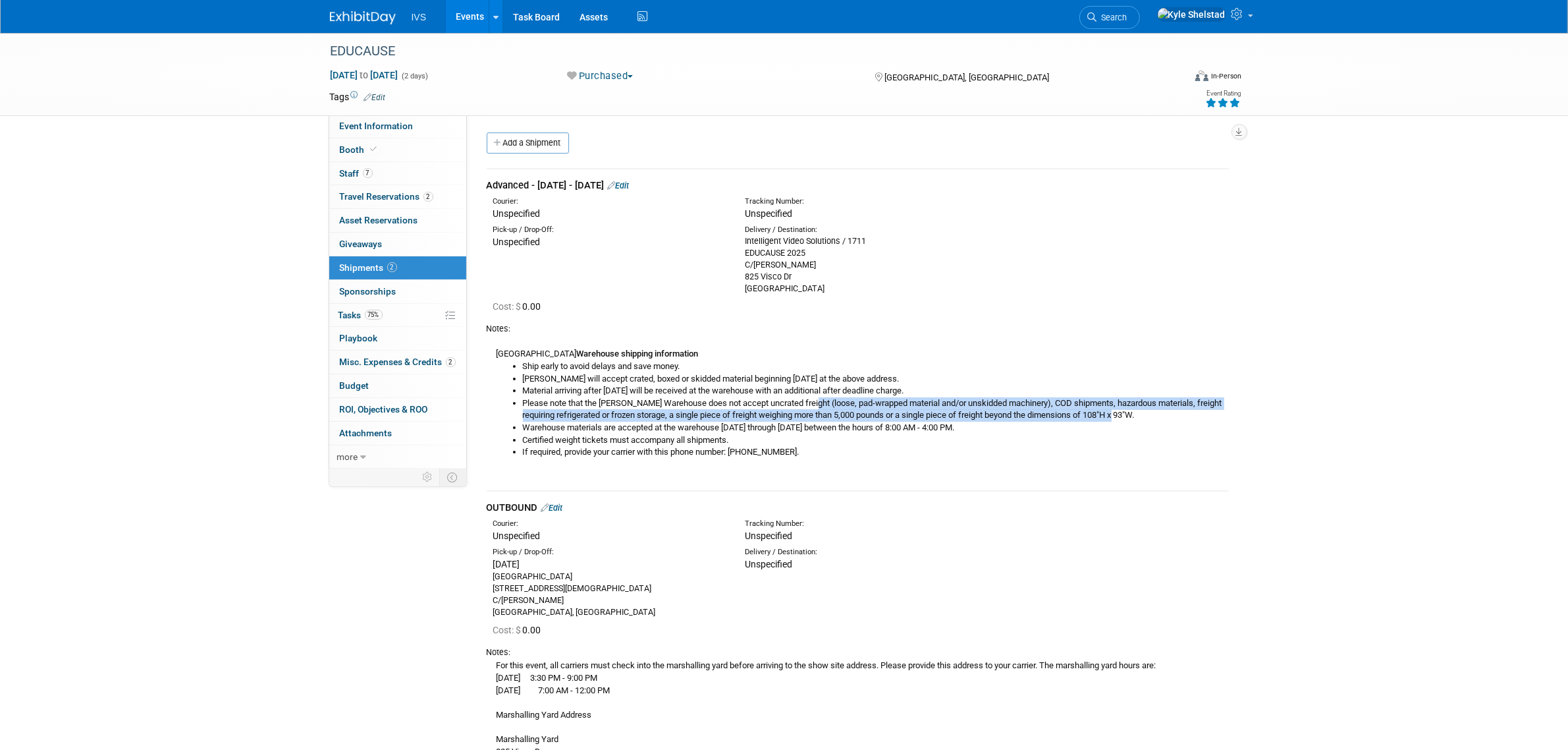
click at [1202, 419] on li "Please note that the [PERSON_NAME] Warehouse does not accept uncrated freight (…" at bounding box center [875, 409] width 706 height 24
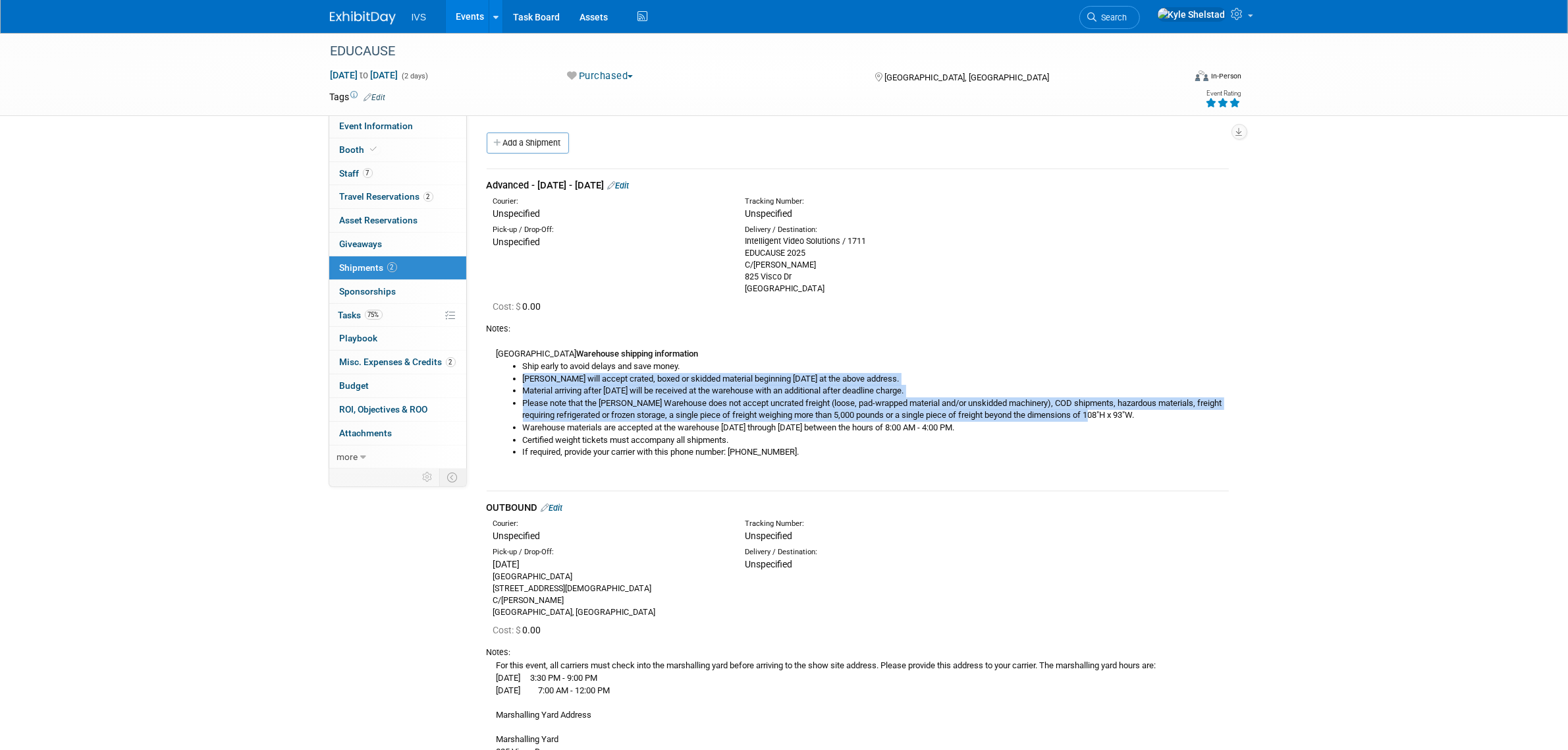
drag, startPoint x: 980, startPoint y: 396, endPoint x: 1175, endPoint y: 416, distance: 196.0
click at [1159, 416] on ul "Ship early to avoid delays and save money. [PERSON_NAME] will accept crated, bo…" at bounding box center [862, 409] width 733 height 98
click at [1175, 416] on li "Please note that the [PERSON_NAME] Warehouse does not accept uncrated freight (…" at bounding box center [875, 409] width 706 height 24
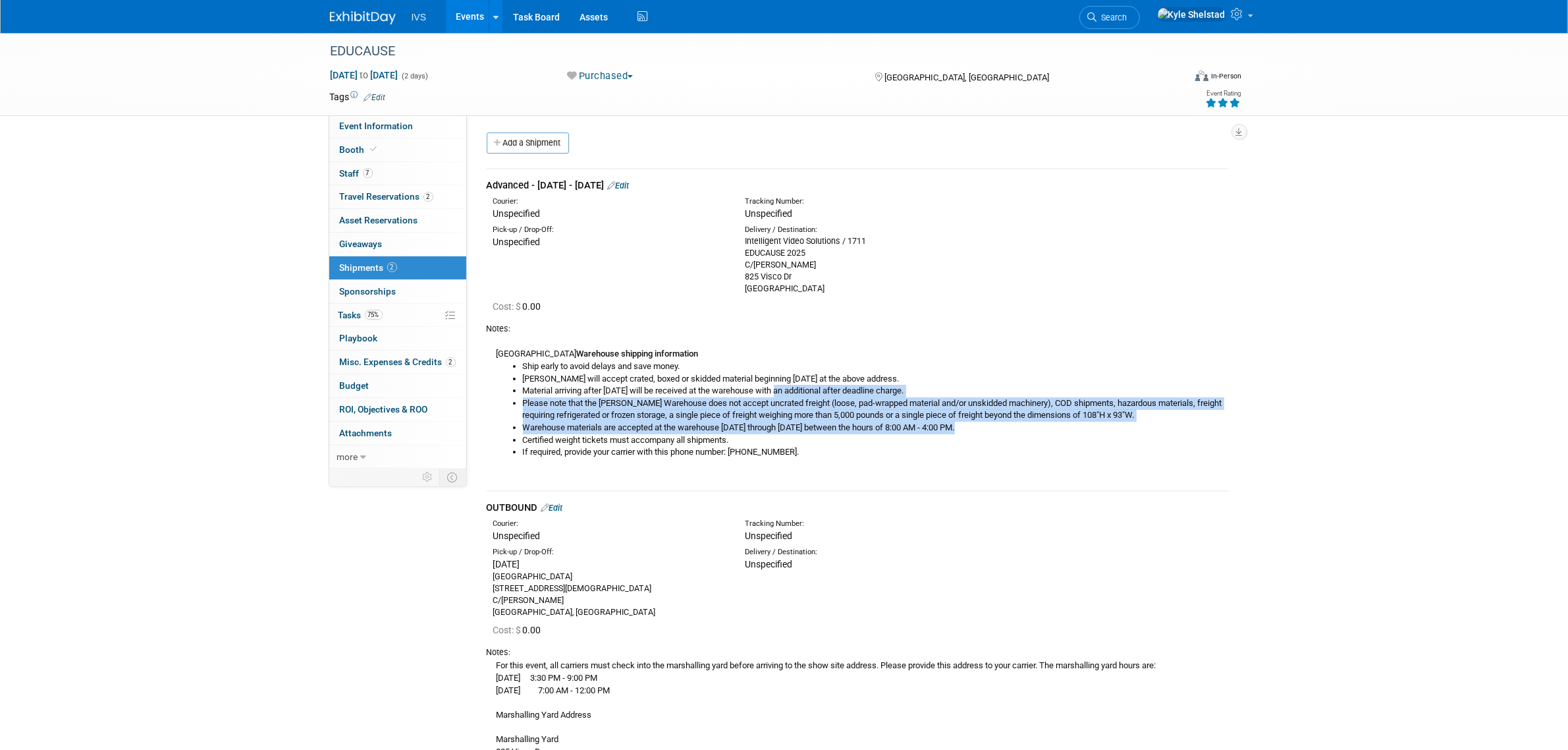
click at [1154, 428] on ul "Ship early to avoid delays and save money. [PERSON_NAME] will accept crated, bo…" at bounding box center [862, 409] width 733 height 98
click at [1168, 430] on li "Warehouse materials are accepted at the warehouse [DATE] through [DATE] between…" at bounding box center [875, 427] width 706 height 13
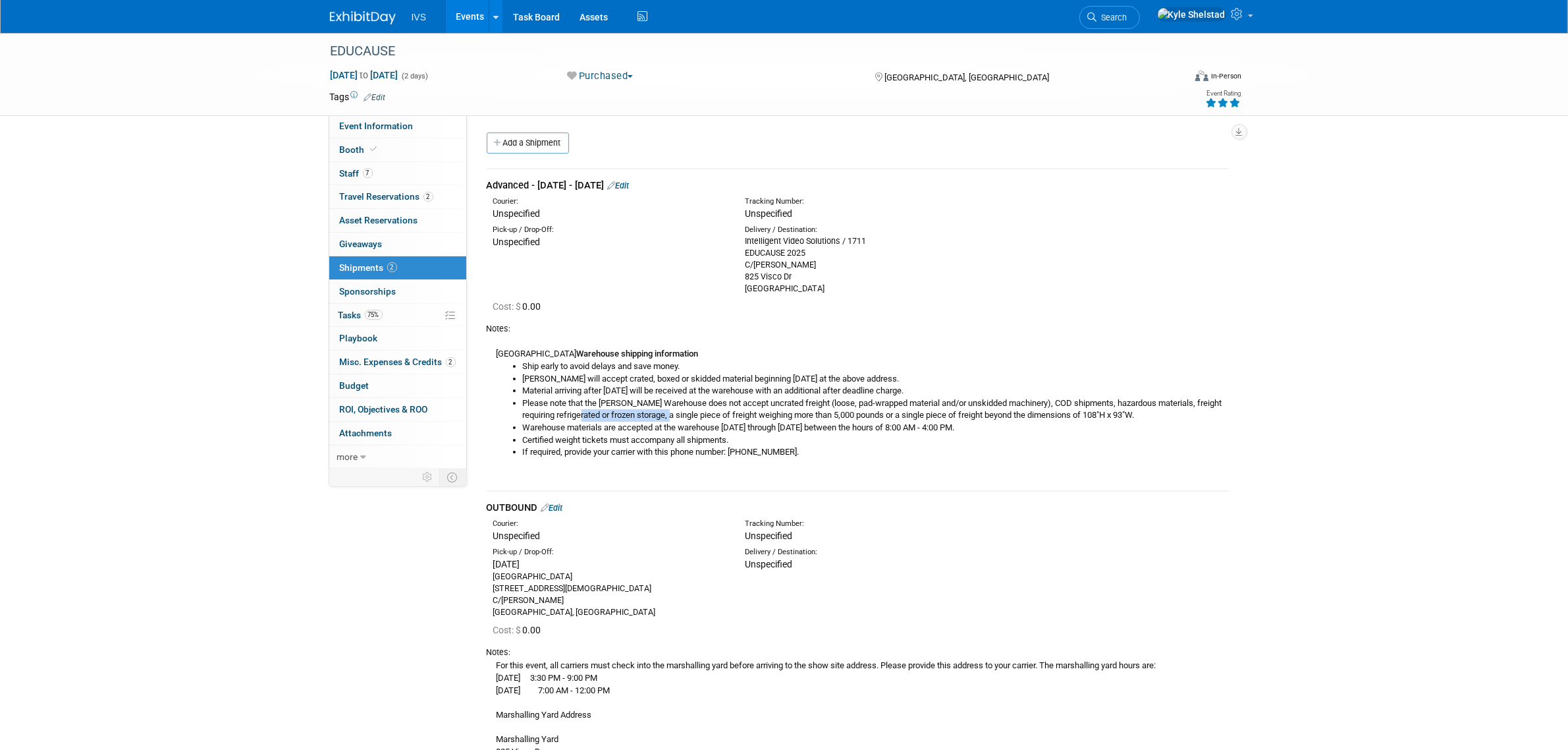
drag, startPoint x: 765, startPoint y: 414, endPoint x: 950, endPoint y: 427, distance: 185.5
click at [864, 422] on ul "Ship early to avoid delays and save money. [PERSON_NAME] will accept crated, bo…" at bounding box center [862, 409] width 733 height 98
click at [948, 427] on li "Warehouse materials are accepted at the warehouse [DATE] through [DATE] between…" at bounding box center [875, 427] width 706 height 13
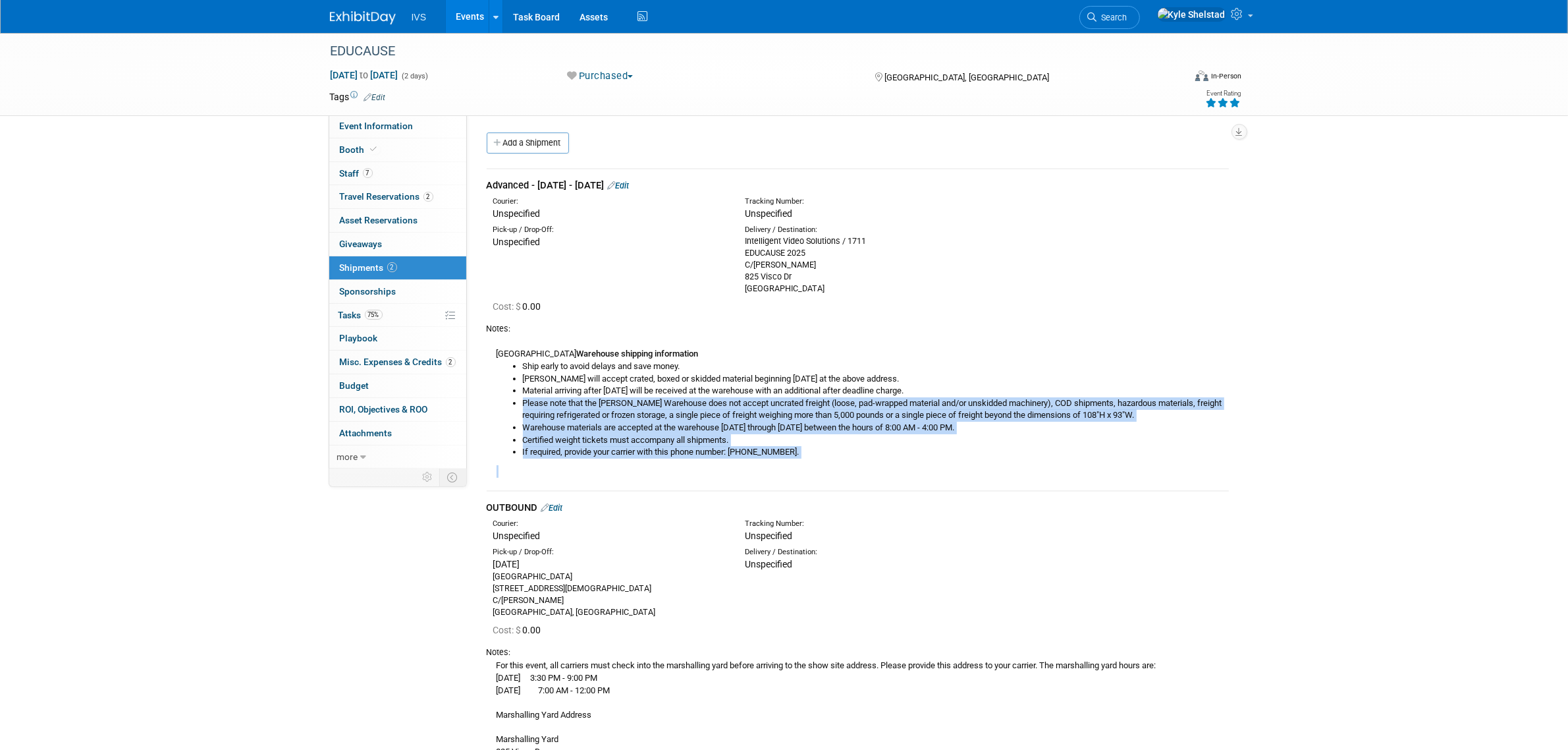
drag, startPoint x: 587, startPoint y: 415, endPoint x: 1009, endPoint y: 471, distance: 425.7
click at [978, 469] on div "USA Warehouse shipping information Ship early to avoid delays and save money. […" at bounding box center [858, 406] width 742 height 142
click at [1009, 471] on div "USA Warehouse shipping information Ship early to avoid delays and save money. […" at bounding box center [858, 406] width 742 height 142
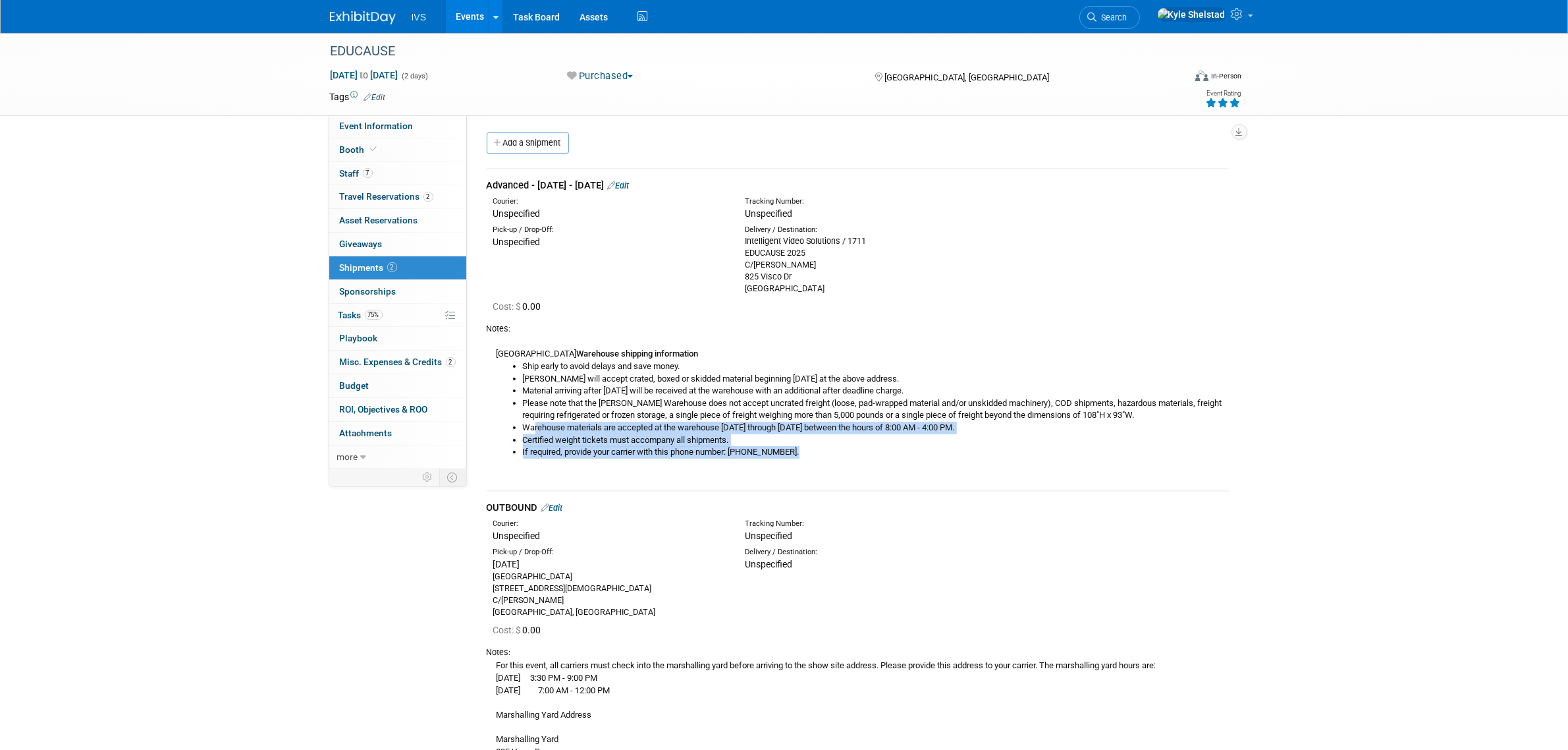
drag, startPoint x: 535, startPoint y: 423, endPoint x: 900, endPoint y: 450, distance: 366.0
click at [900, 450] on ul "Ship early to avoid delays and save money. [PERSON_NAME] will accept crated, bo…" at bounding box center [862, 409] width 733 height 98
click at [902, 452] on li "If required, provide your carrier with this phone number: [PHONE_NUMBER]." at bounding box center [875, 452] width 706 height 13
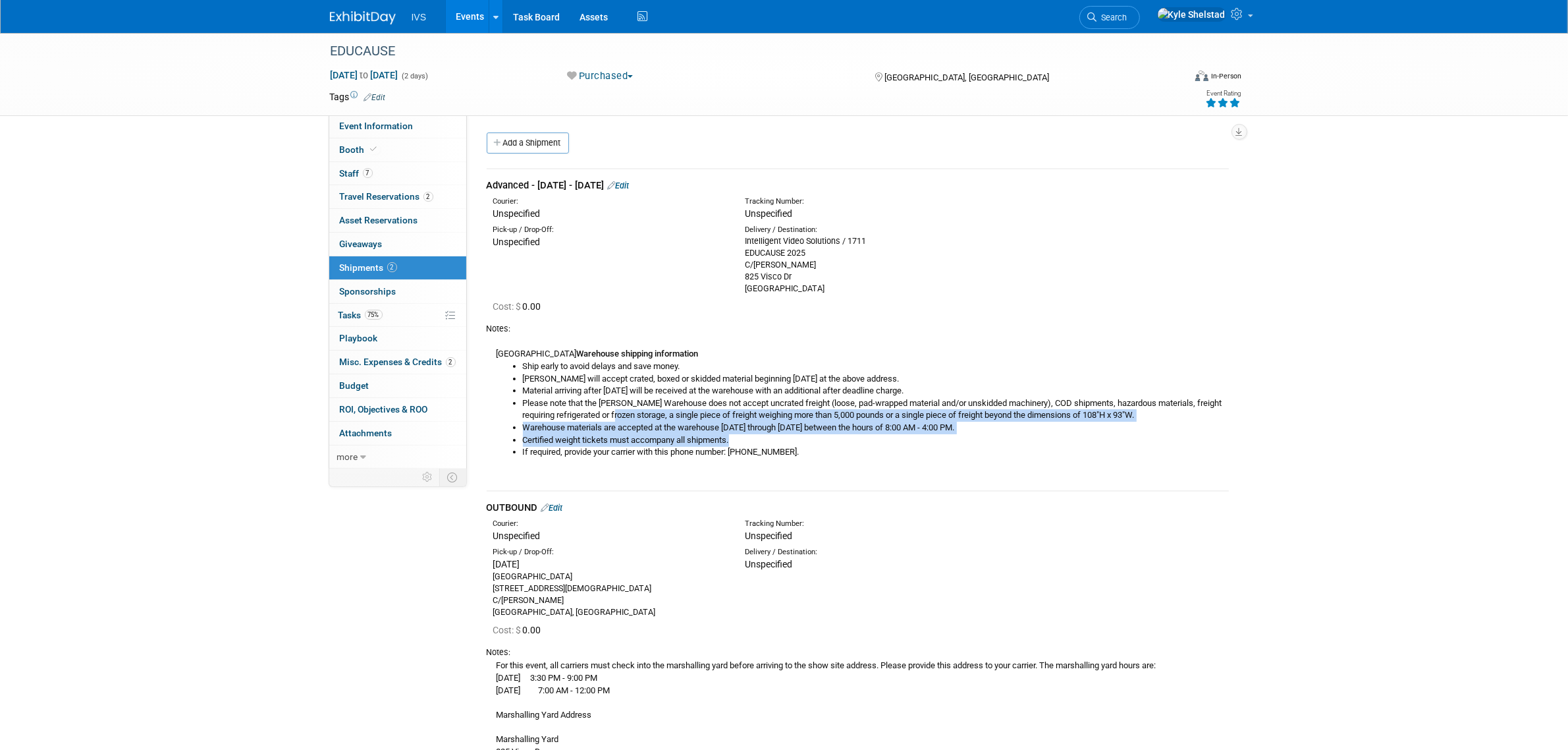
click at [1008, 447] on ul "Ship early to avoid delays and save money. [PERSON_NAME] will accept crated, bo…" at bounding box center [862, 409] width 733 height 98
click at [1011, 448] on li "If required, provide your carrier with this phone number: [PHONE_NUMBER]." at bounding box center [875, 452] width 706 height 13
click at [679, 412] on ul "Ship early to avoid delays and save money. [PERSON_NAME] will accept crated, bo…" at bounding box center [862, 409] width 733 height 98
click at [679, 412] on li "Please note that the [PERSON_NAME] Warehouse does not accept uncrated freight (…" at bounding box center [875, 409] width 706 height 24
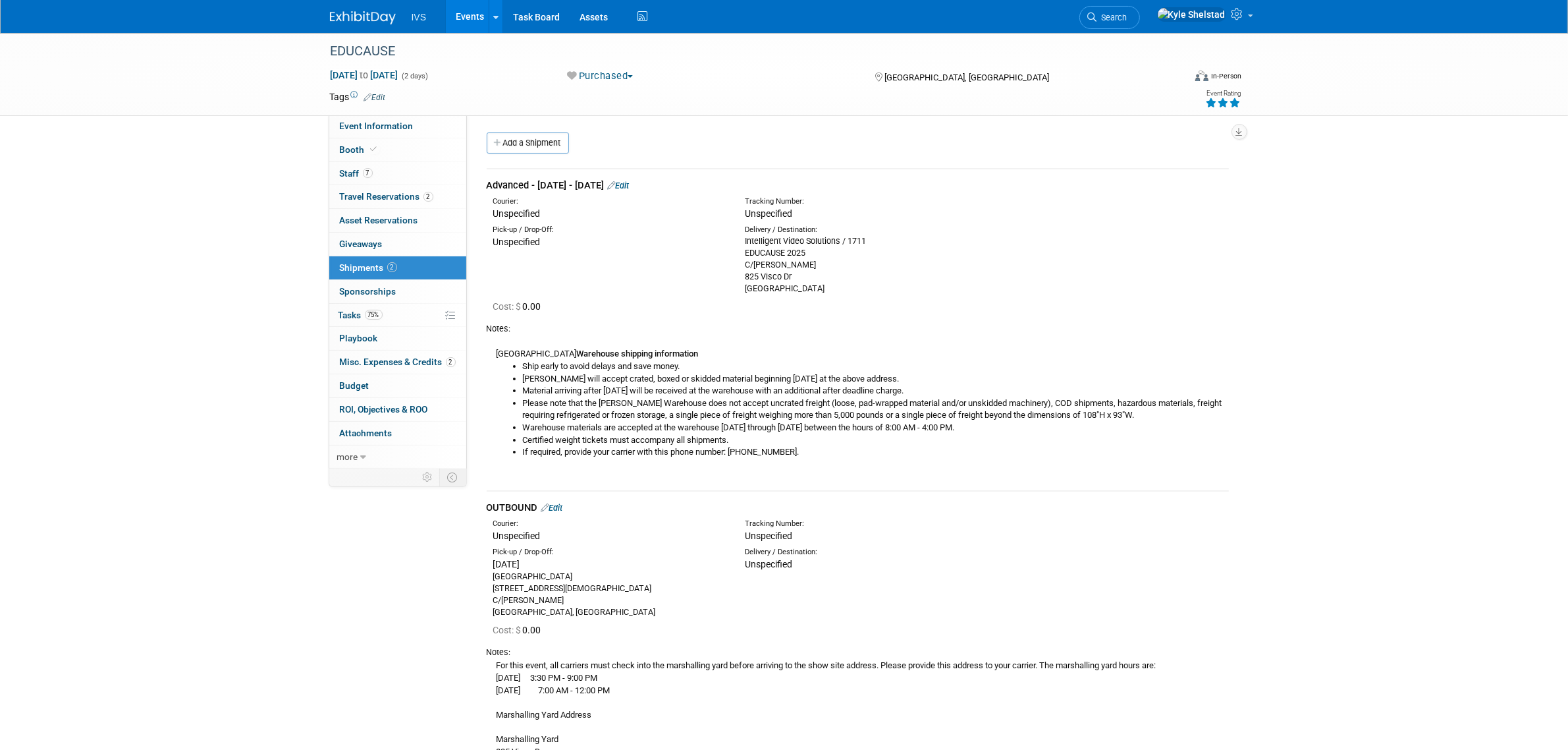
click at [630, 189] on link "Edit" at bounding box center [619, 185] width 22 height 10
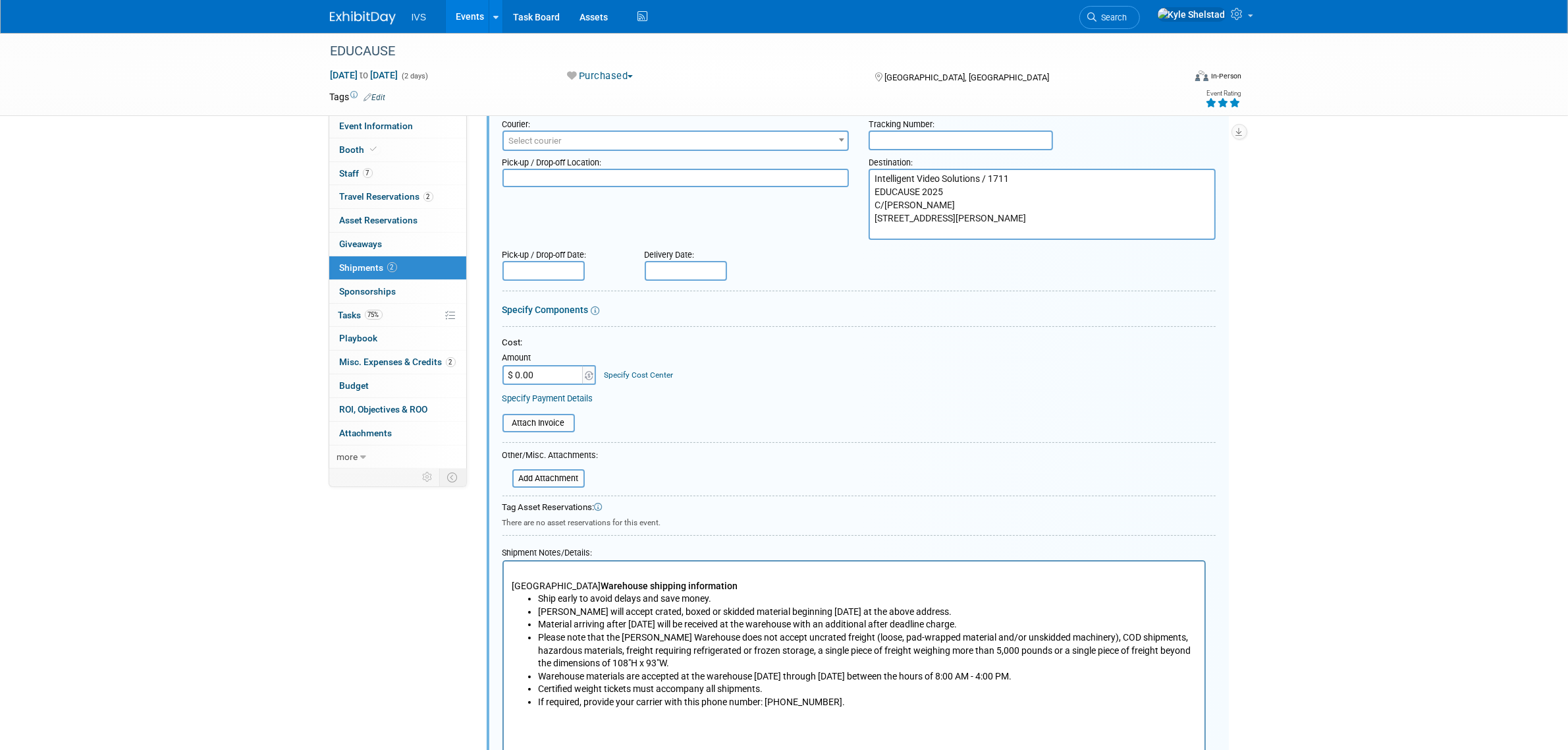
scroll to position [294, 0]
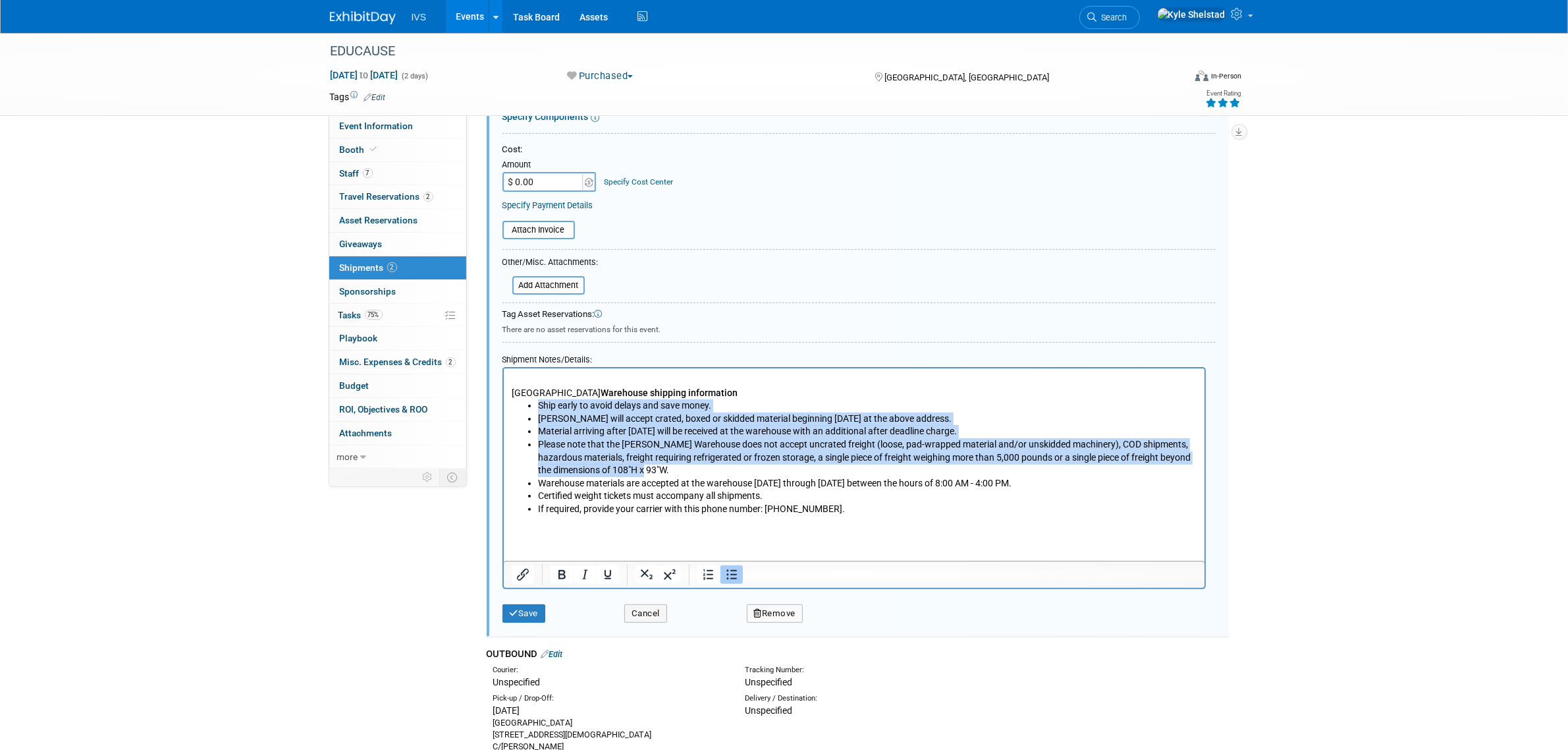
drag, startPoint x: 723, startPoint y: 468, endPoint x: 513, endPoint y: 405, distance: 219.2
click at [513, 405] on ul "Ship early to avoid delays and save money. [PERSON_NAME] will accept crated, bo…" at bounding box center [854, 456] width 685 height 116
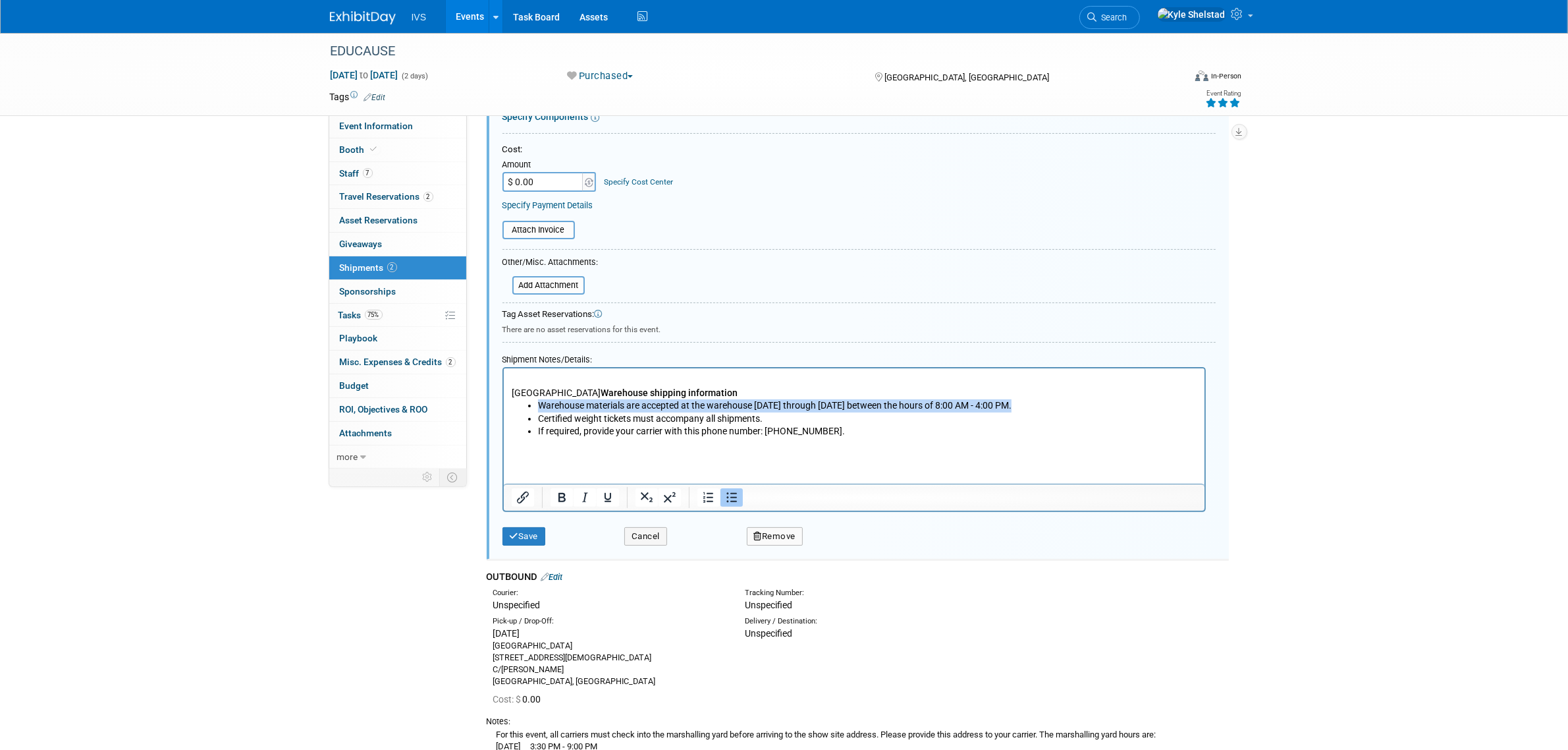
drag, startPoint x: 1046, startPoint y: 404, endPoint x: 530, endPoint y: 401, distance: 516.0
click at [530, 401] on ul "Warehouse materials are accepted at the warehouse [DATE] through [DATE] between…" at bounding box center [854, 418] width 685 height 39
click at [565, 494] on icon "Bold" at bounding box center [561, 497] width 15 height 15
click at [871, 425] on li "If required, provide your carrier with this phone number: [PHONE_NUMBER]." at bounding box center [866, 431] width 659 height 13
click at [518, 537] on button "Save" at bounding box center [524, 535] width 43 height 18
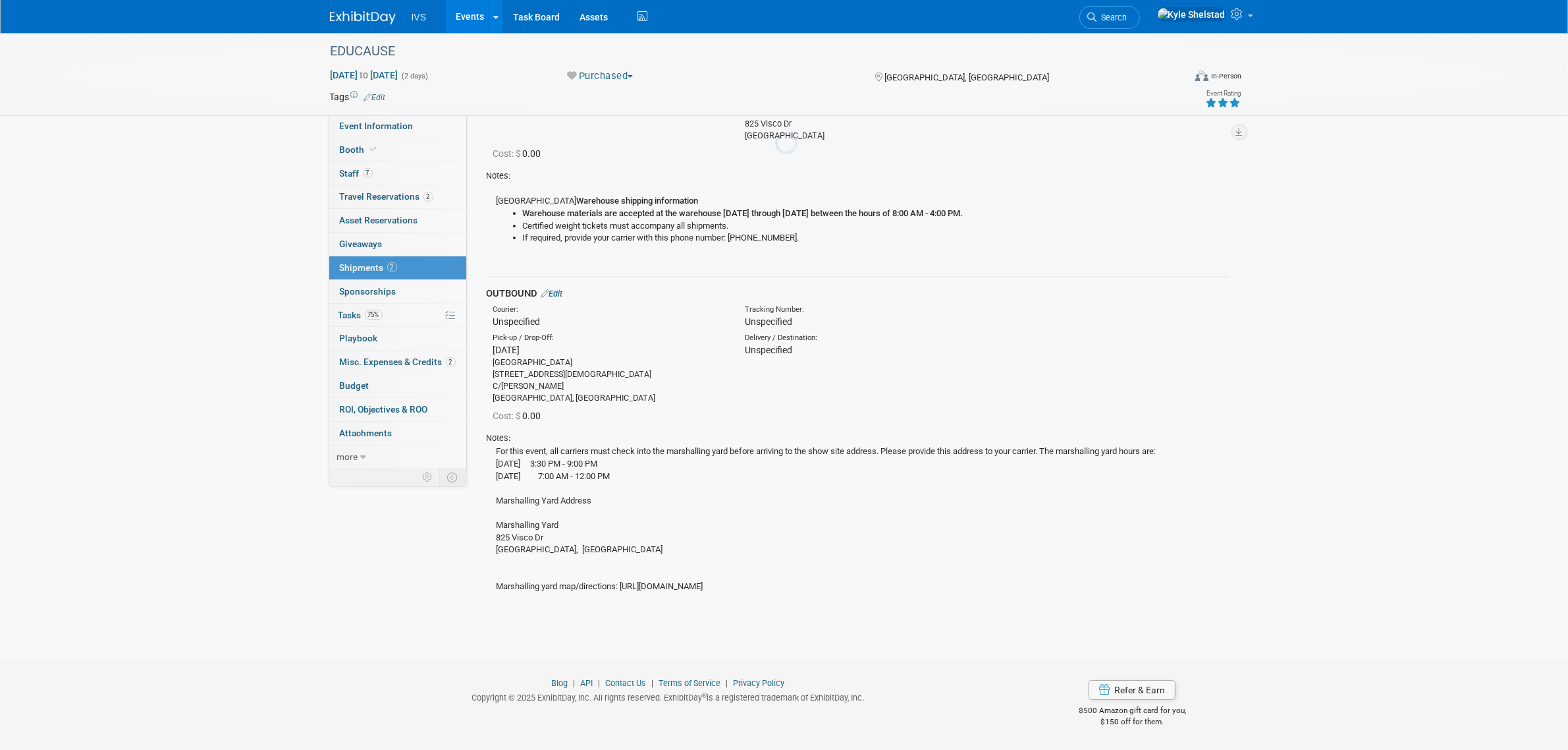
scroll to position [20, 0]
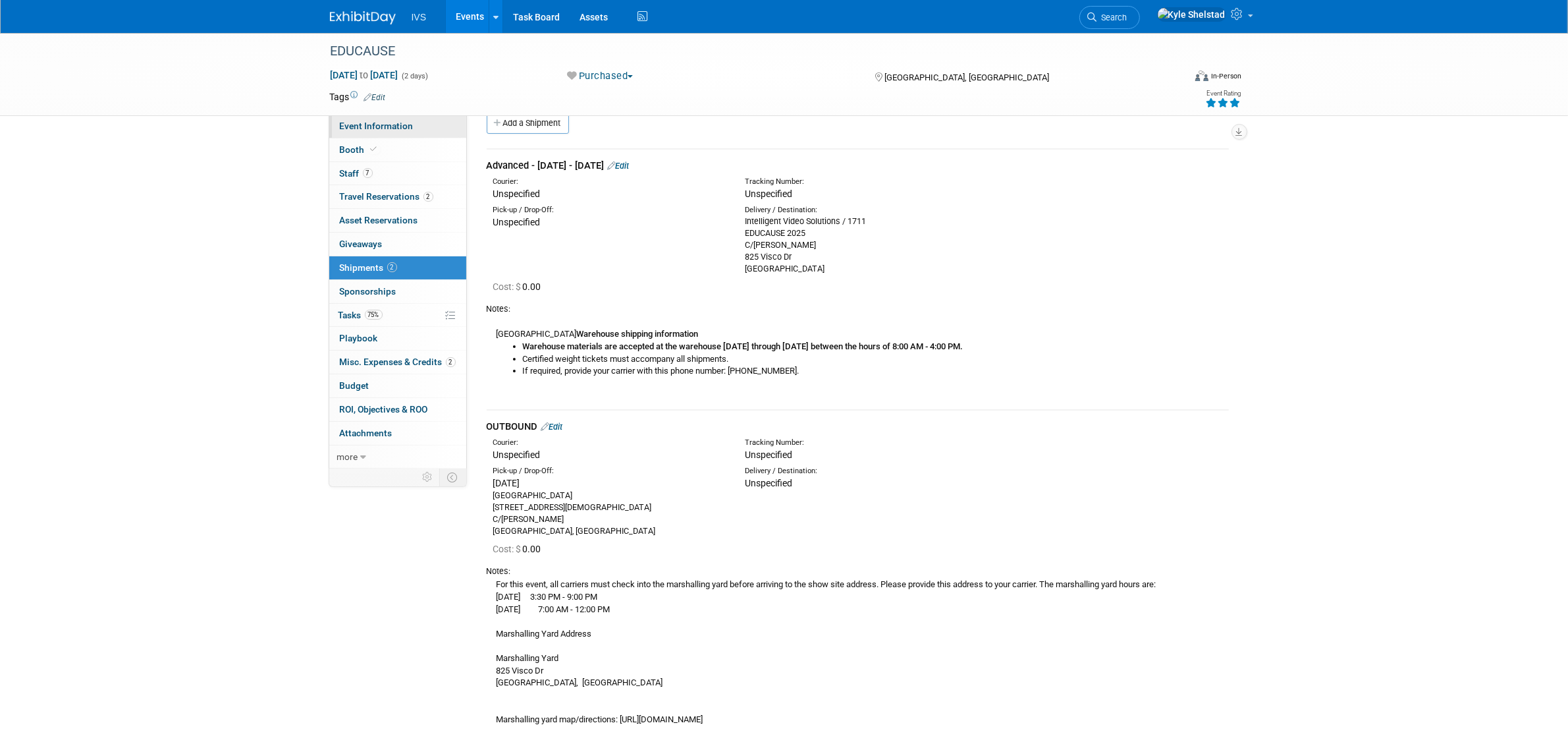
click at [405, 120] on span "Event Information" at bounding box center [376, 125] width 74 height 11
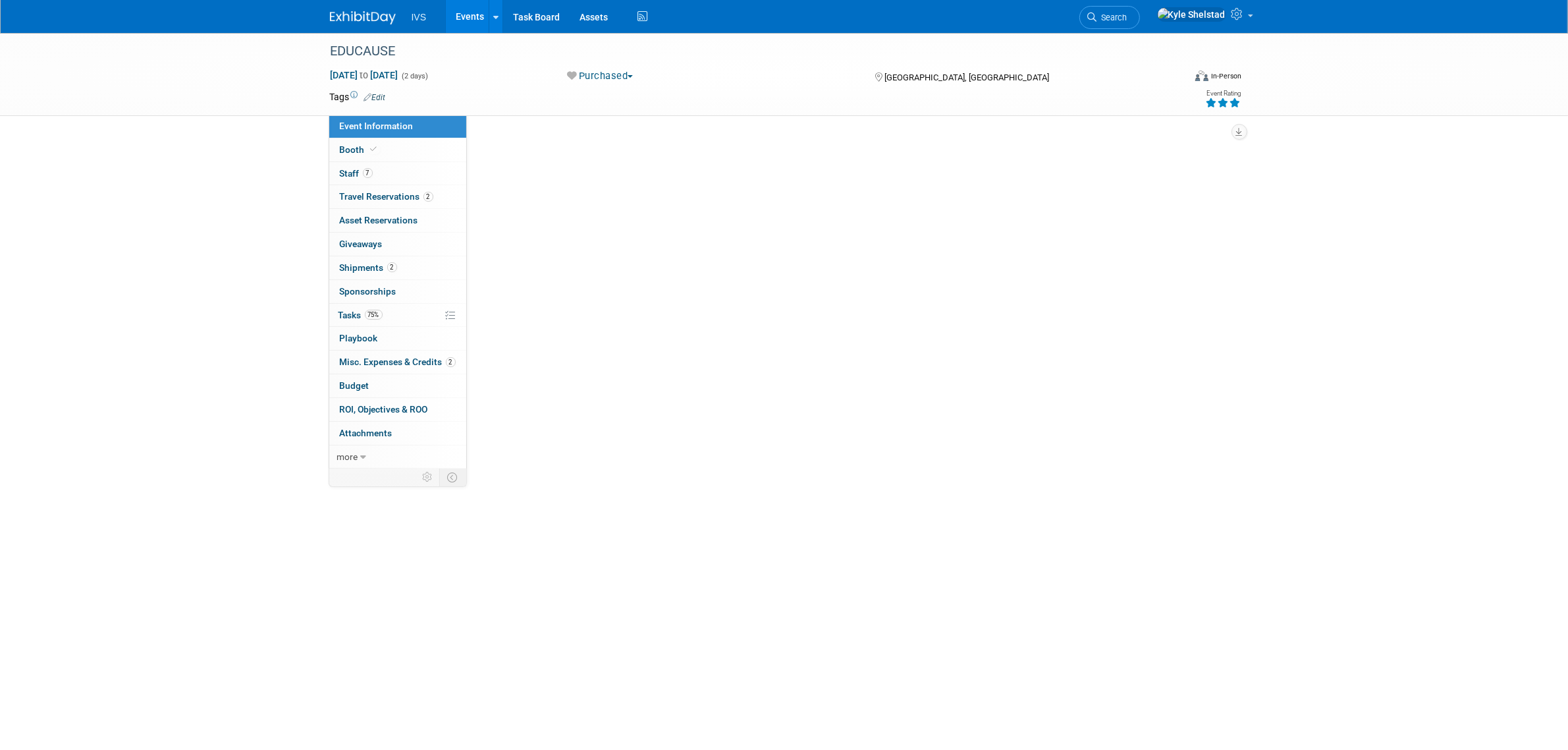
scroll to position [0, 0]
select select "National"
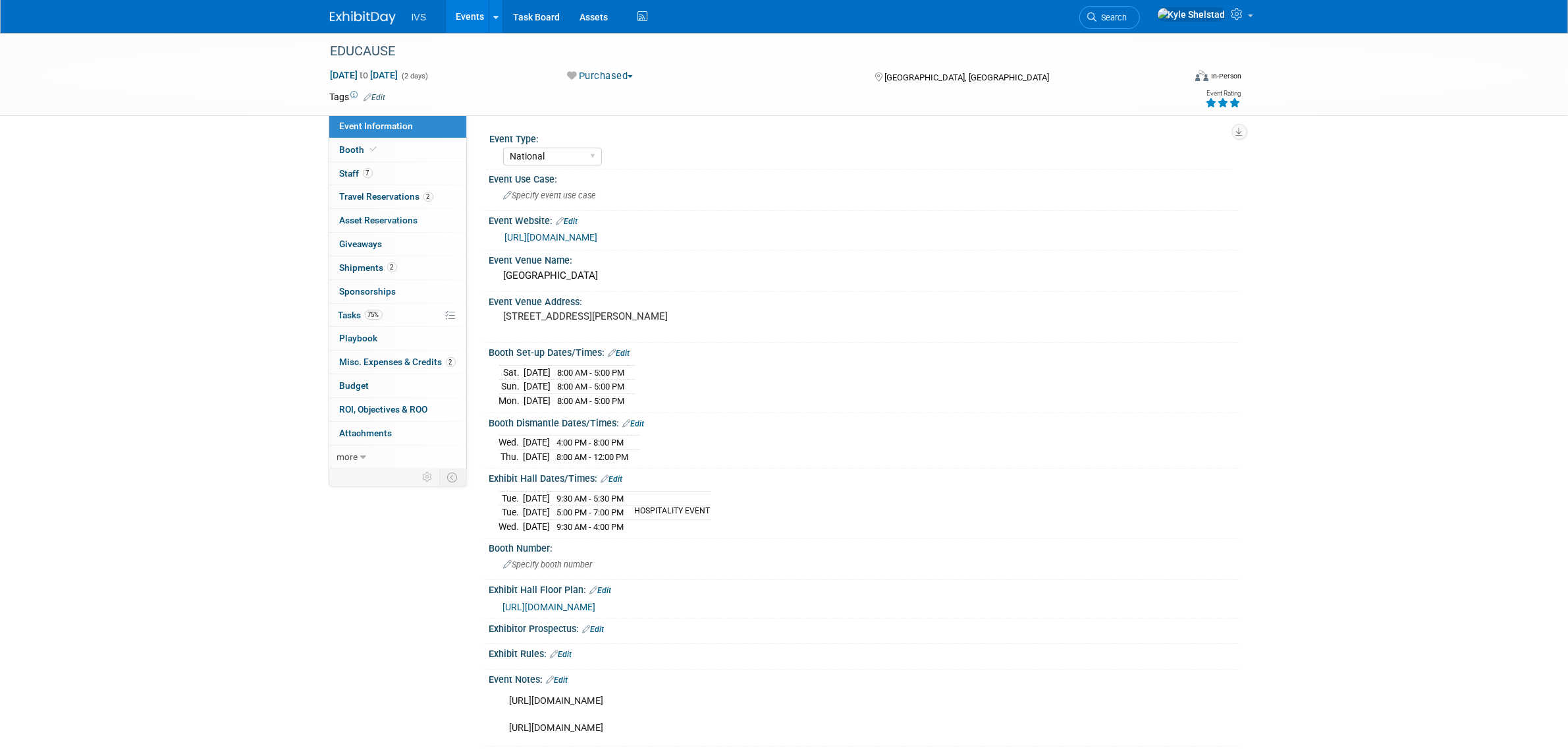
click at [596, 605] on span "[URL][DOMAIN_NAME]" at bounding box center [550, 607] width 92 height 11
click at [407, 153] on link "Booth" at bounding box center [398, 150] width 137 height 23
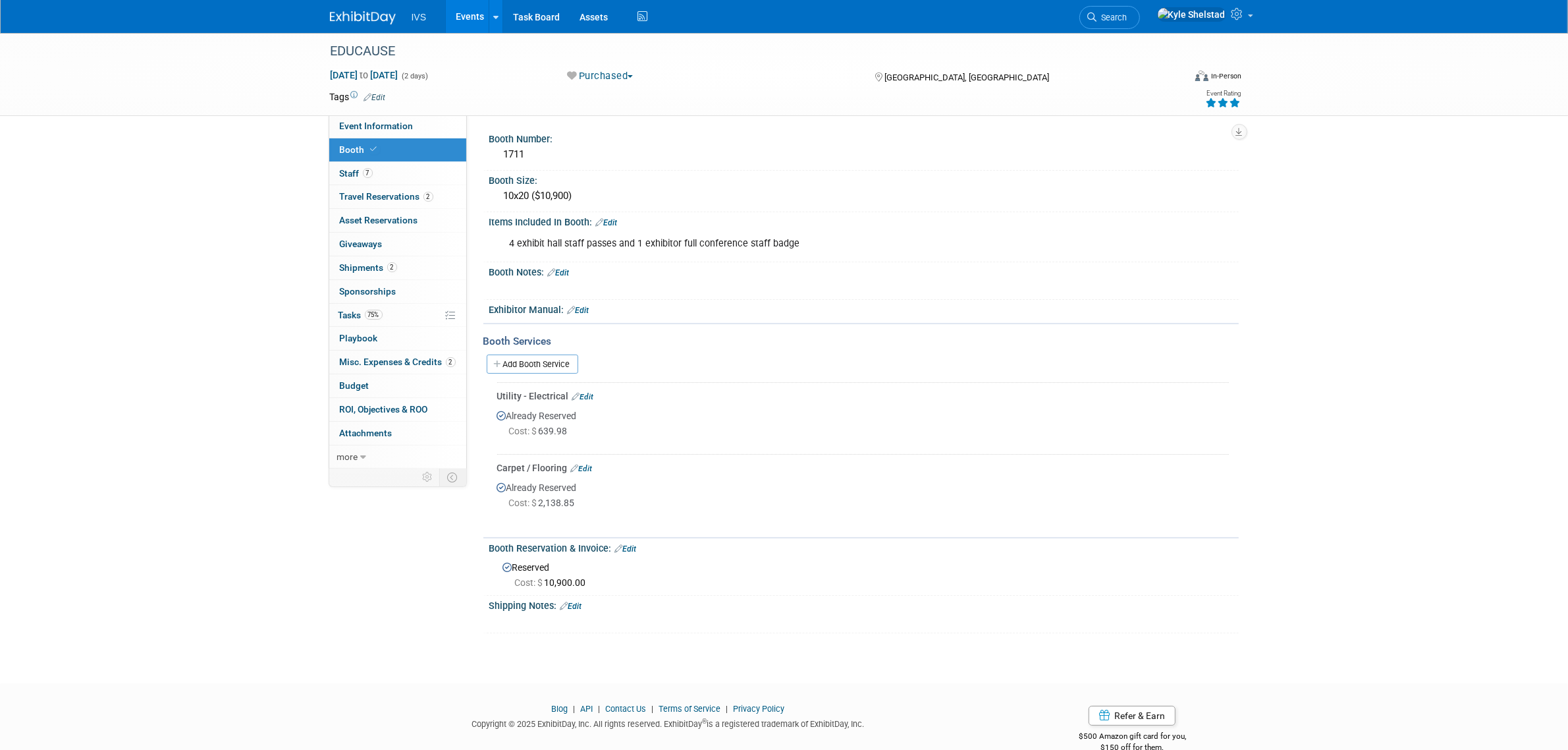
click at [1407, 176] on div "EDUCAUSE [DATE] to [DATE] (2 days) [DATE] to [DATE] Purchased Committed Conside…" at bounding box center [784, 346] width 1568 height 627
drag, startPoint x: 510, startPoint y: 241, endPoint x: 687, endPoint y: 239, distance: 177.0
click at [681, 238] on div "4 exhibit hall staff passes and 1 exhibitor full conference staff badge" at bounding box center [797, 243] width 593 height 26
click at [733, 244] on div "4 exhibit hall staff passes and 1 exhibitor full conference staff badge" at bounding box center [797, 243] width 593 height 26
drag, startPoint x: 761, startPoint y: 239, endPoint x: 584, endPoint y: 235, distance: 177.0
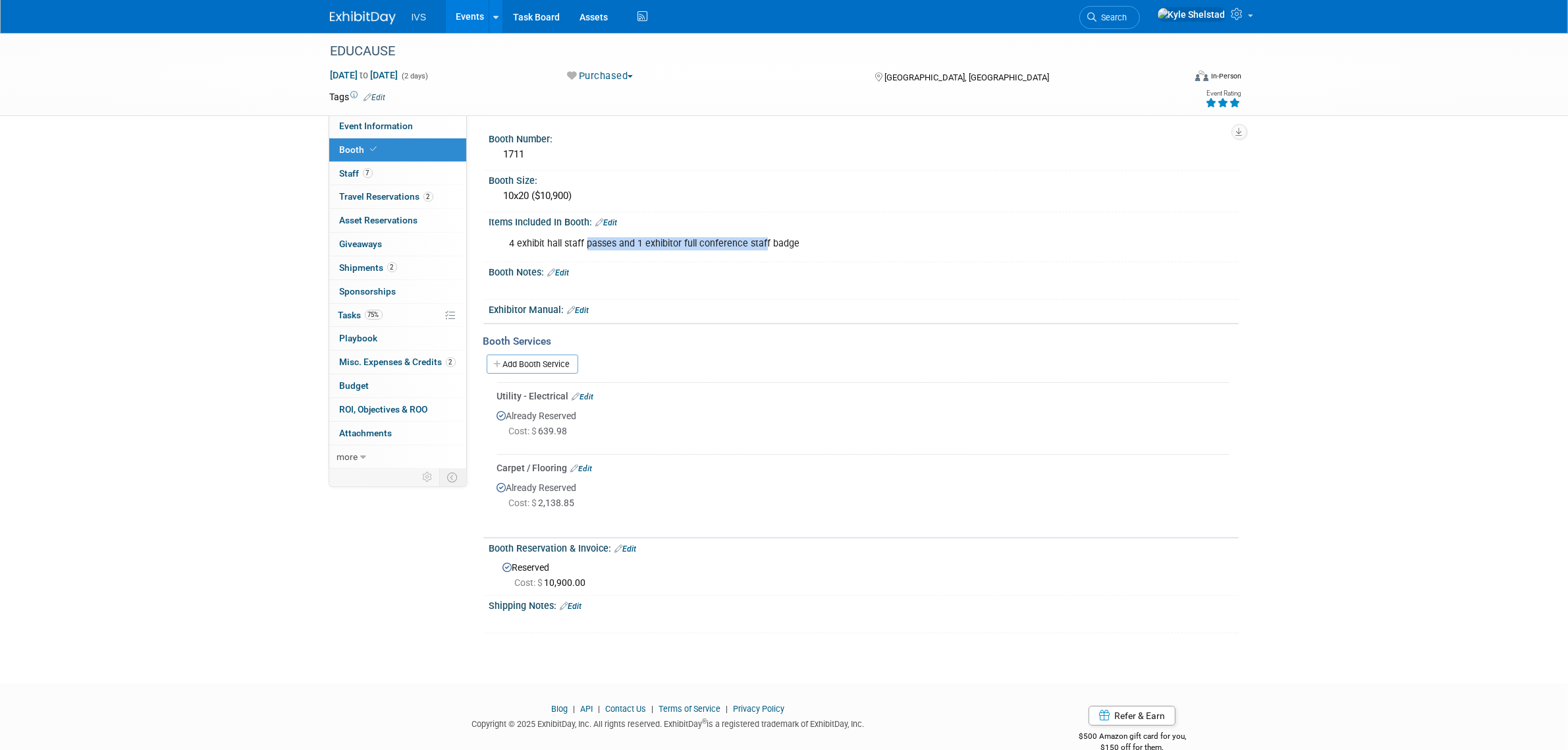
click at [584, 235] on div "4 exhibit hall staff passes and 1 exhibitor full conference staff badge" at bounding box center [797, 243] width 593 height 26
drag, startPoint x: 512, startPoint y: 245, endPoint x: 688, endPoint y: 242, distance: 176.0
click at [688, 242] on div "4 exhibit hall staff passes and 1 exhibitor full conference staff badge" at bounding box center [797, 243] width 593 height 26
drag, startPoint x: 749, startPoint y: 236, endPoint x: 627, endPoint y: 236, distance: 122.0
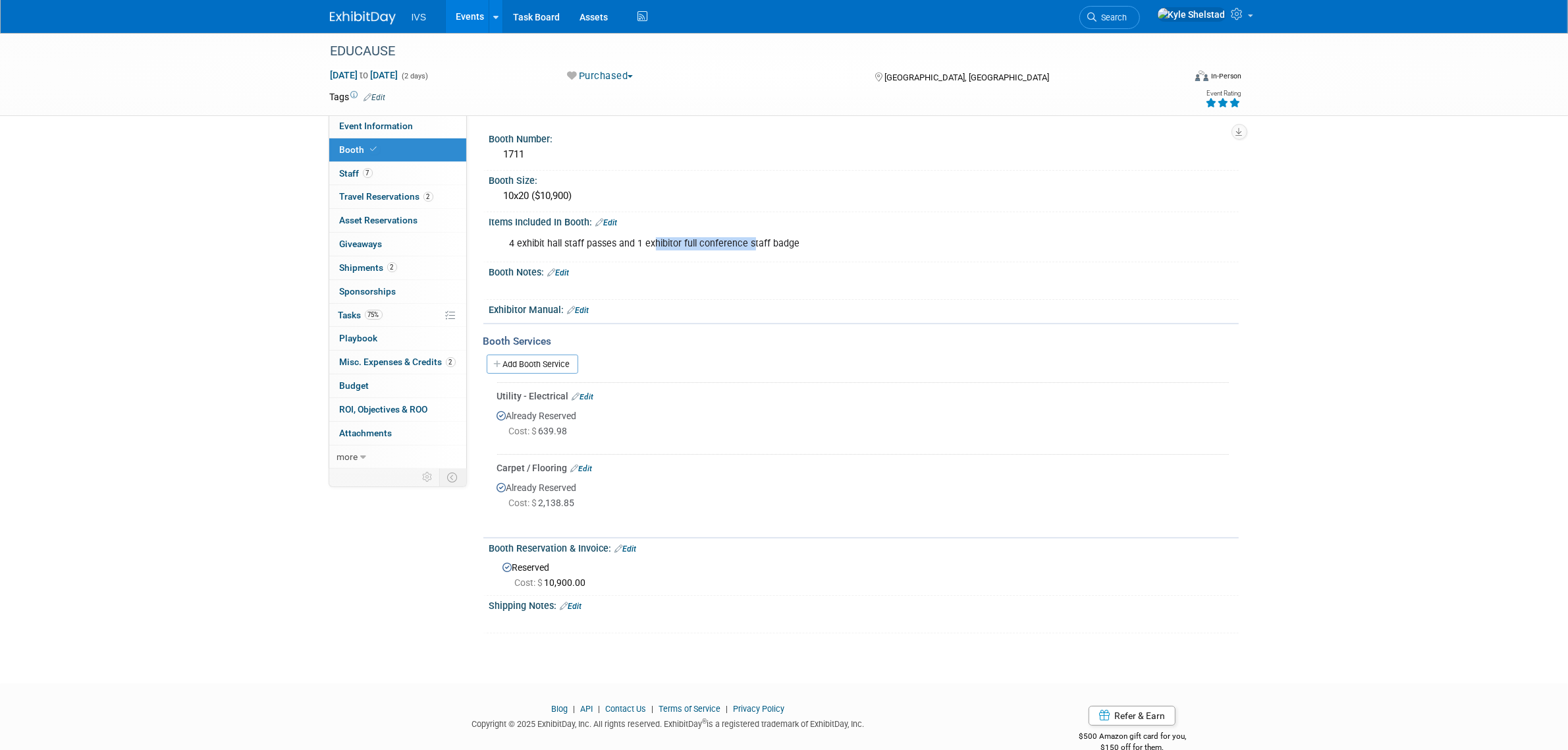
click at [629, 236] on div "4 exhibit hall staff passes and 1 exhibitor full conference staff badge" at bounding box center [797, 243] width 593 height 26
